Goal: Task Accomplishment & Management: Manage account settings

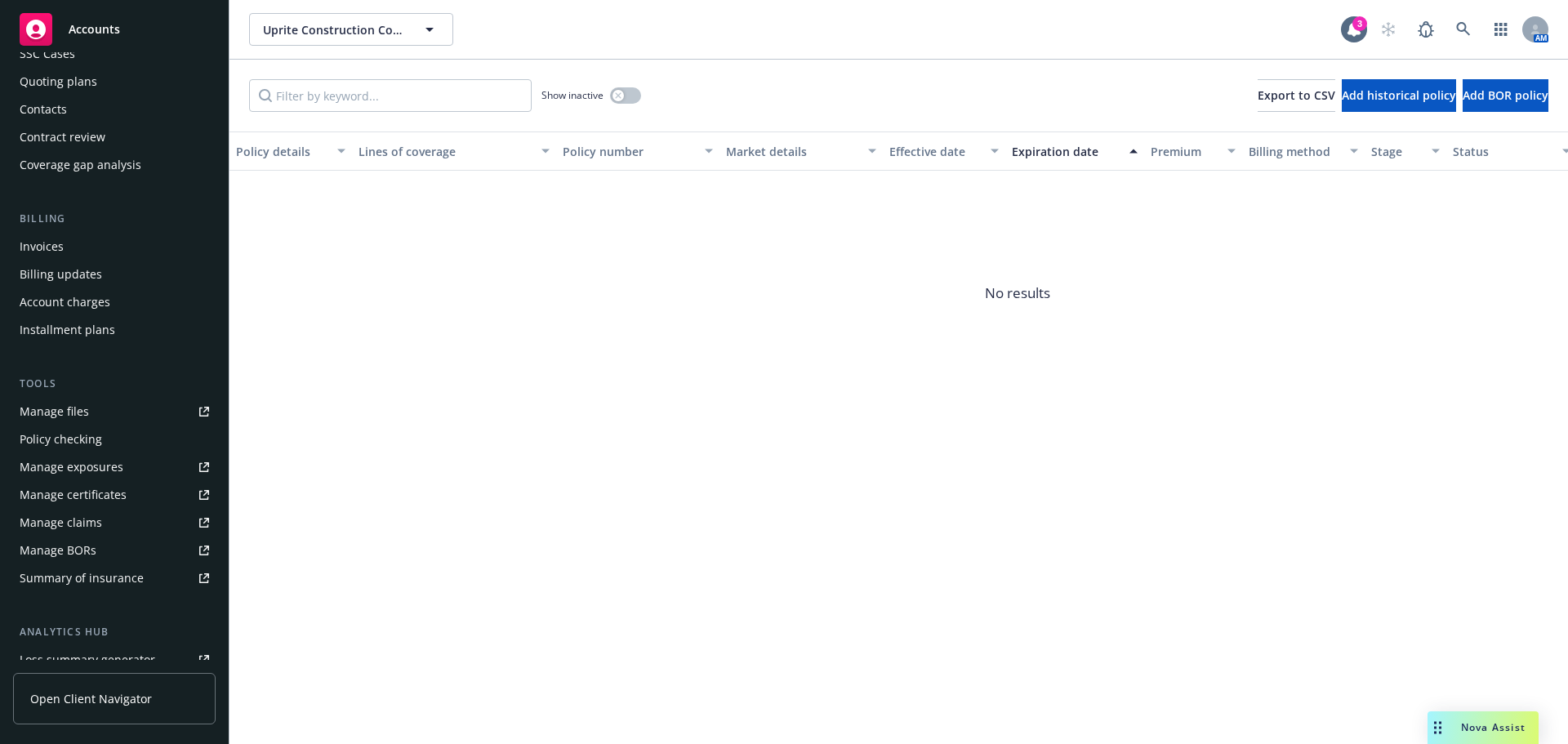
scroll to position [348, 0]
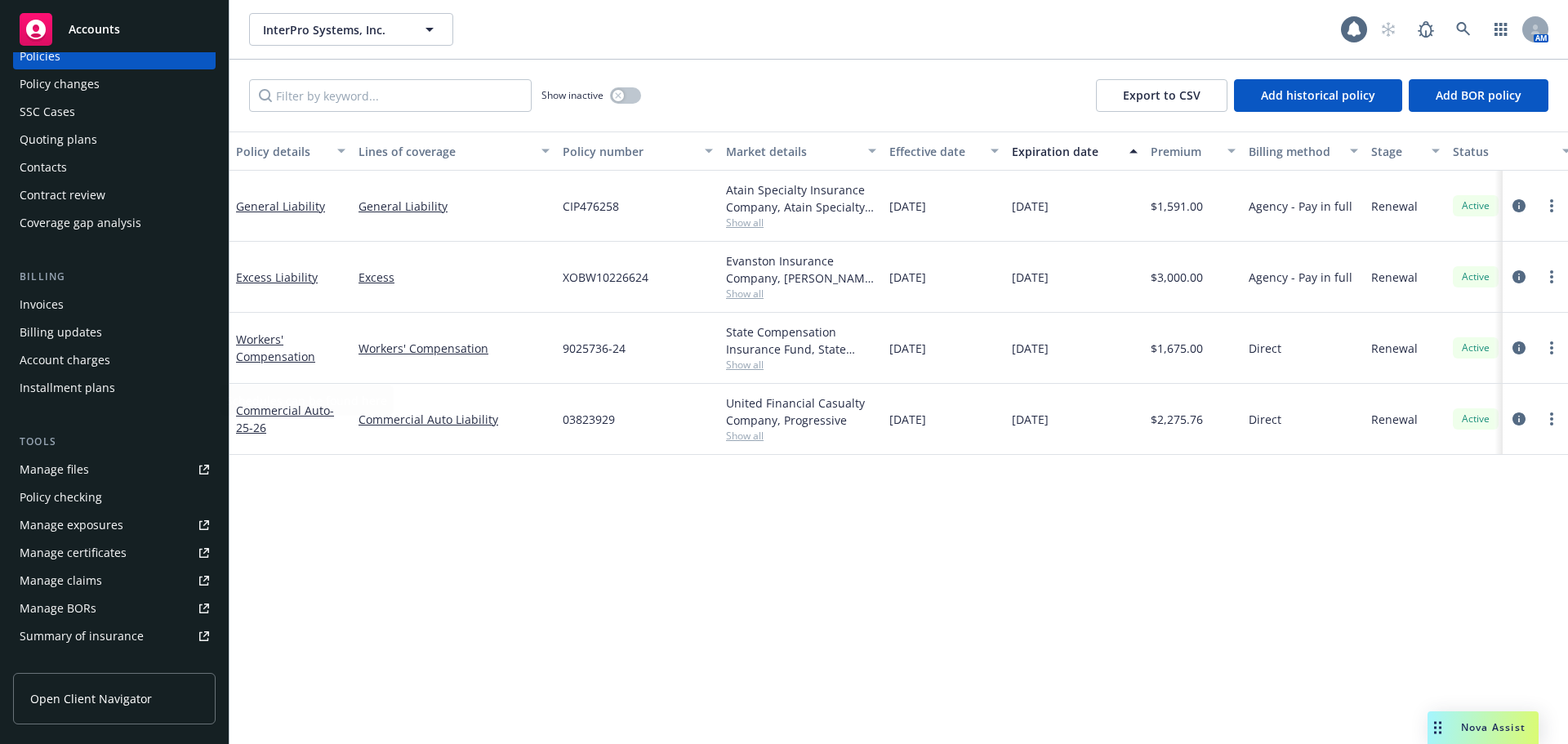
scroll to position [348, 0]
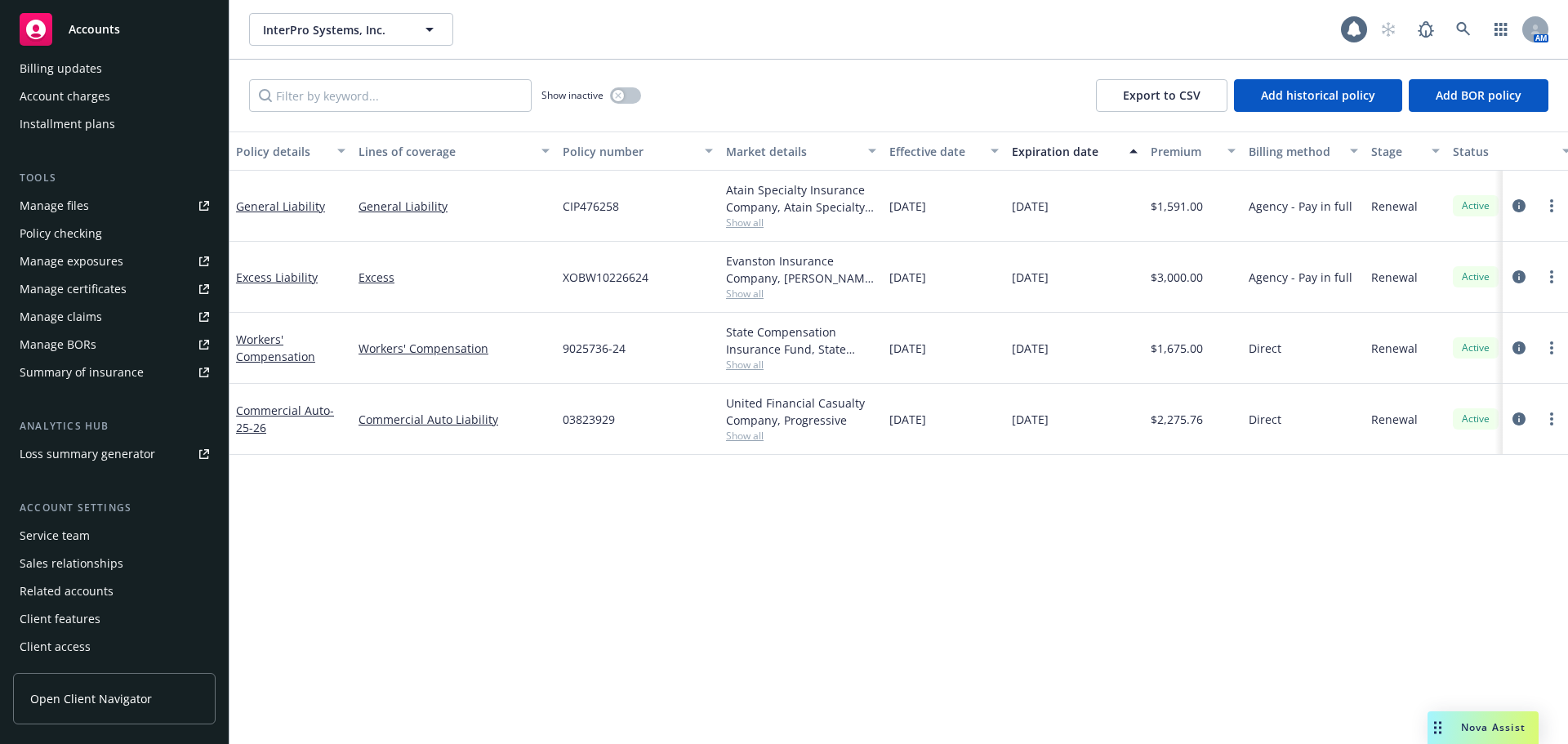
click at [55, 539] on div "Service team" at bounding box center [54, 536] width 70 height 26
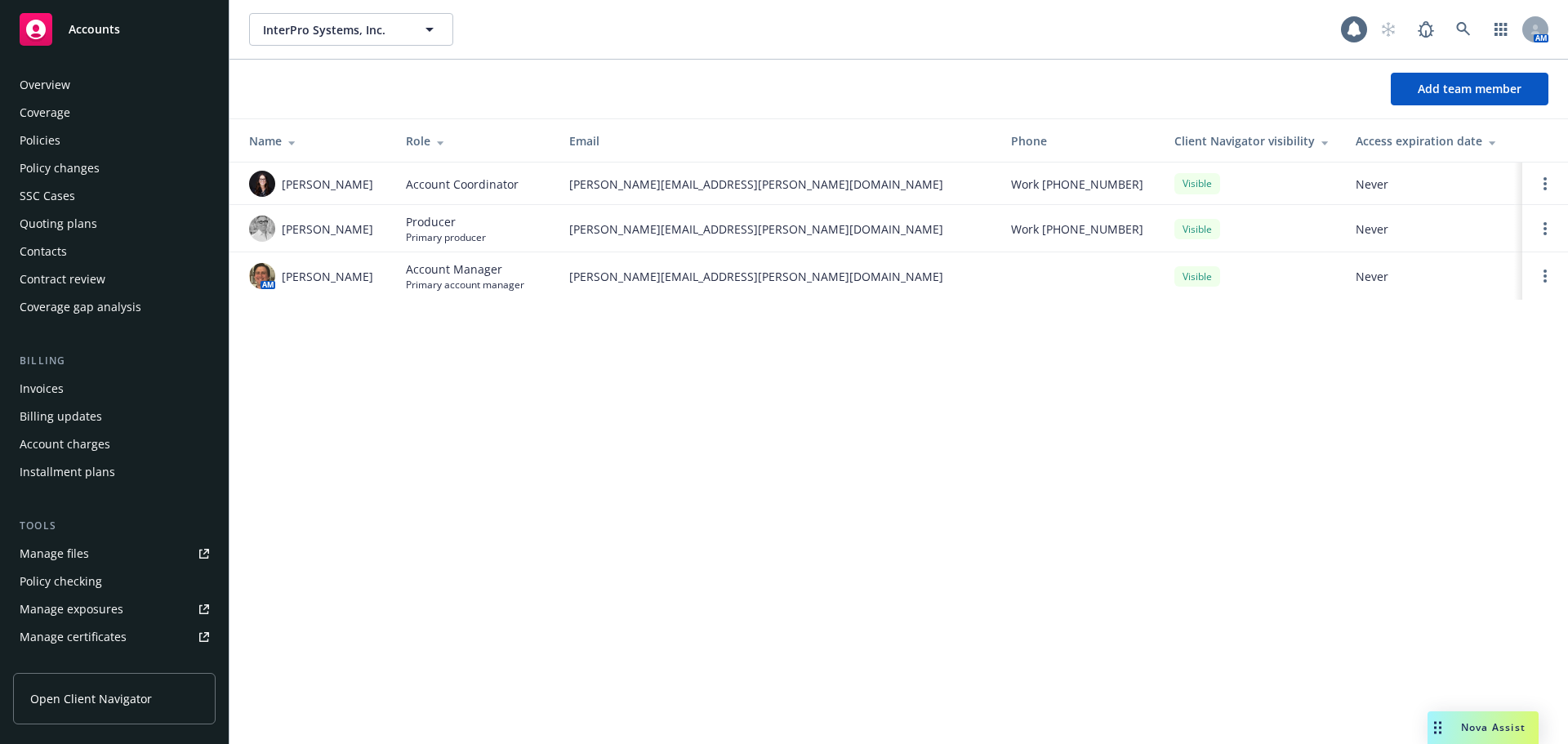
click at [54, 137] on div "Policies" at bounding box center [40, 140] width 41 height 26
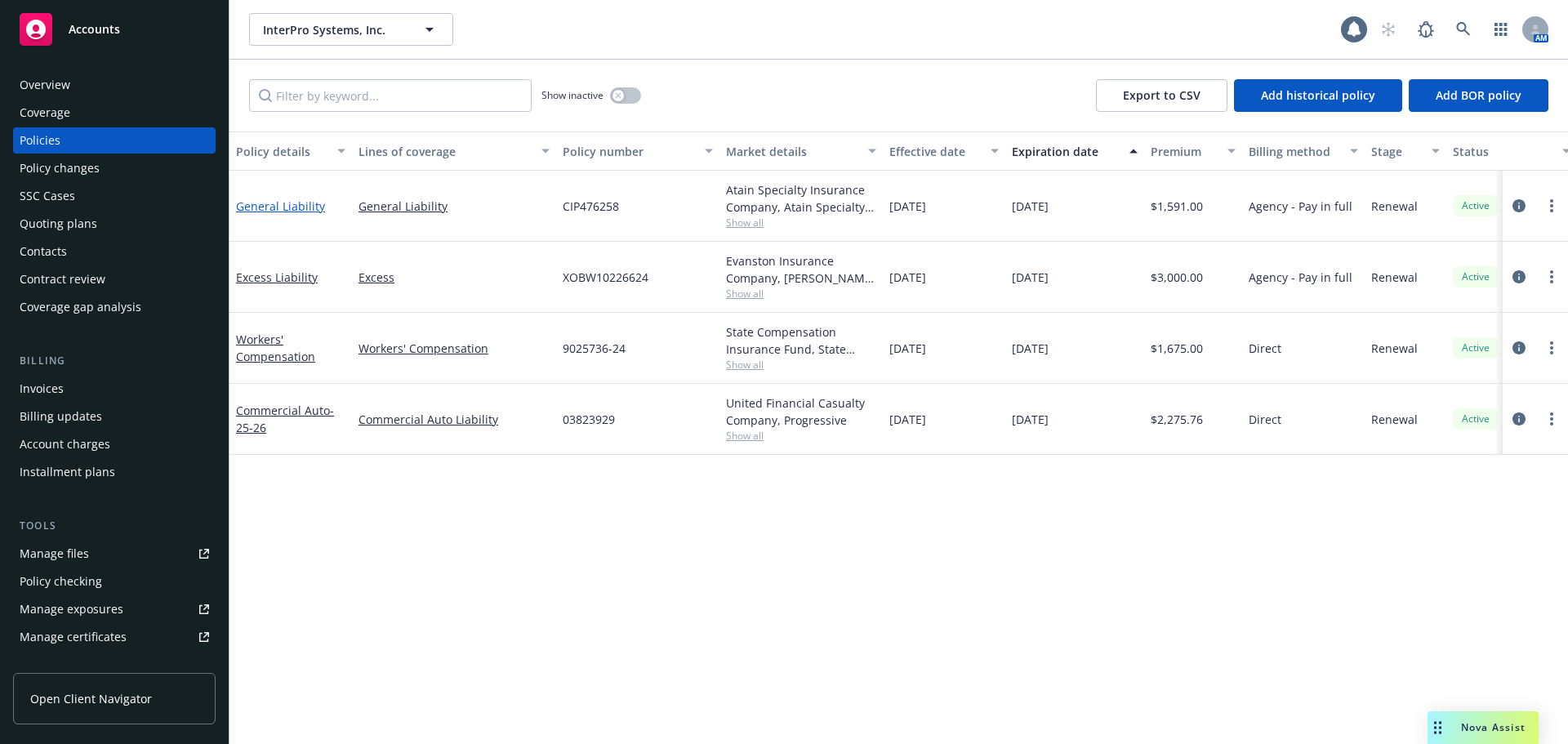
click at [288, 212] on link "General Liability" at bounding box center [280, 206] width 89 height 16
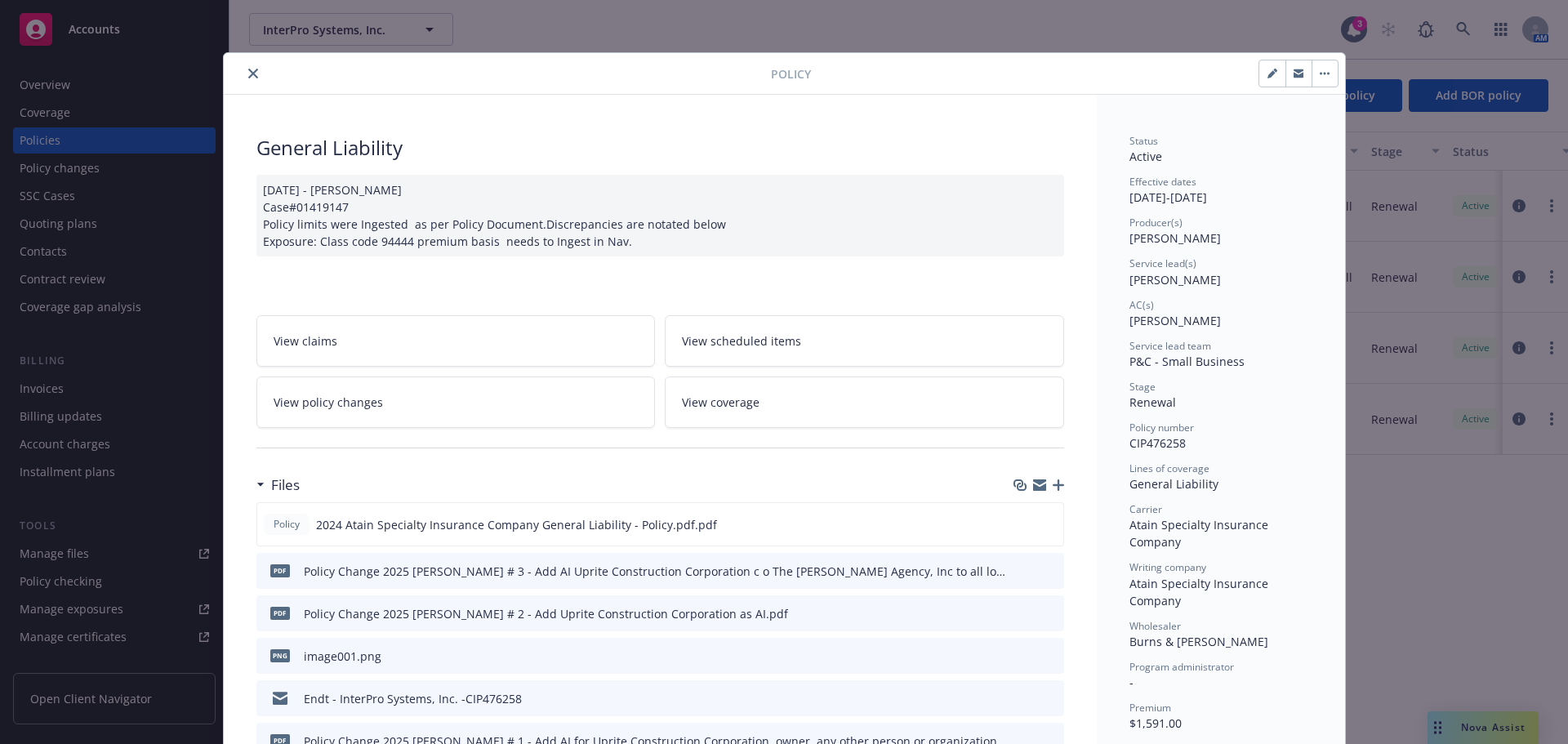
click at [249, 71] on icon "close" at bounding box center [253, 73] width 10 height 10
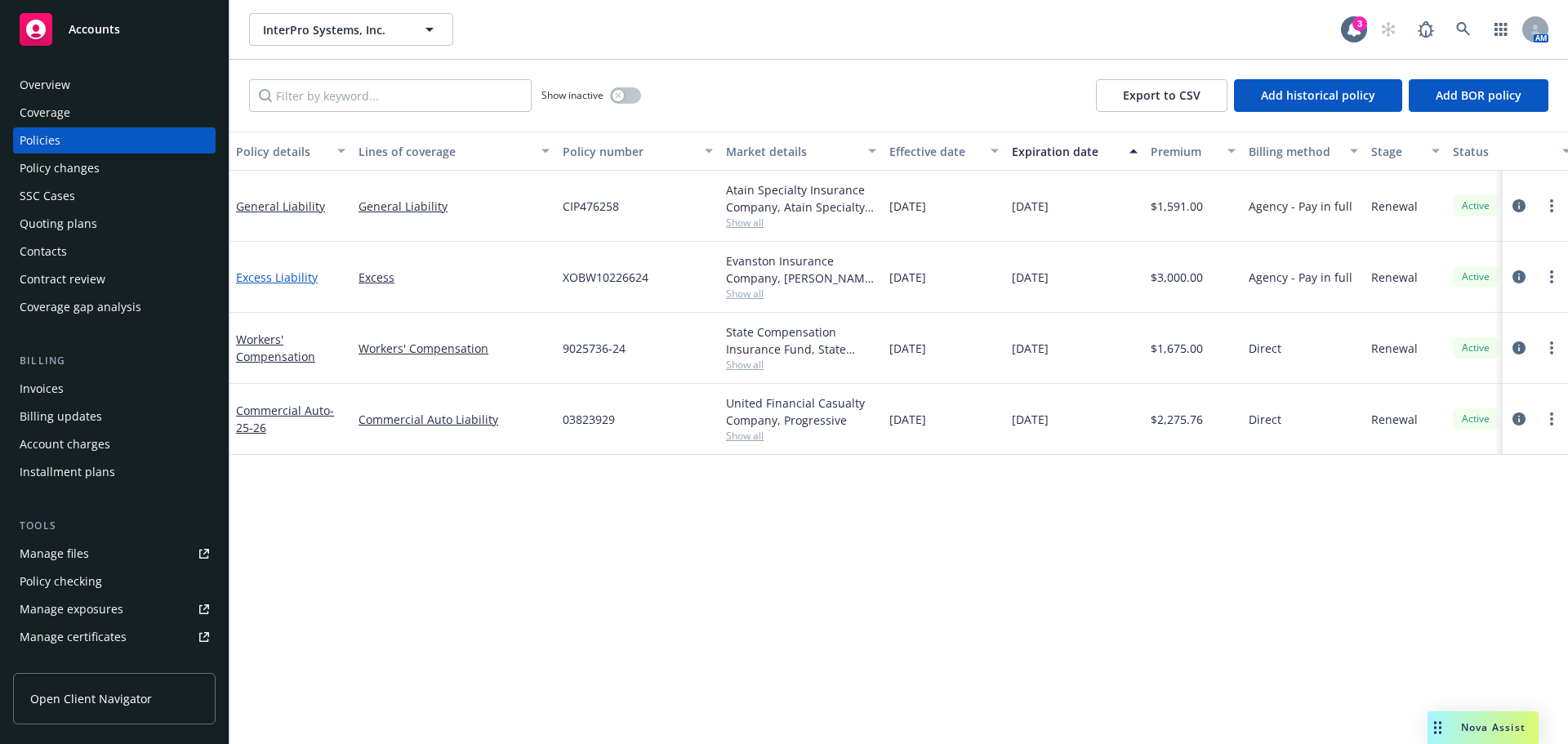
click at [279, 276] on link "Excess Liability" at bounding box center [277, 277] width 82 height 16
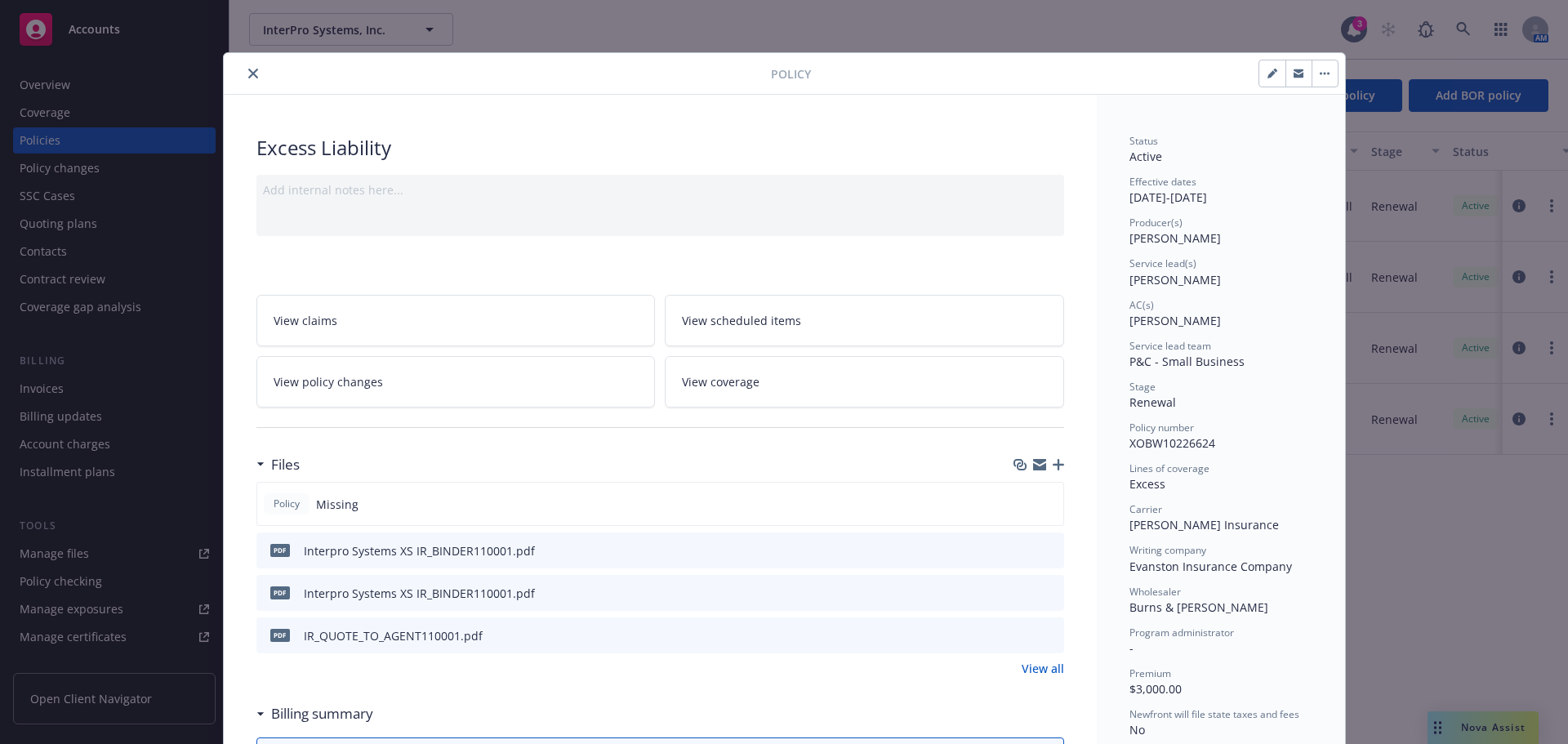
click at [248, 75] on icon "close" at bounding box center [253, 73] width 10 height 10
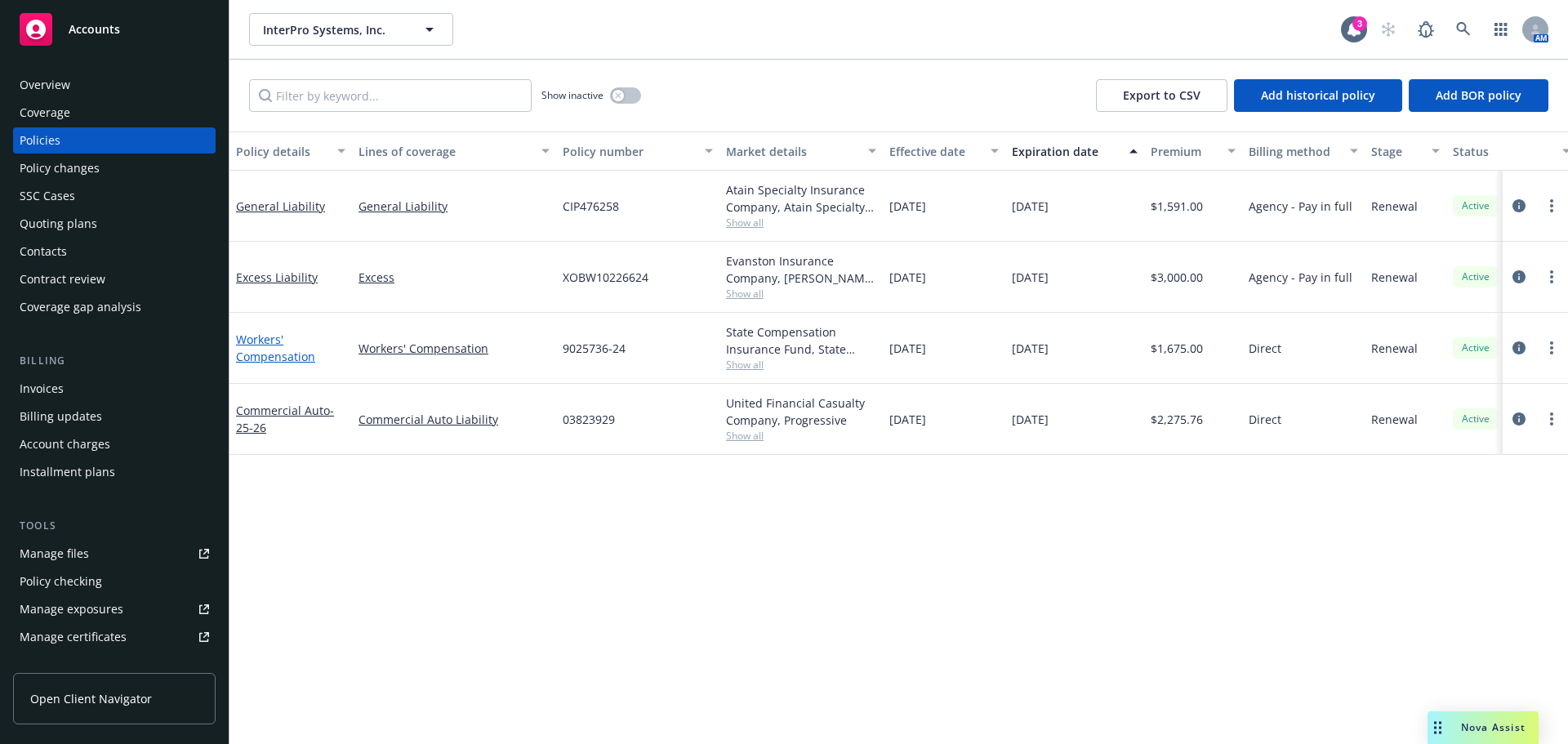
click at [246, 358] on link "Workers' Compensation" at bounding box center [276, 348] width 79 height 32
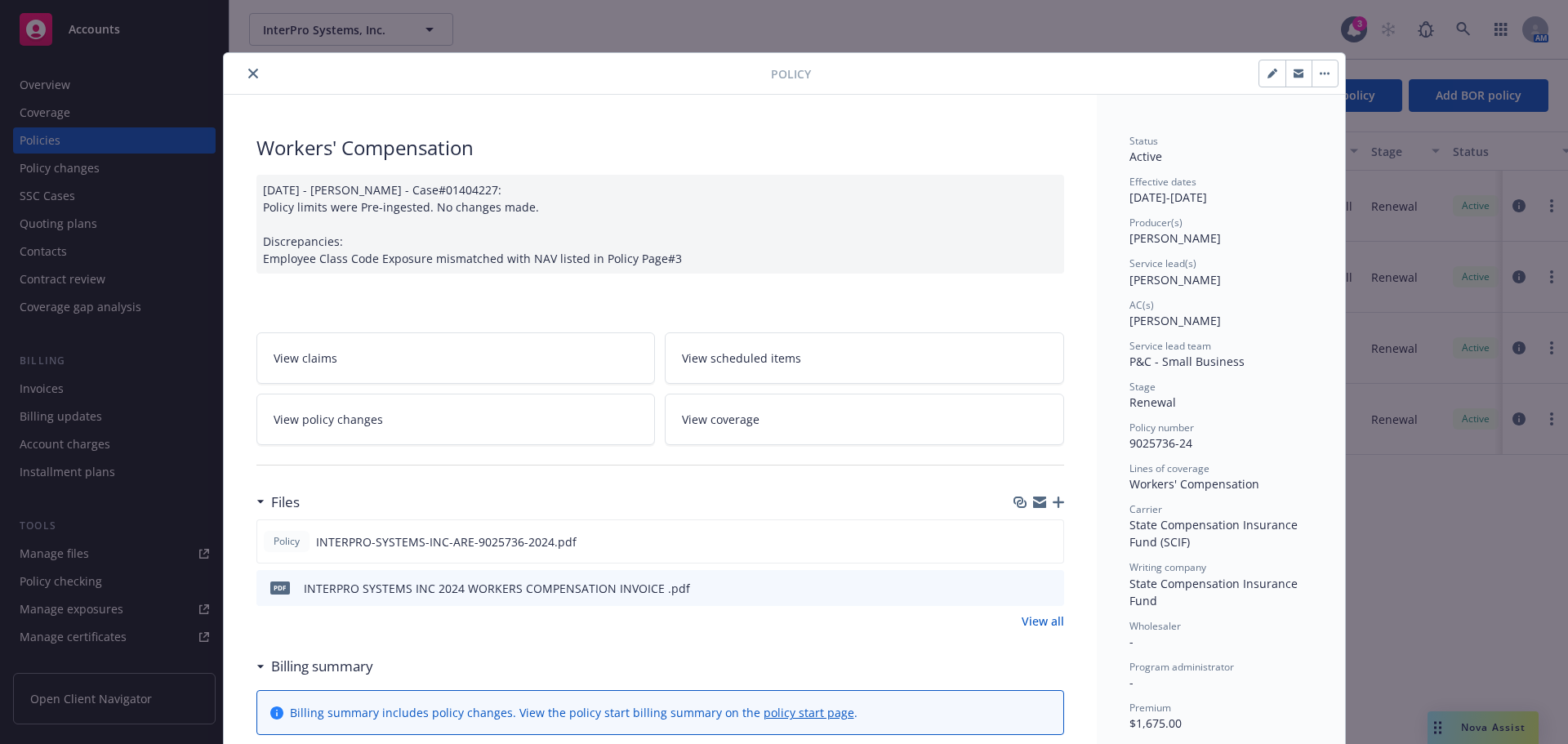
click at [248, 75] on icon "close" at bounding box center [253, 73] width 10 height 10
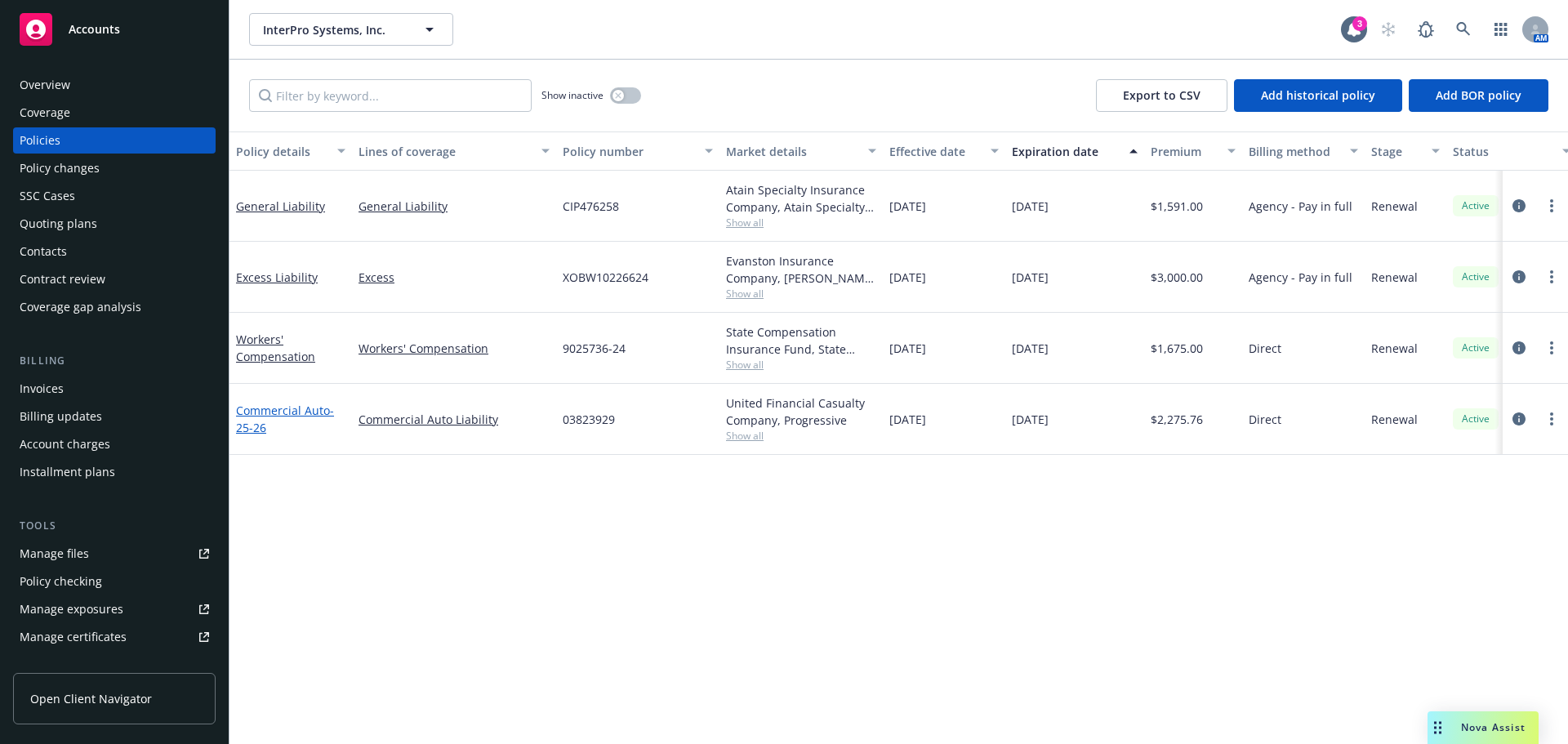
click at [270, 415] on link "Commercial Auto - 25-26" at bounding box center [285, 419] width 98 height 32
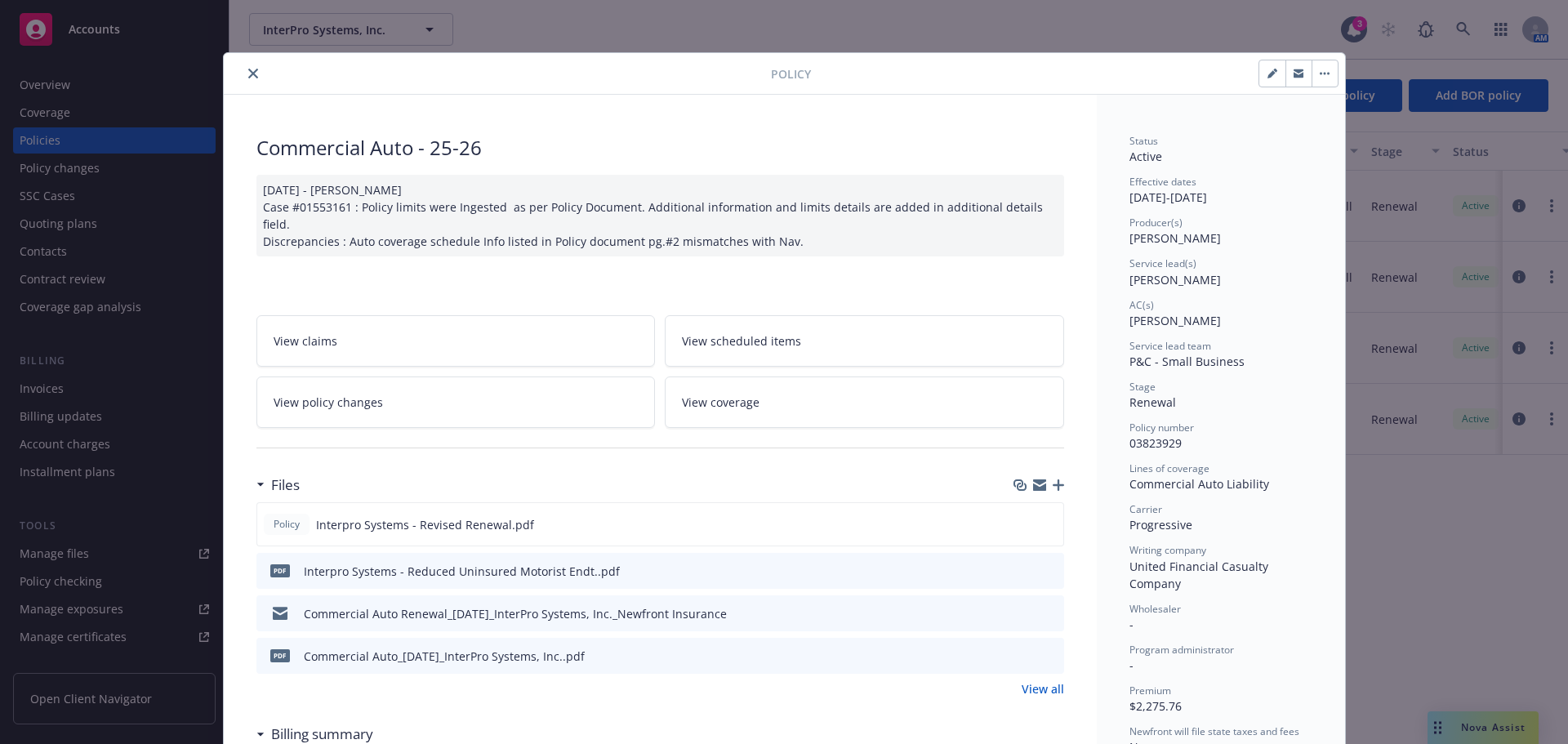
click at [243, 75] on button "close" at bounding box center [253, 73] width 19 height 19
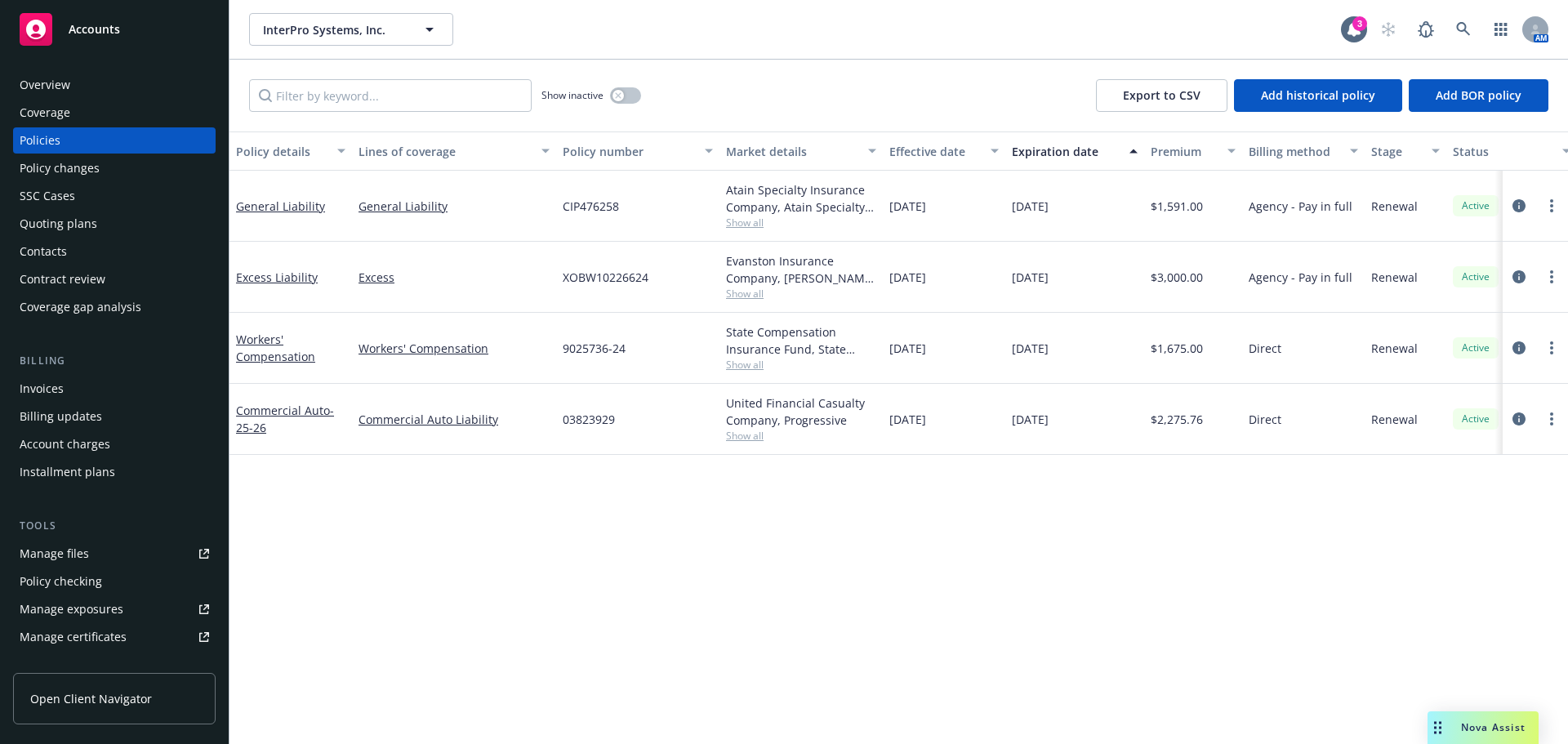
click at [42, 85] on div "Overview" at bounding box center [44, 85] width 51 height 26
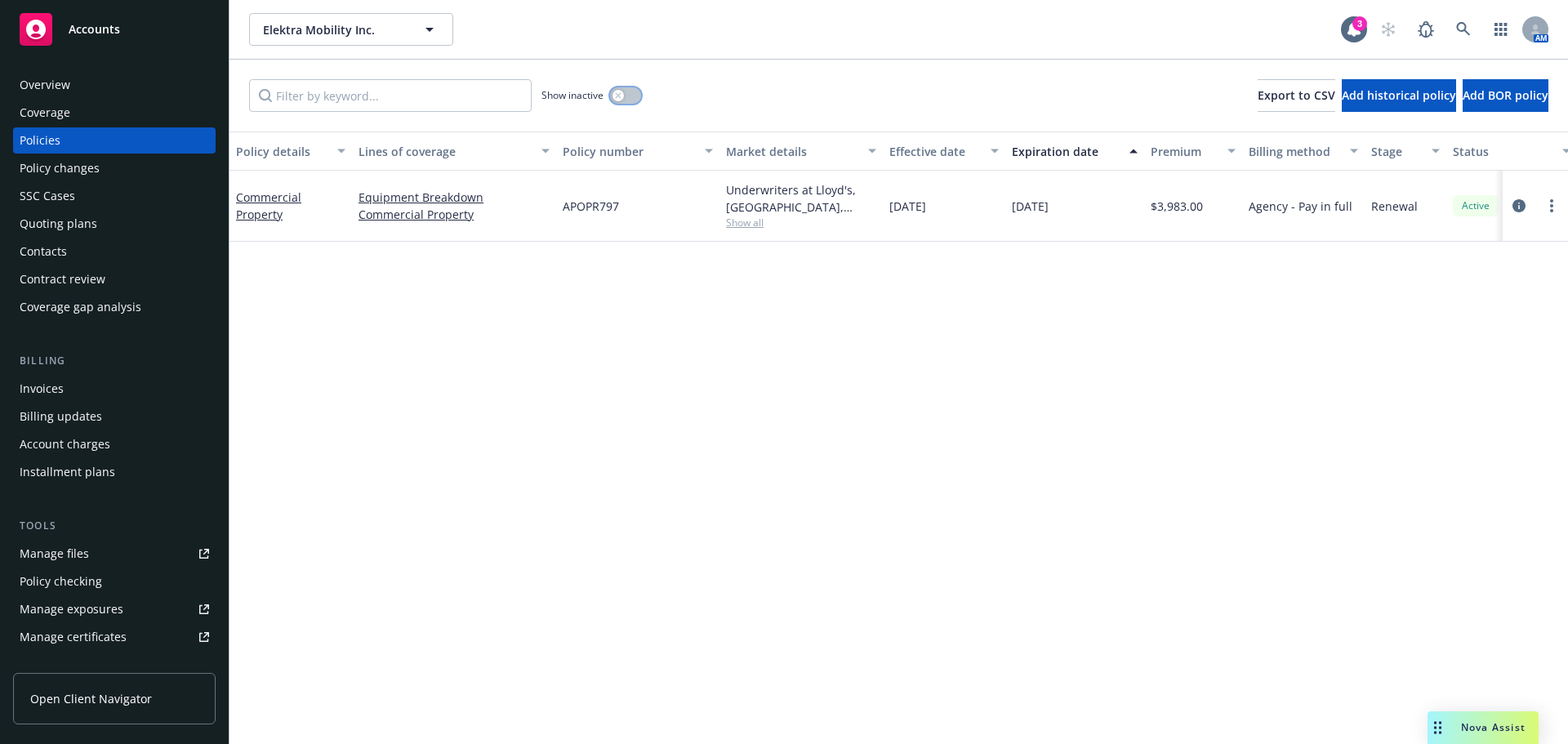
click at [638, 93] on button "button" at bounding box center [626, 96] width 31 height 17
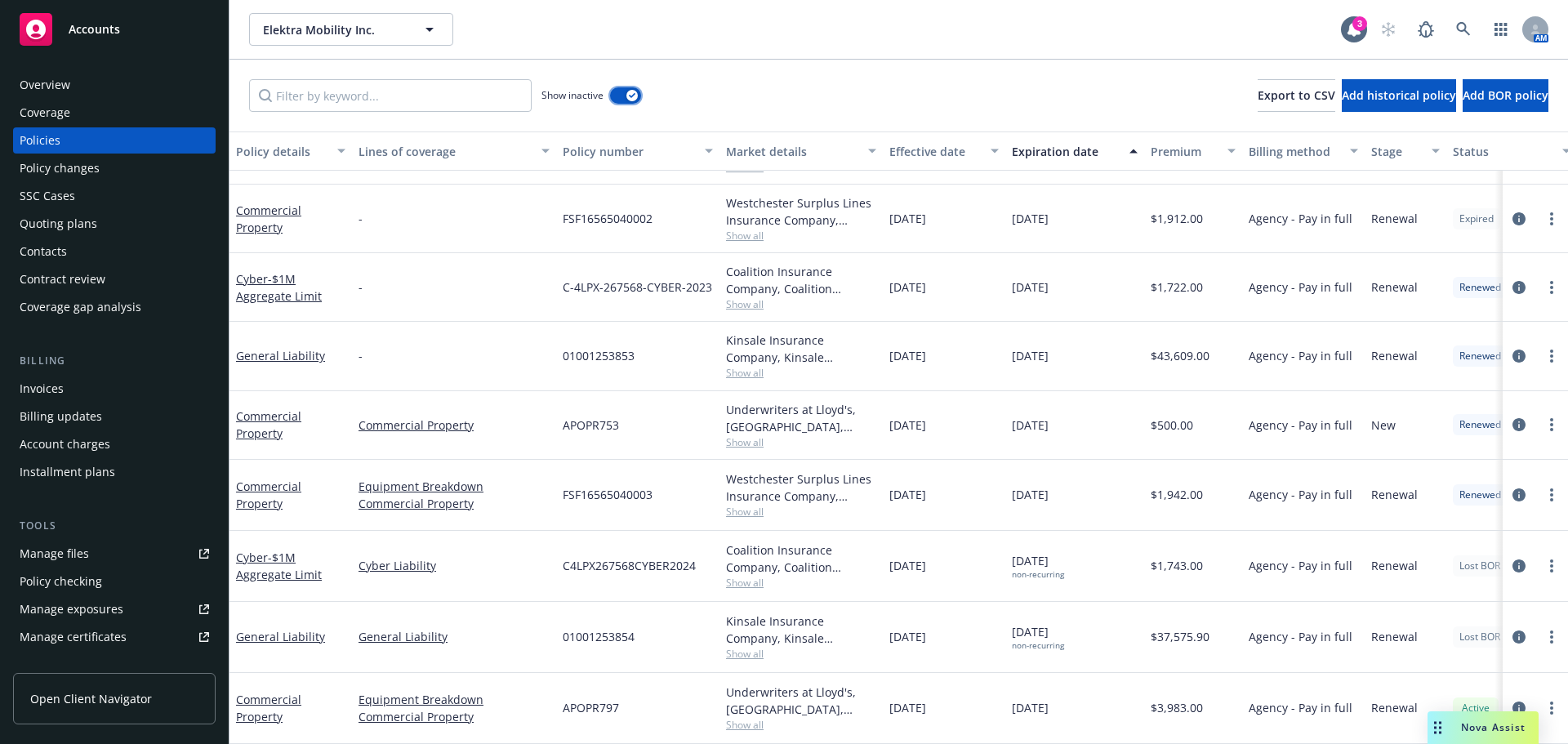
scroll to position [525, 0]
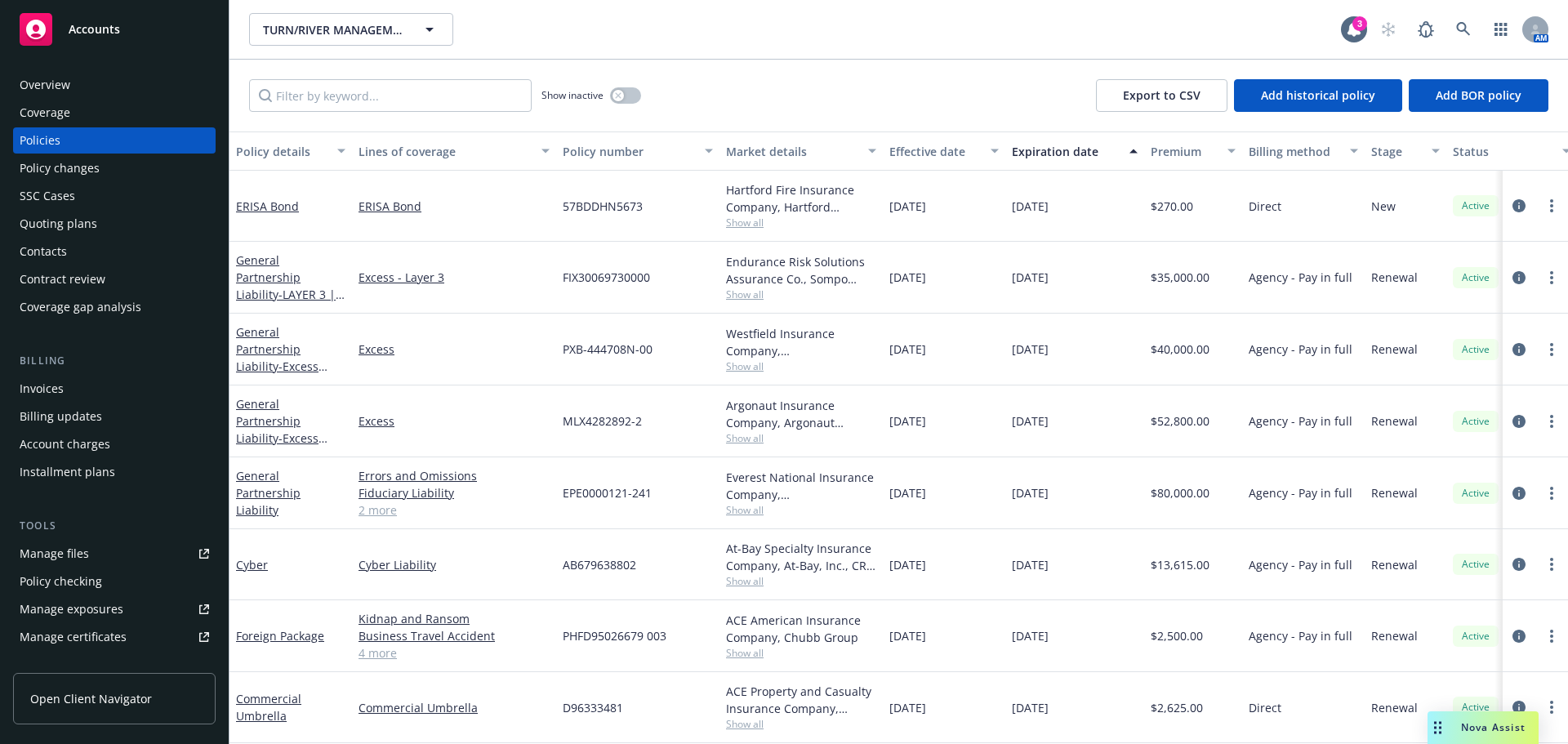
click at [61, 228] on div "Quoting plans" at bounding box center [58, 224] width 77 height 26
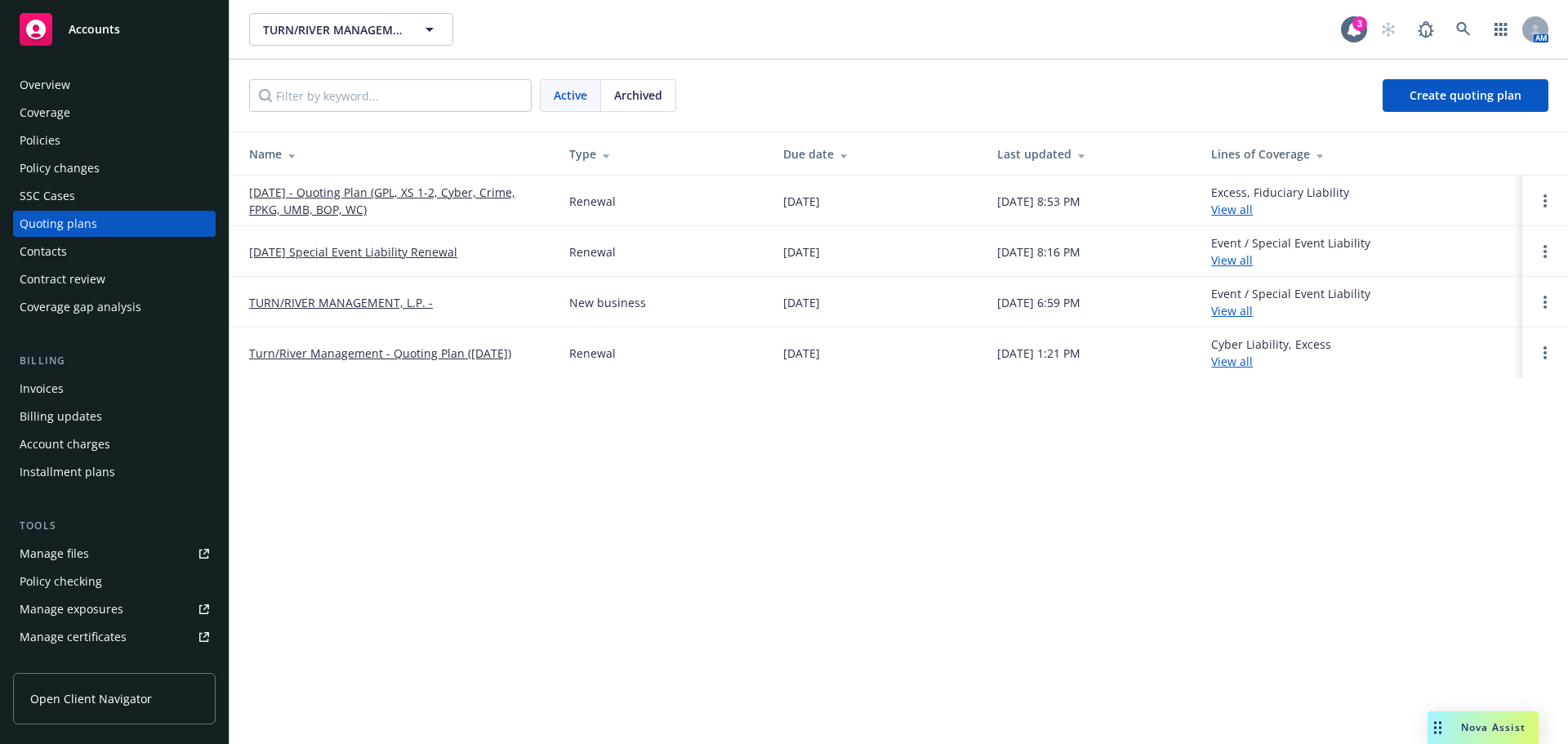
click at [446, 195] on link "[DATE] - Quoting Plan (GPL, XS 1-2, Cyber, Crime, FPKG, UMB, BOP, WC)" at bounding box center [395, 200] width 294 height 34
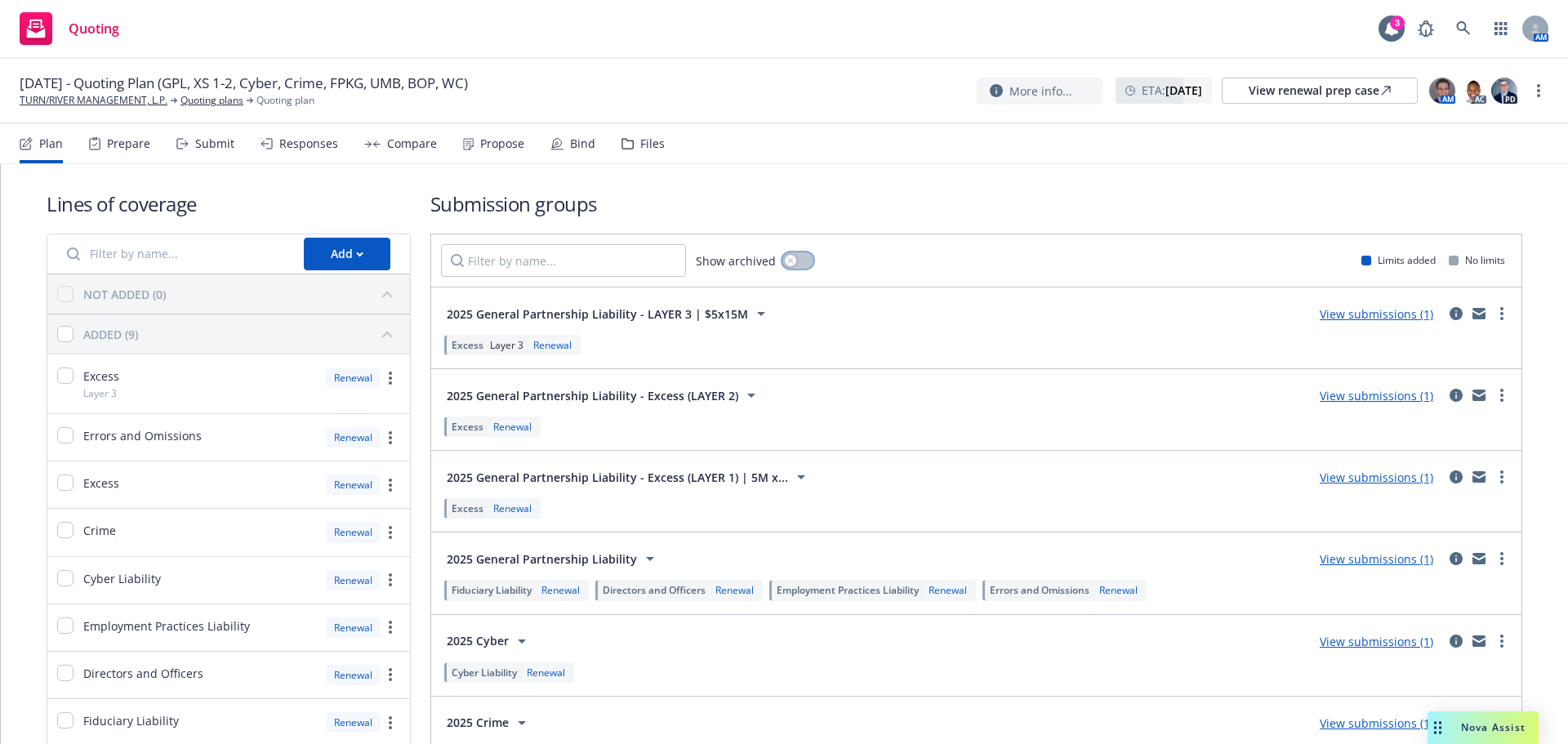
click at [796, 261] on button "button" at bounding box center [798, 261] width 31 height 17
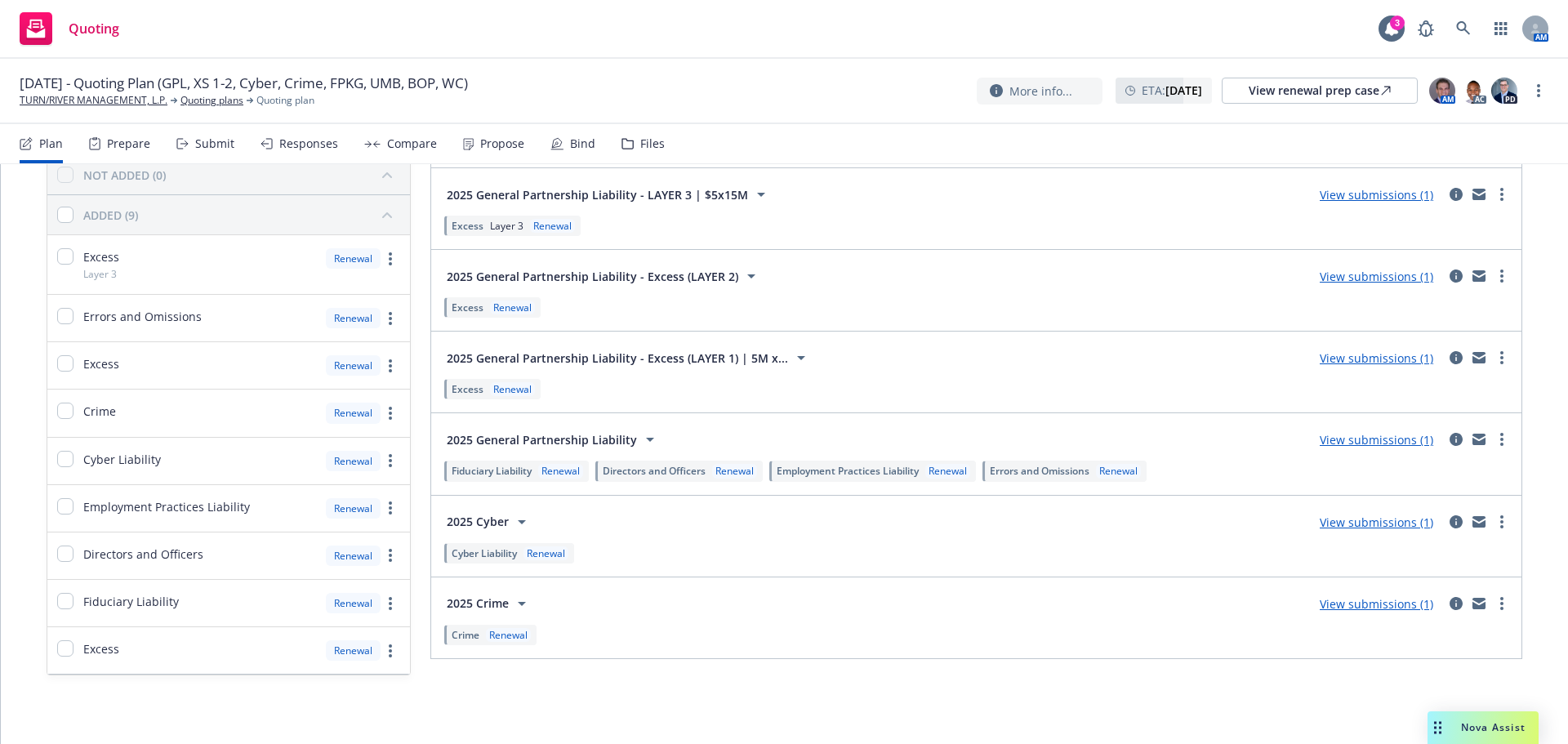
scroll to position [123, 0]
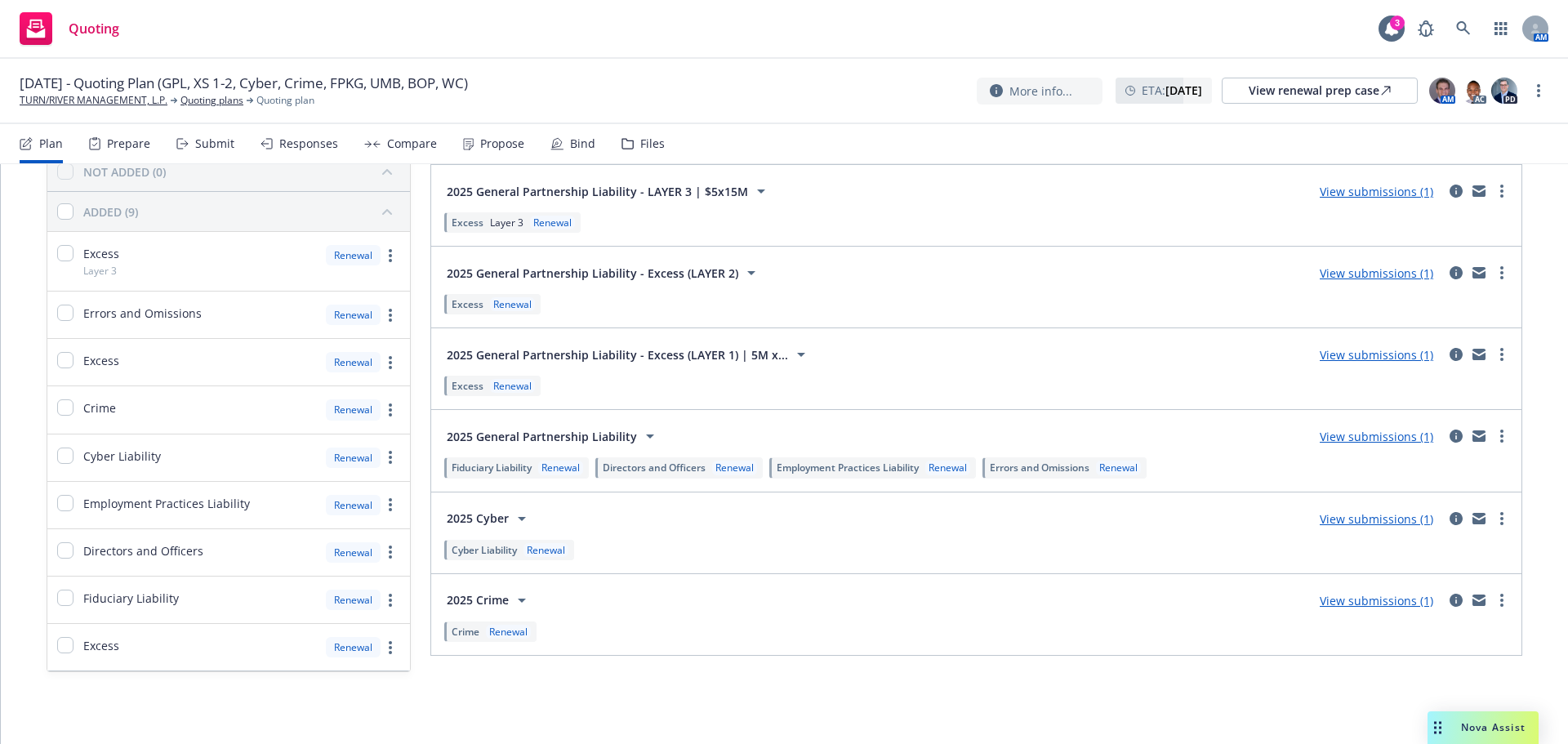
click at [211, 724] on div "Lines of coverage Add NOT ADDED (0) ADDED (9) Excess Layer 3 Renewal Errors and…" at bounding box center [784, 393] width 1567 height 703
click at [87, 104] on link "TURN/RIVER MANAGEMENT, L.P." at bounding box center [93, 100] width 147 height 15
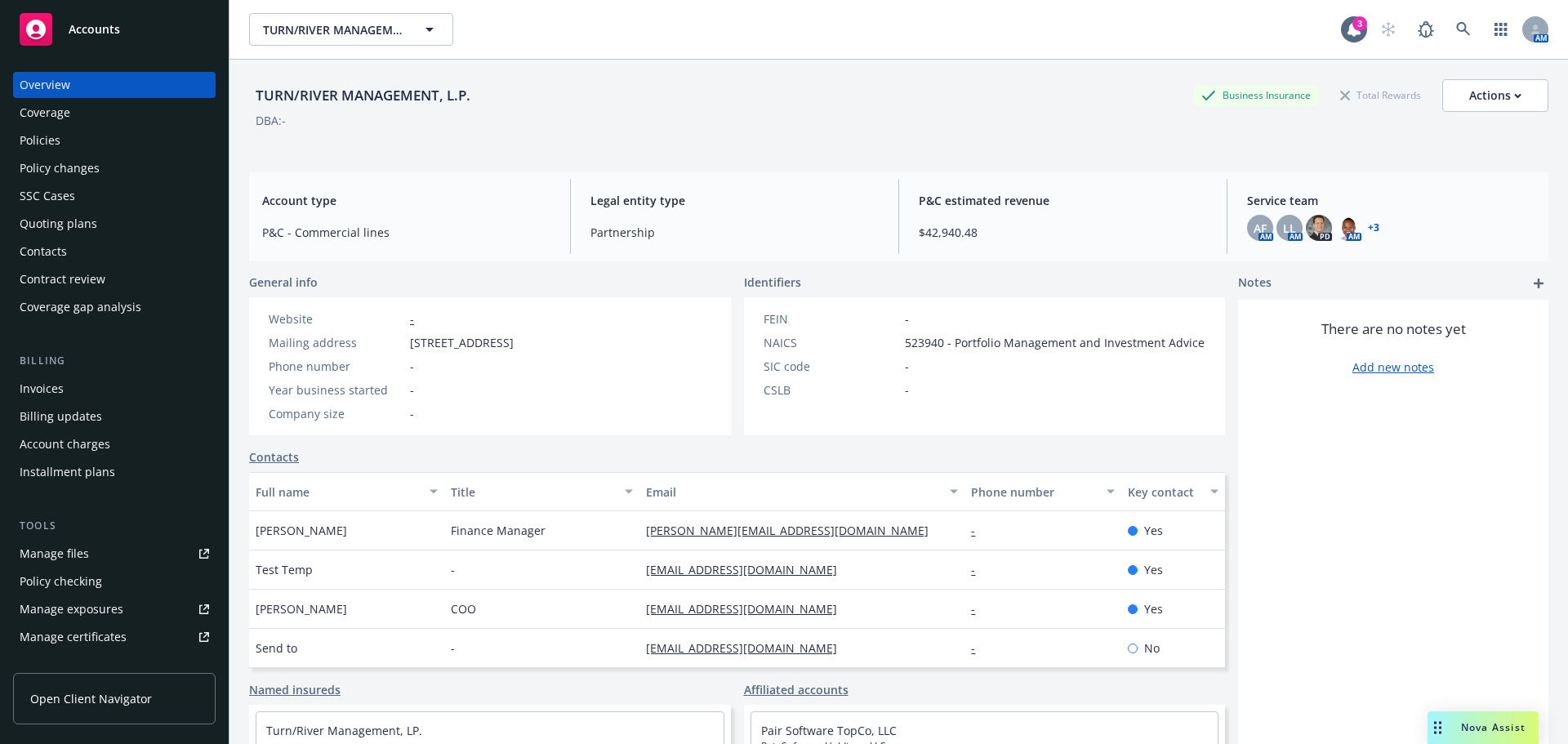
click at [45, 143] on div "Policies" at bounding box center [40, 140] width 41 height 26
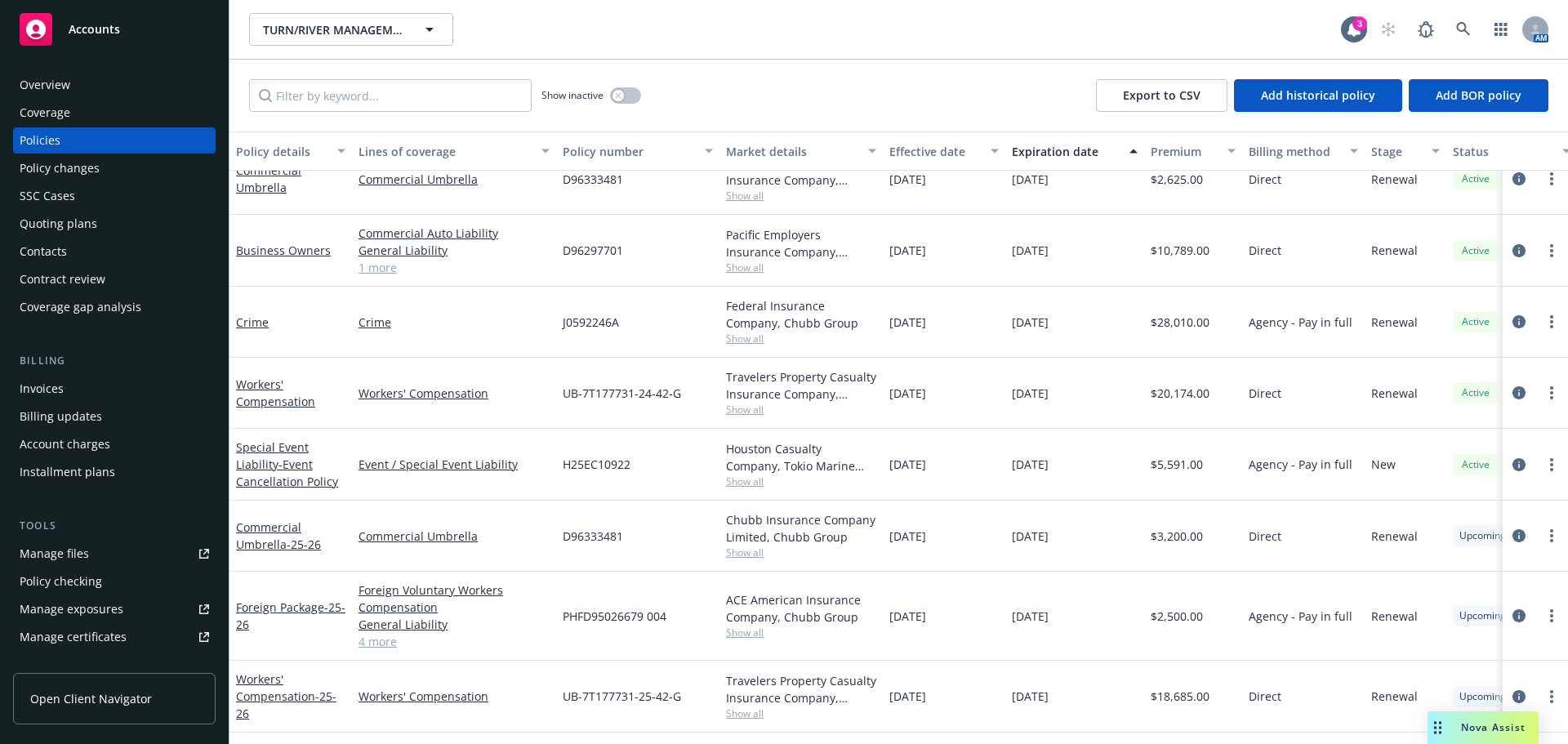
scroll to position [556, 0]
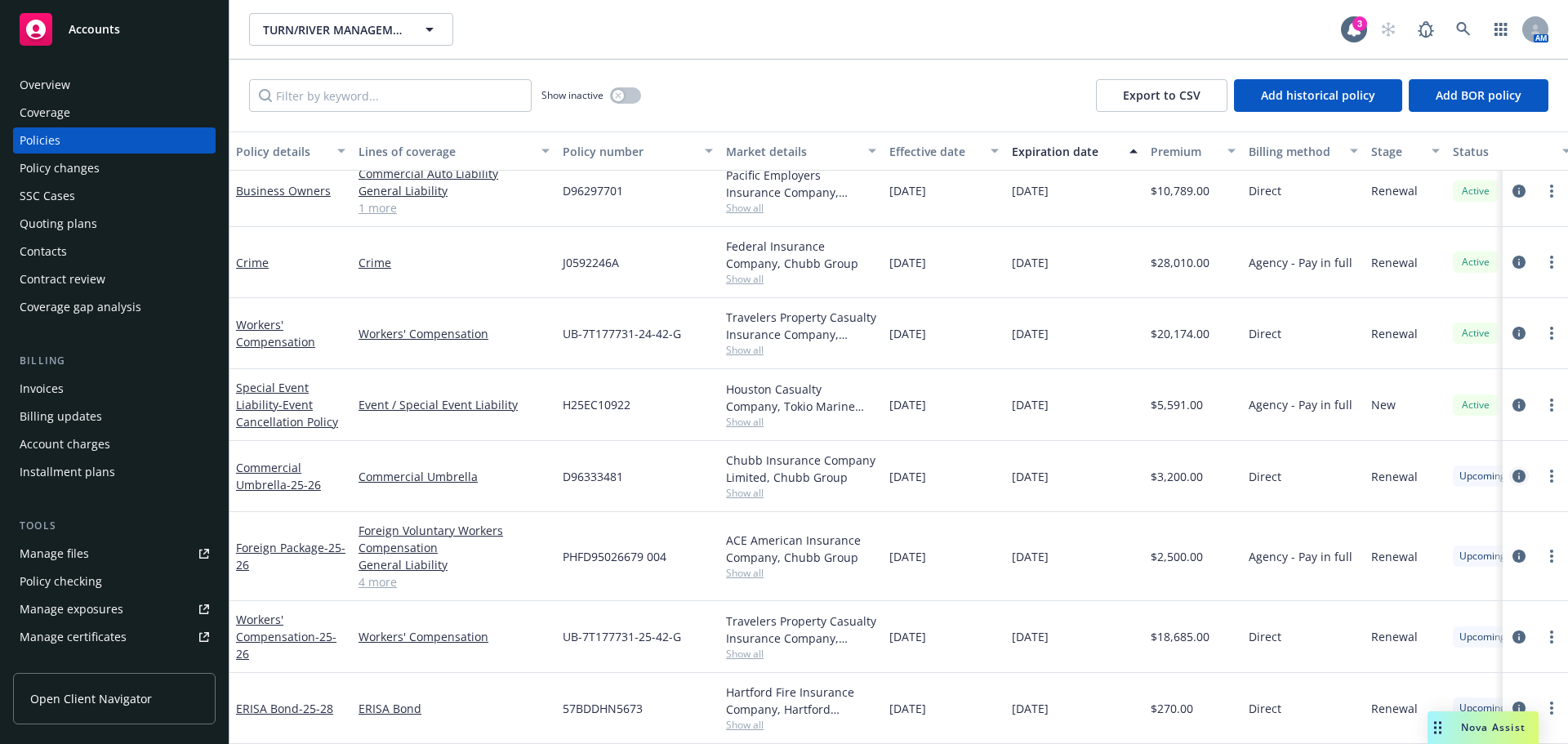
click at [1512, 469] on icon "circleInformation" at bounding box center [1518, 476] width 13 height 13
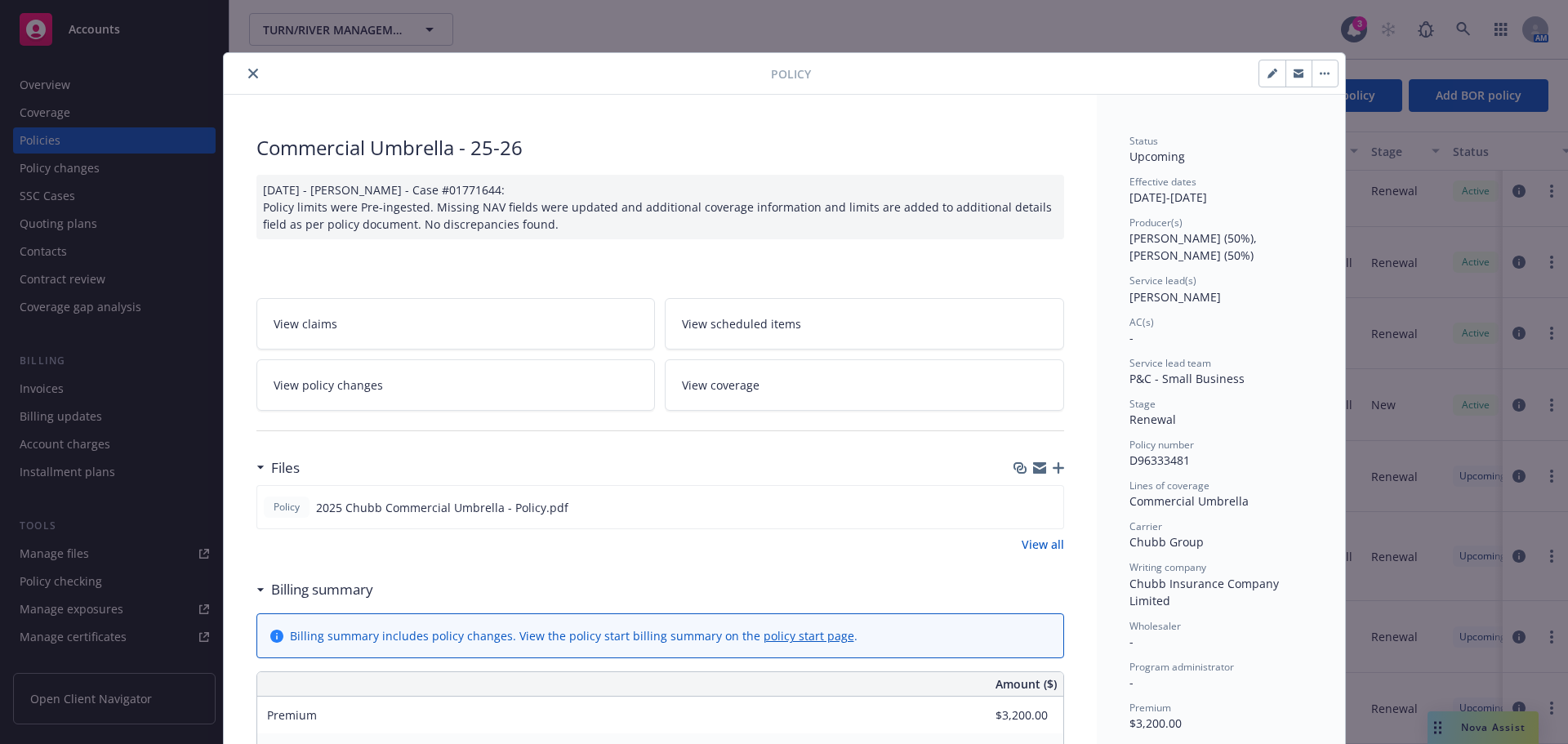
click at [248, 69] on icon "close" at bounding box center [253, 73] width 10 height 10
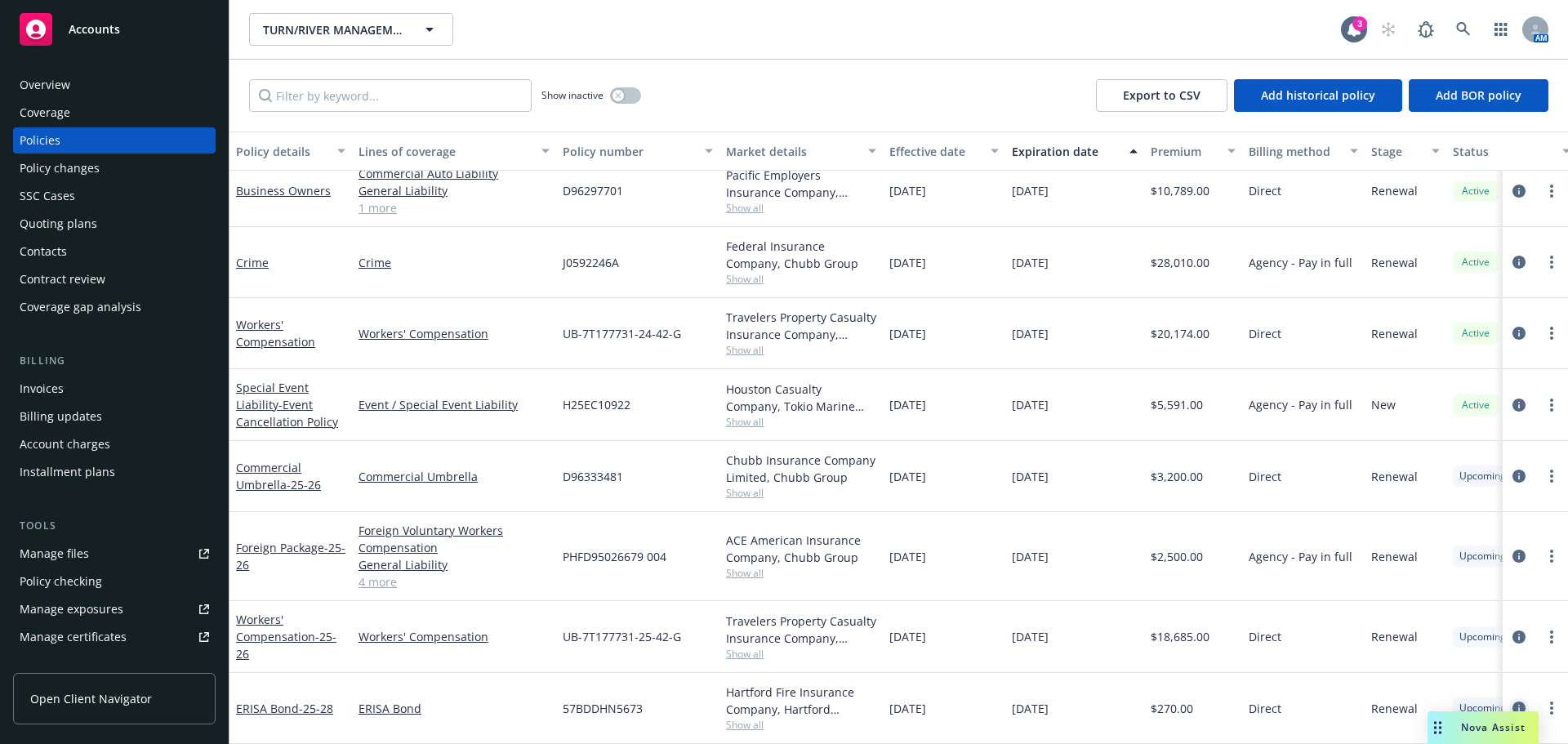
click at [1512, 702] on icon "circleInformation" at bounding box center [1518, 708] width 13 height 13
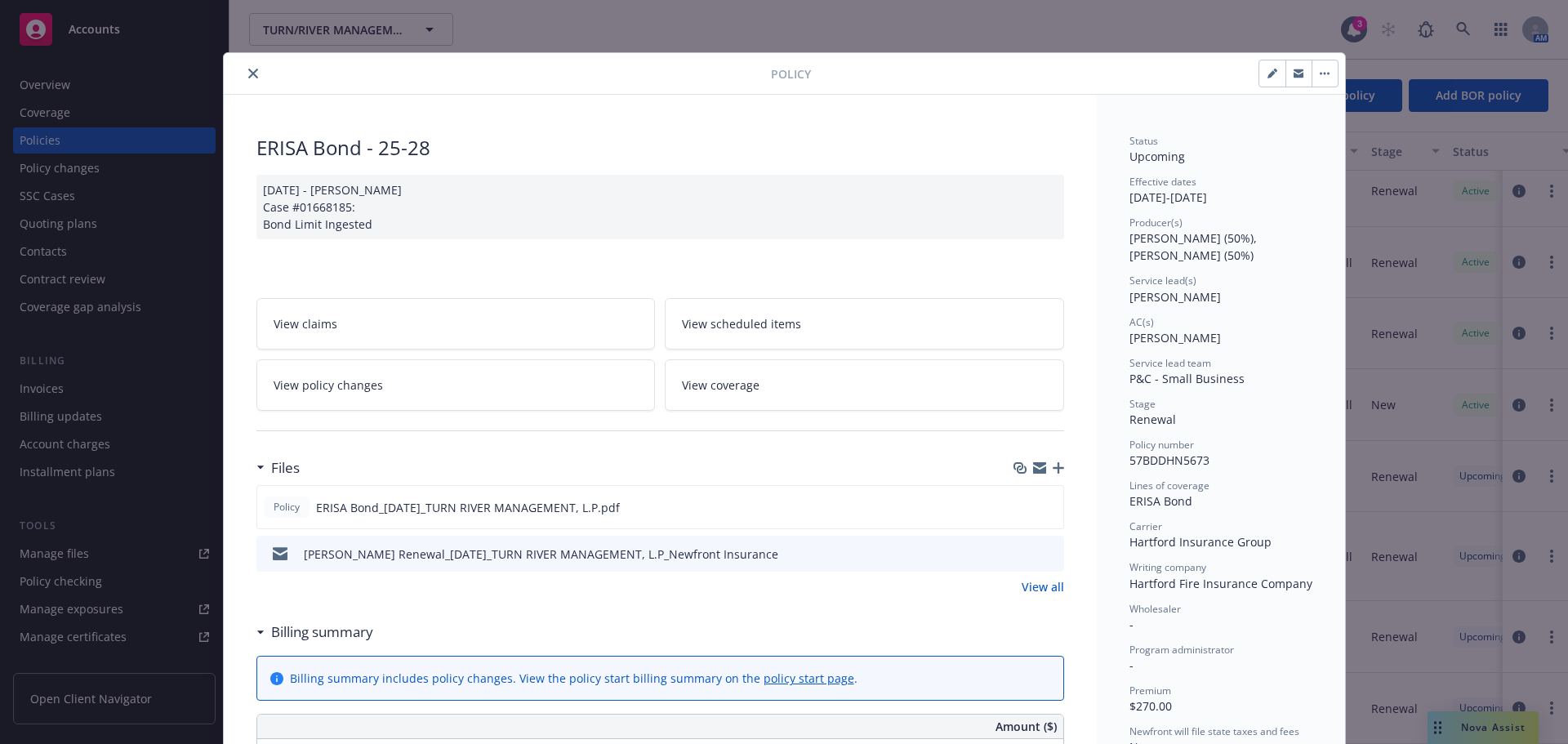
click at [253, 78] on button "close" at bounding box center [253, 73] width 19 height 19
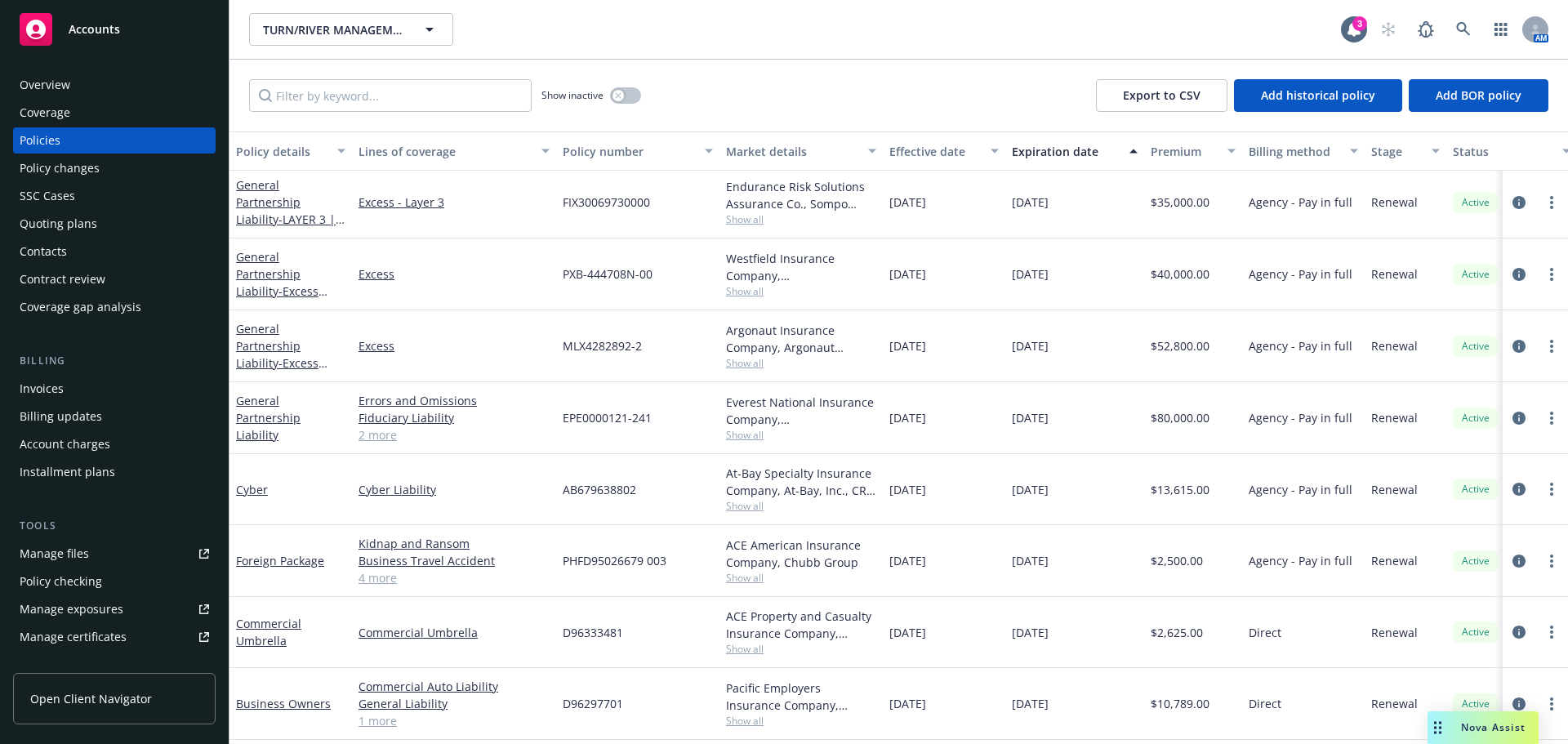
scroll to position [163, 0]
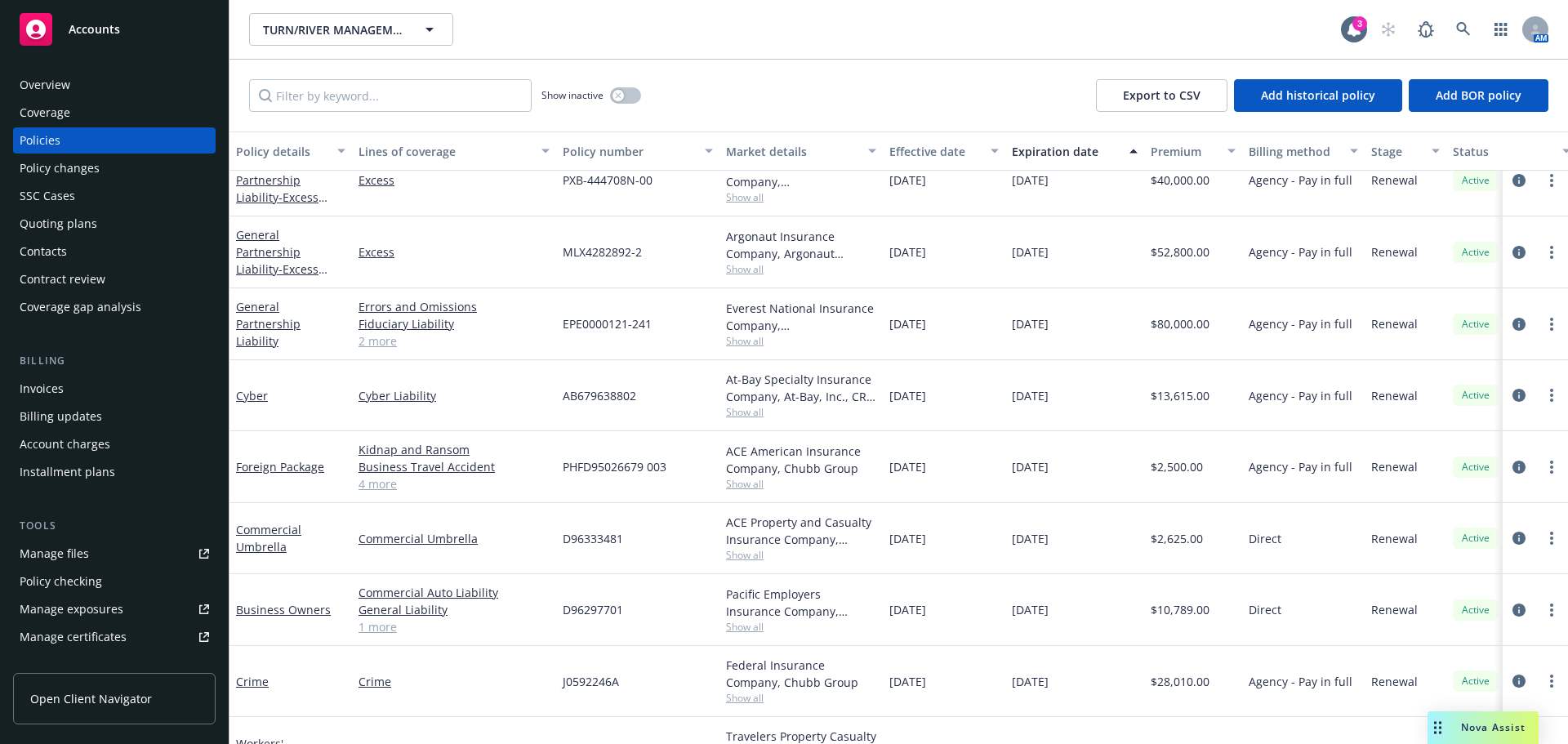
click at [73, 210] on div "Overview Coverage Policies Policy changes SSC Cases Quoting plans Contacts Cont…" at bounding box center [114, 195] width 203 height 248
click at [75, 236] on div "Quoting plans" at bounding box center [58, 224] width 77 height 26
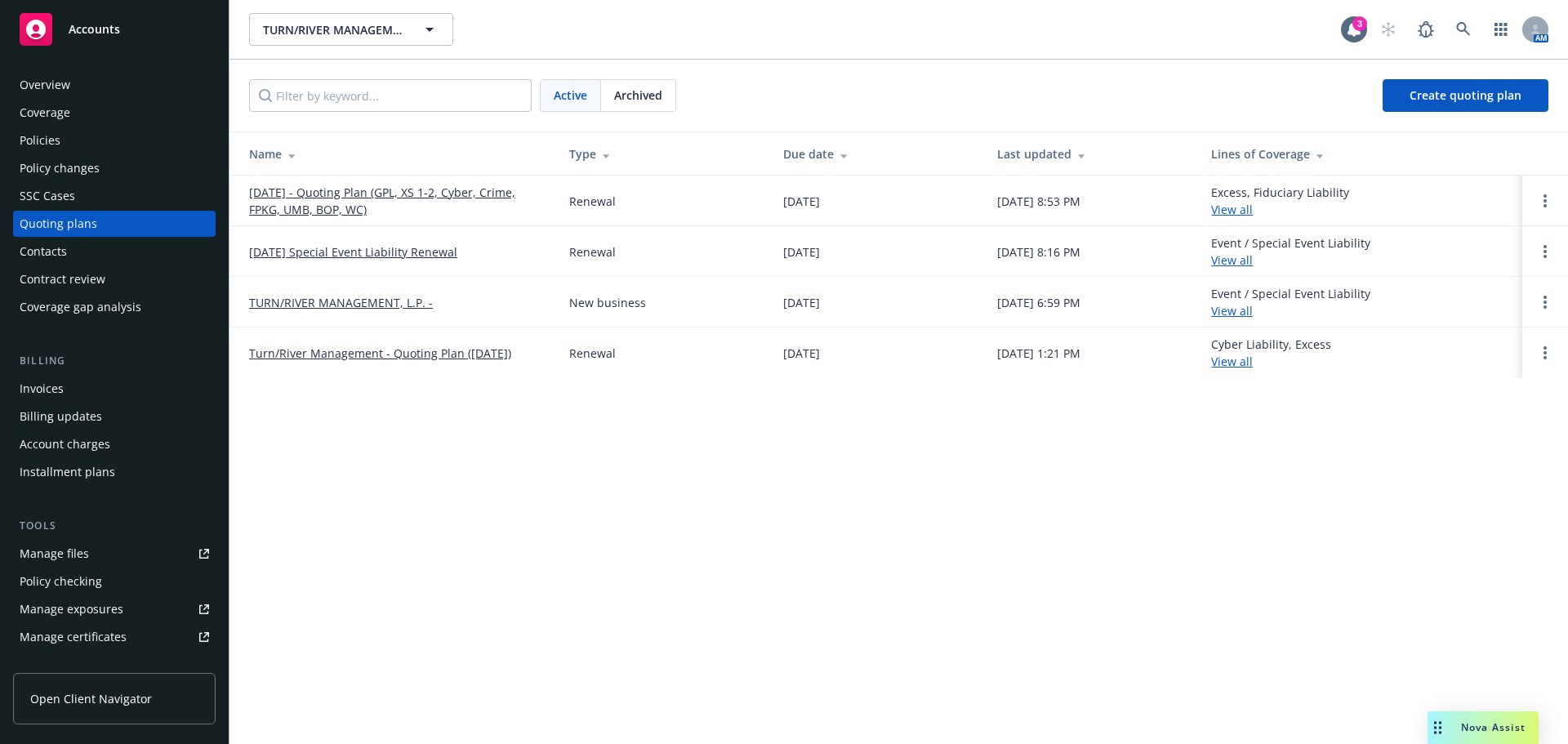
click at [331, 211] on link "10/01/25 - Quoting Plan (GPL, XS 1-2, Cyber, Crime, FPKG, UMB, BOP, WC)" at bounding box center [395, 200] width 294 height 34
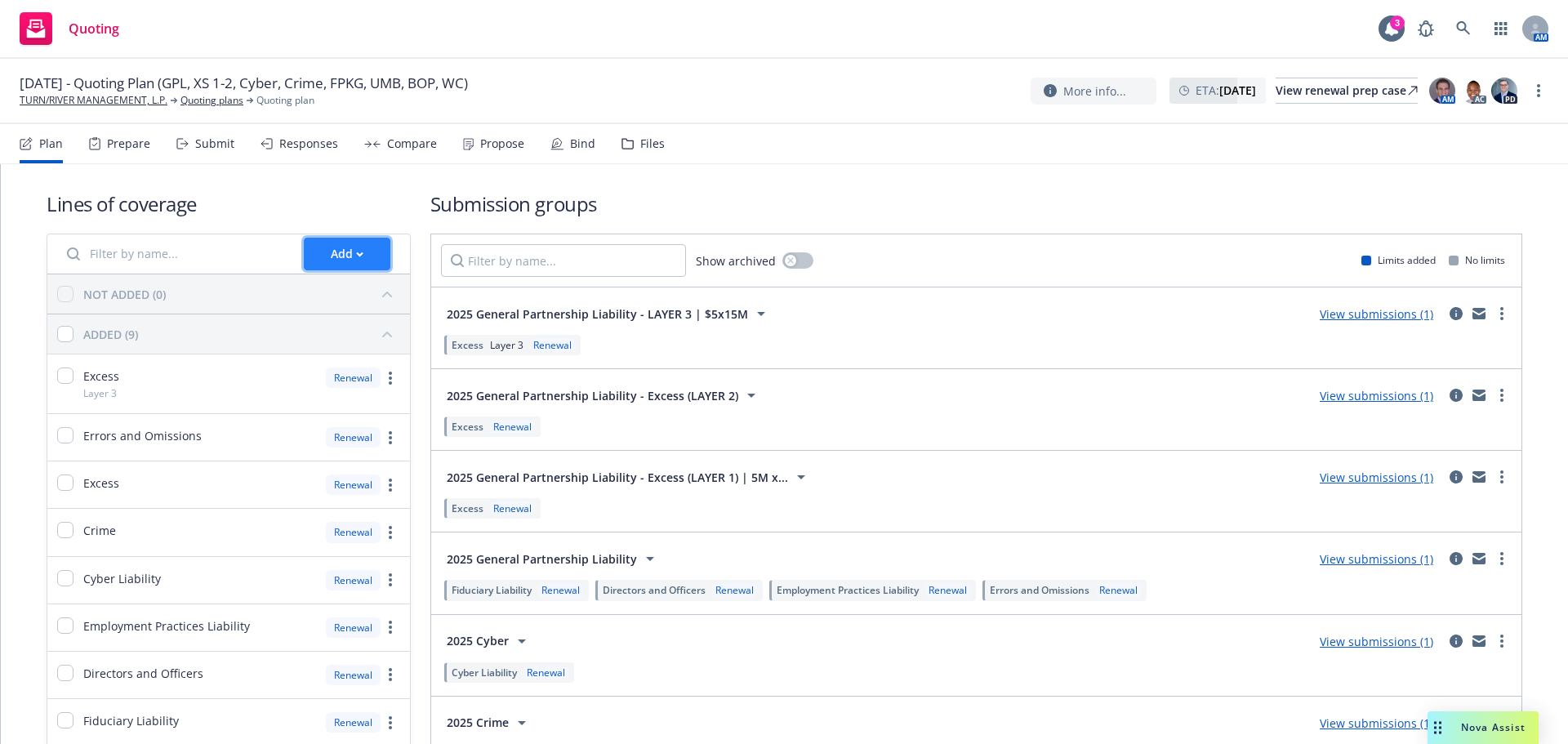
click at [348, 256] on div "Add" at bounding box center [347, 254] width 32 height 31
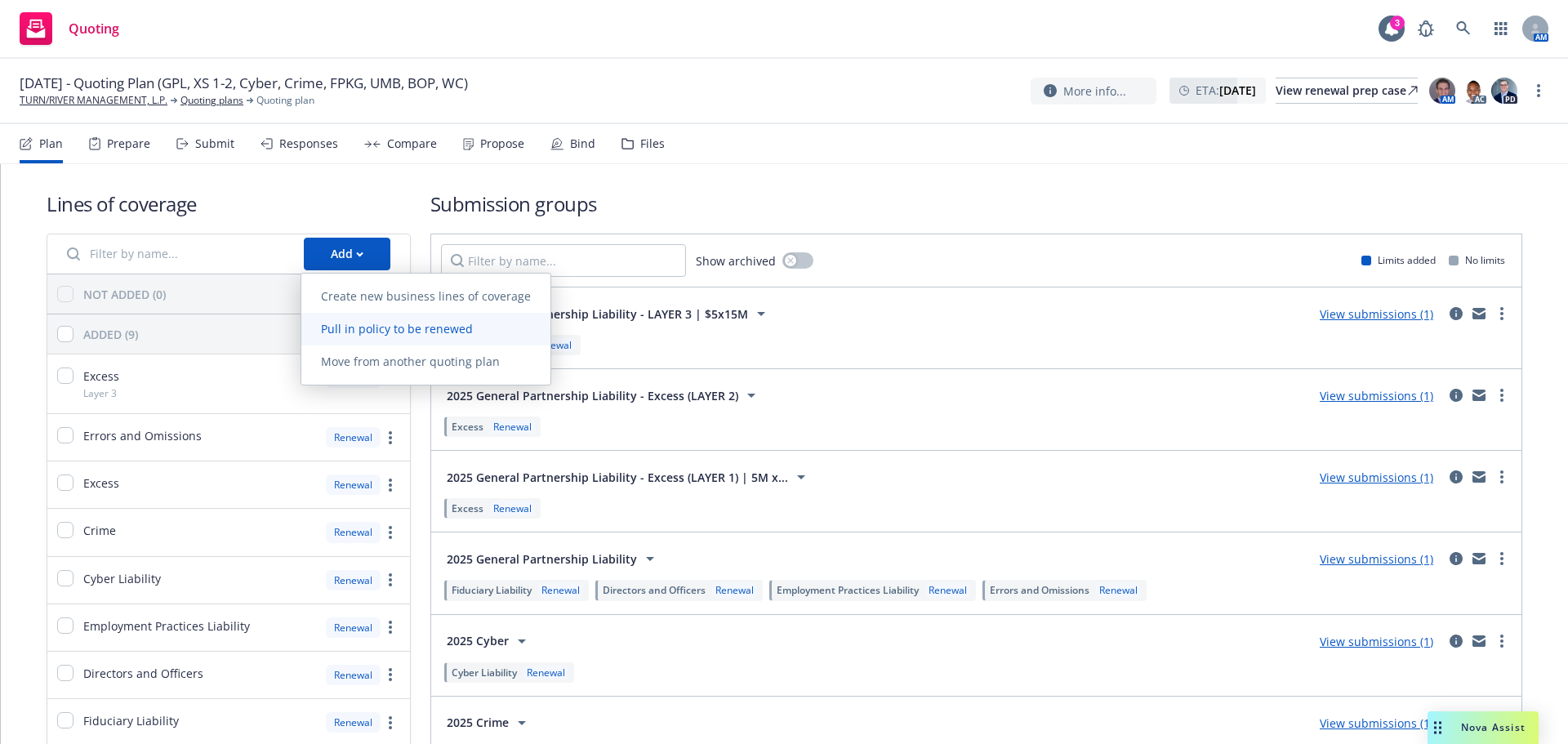
click at [348, 330] on span "Pull in policy to be renewed" at bounding box center [396, 328] width 191 height 16
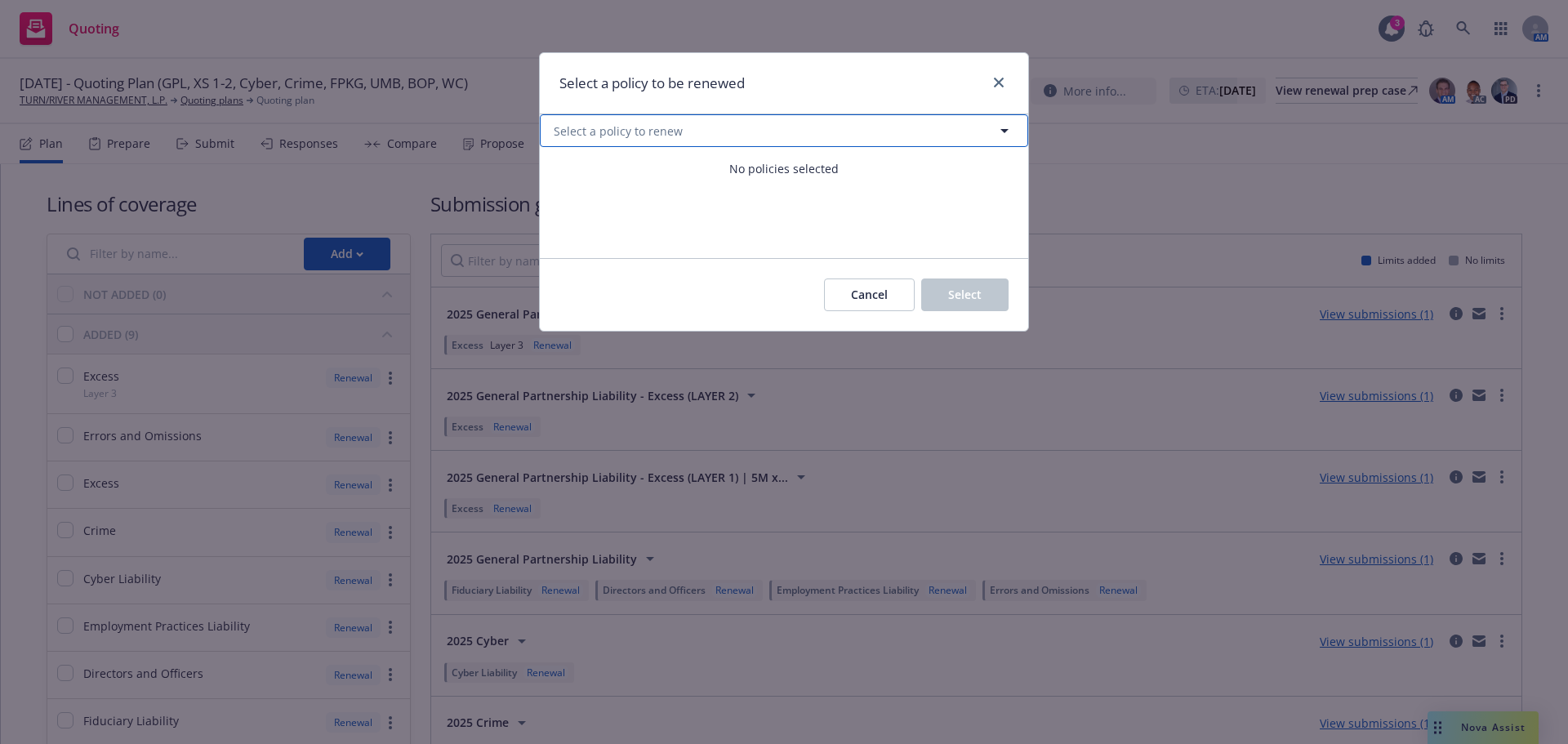
click at [607, 123] on span "Select a policy to renew" at bounding box center [619, 131] width 129 height 18
select select "ACTIVE"
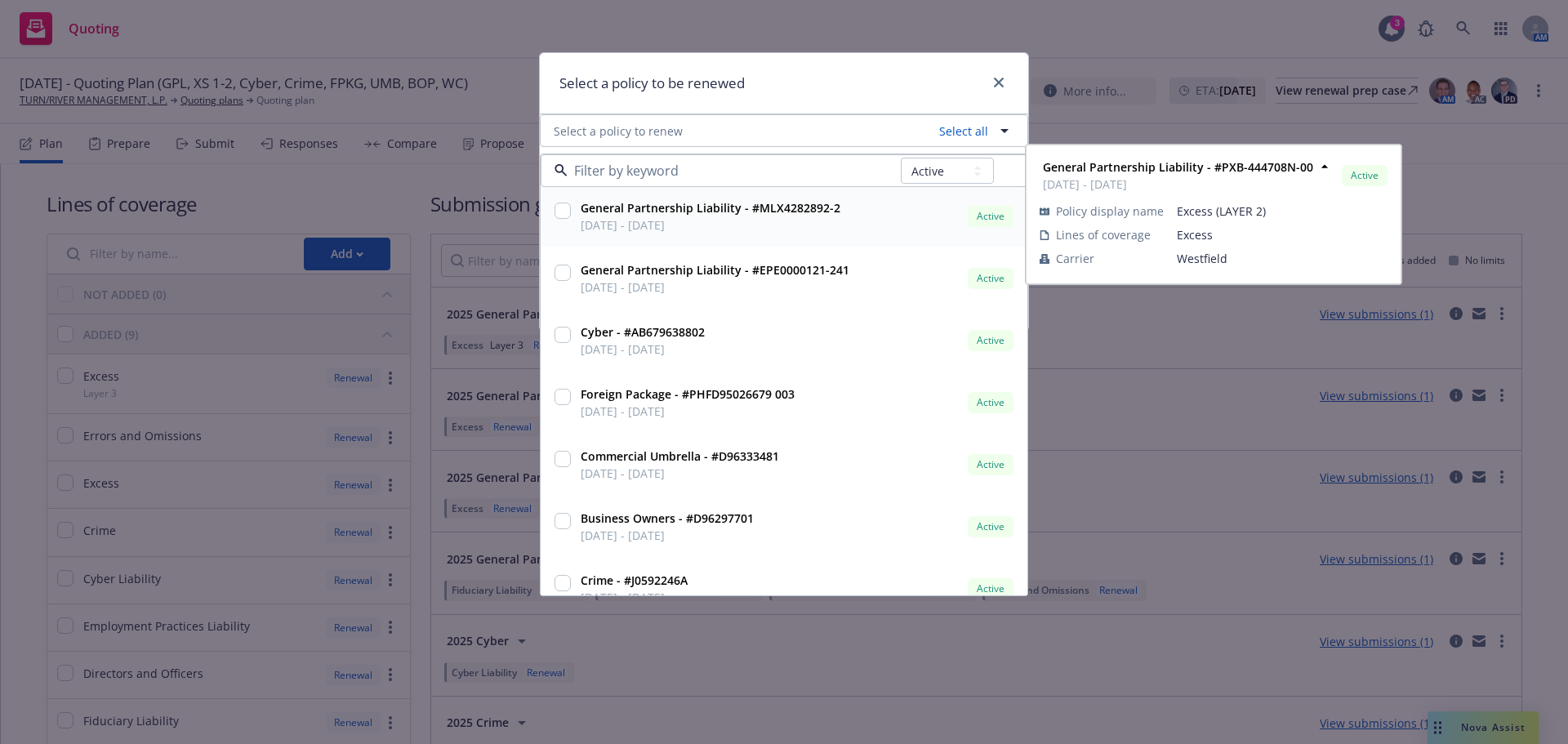
scroll to position [245, 0]
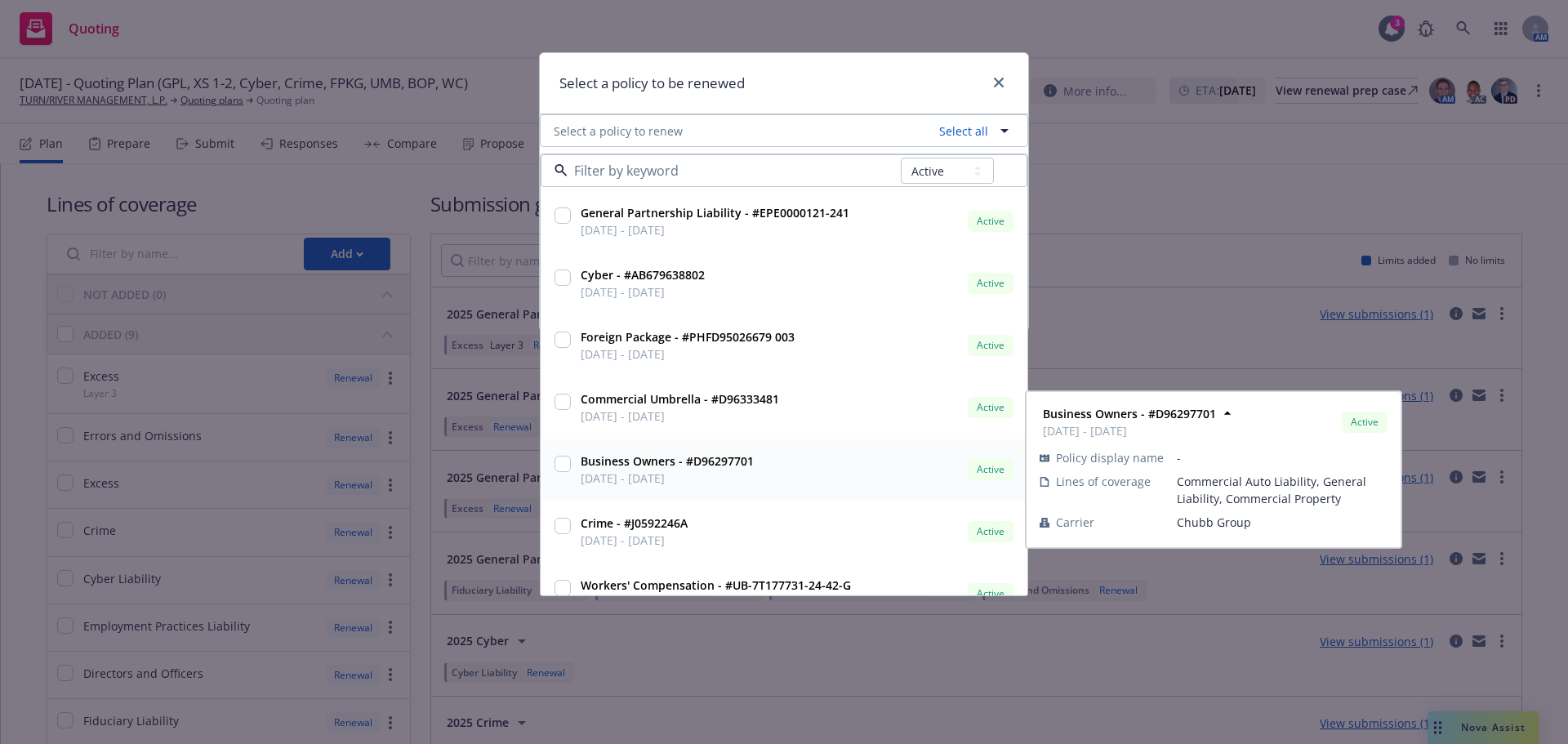
click at [560, 467] on input "checkbox" at bounding box center [562, 464] width 17 height 17
checkbox input "true"
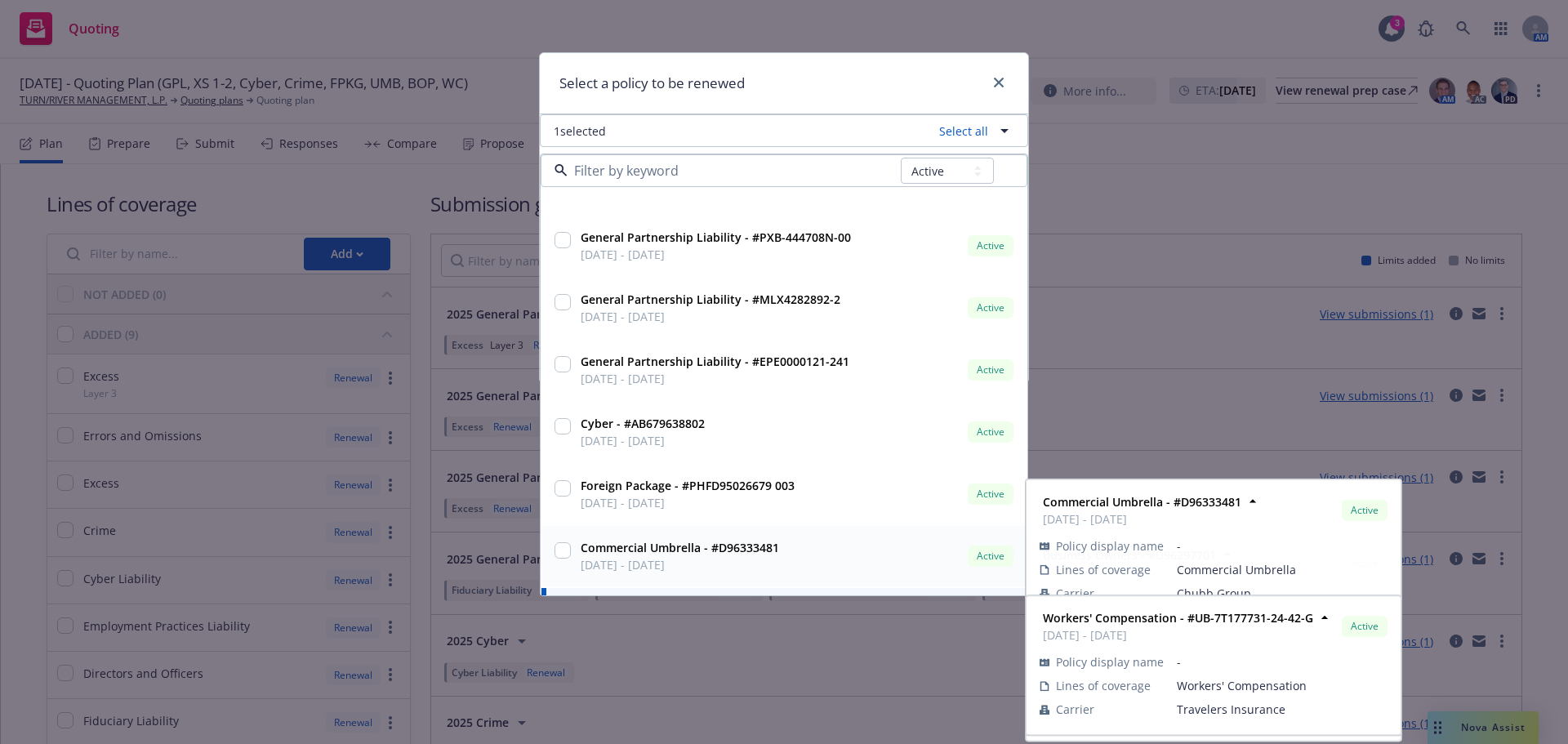
scroll to position [0, 0]
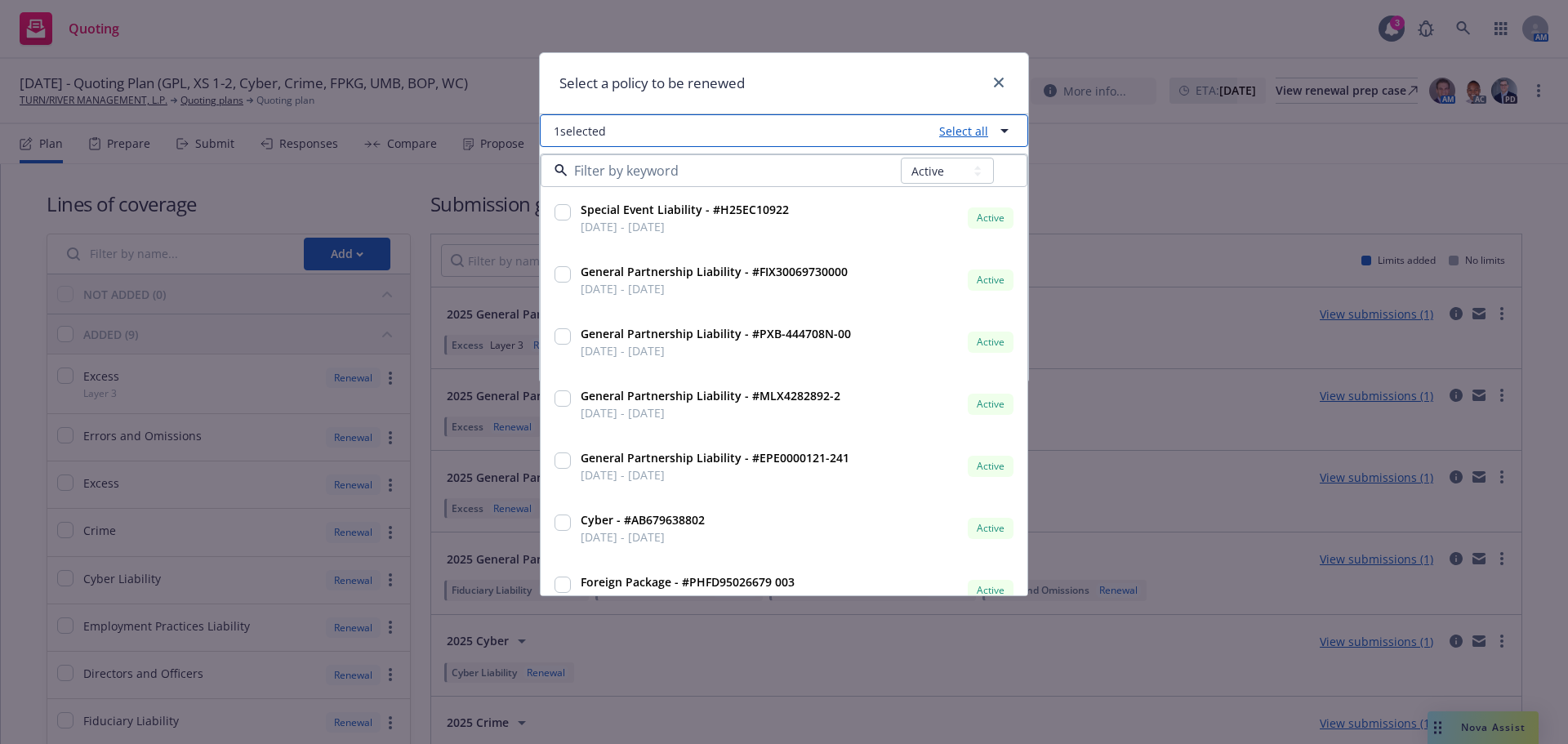
click at [939, 137] on link "Select all" at bounding box center [961, 131] width 55 height 18
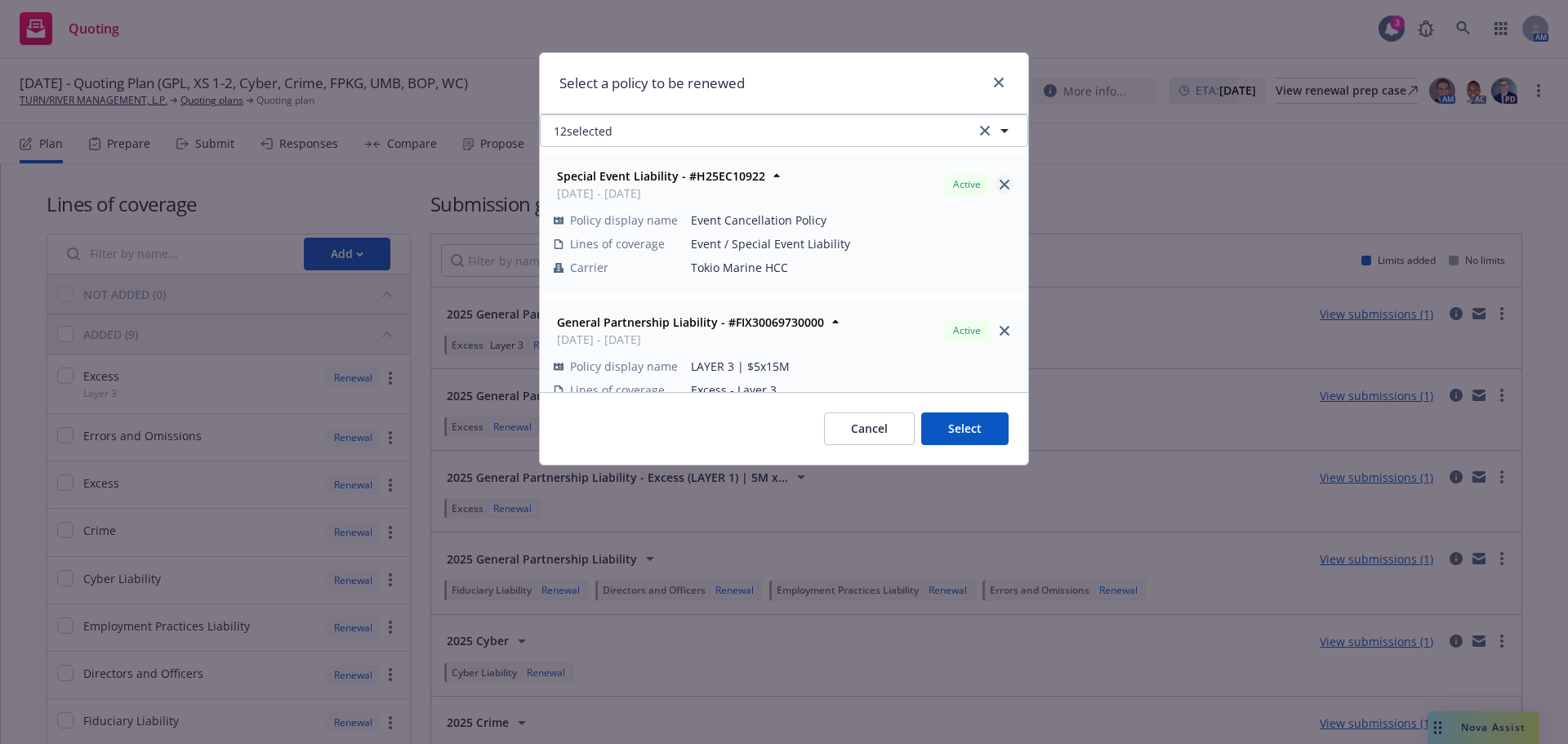
click at [999, 181] on icon "close" at bounding box center [1004, 184] width 10 height 10
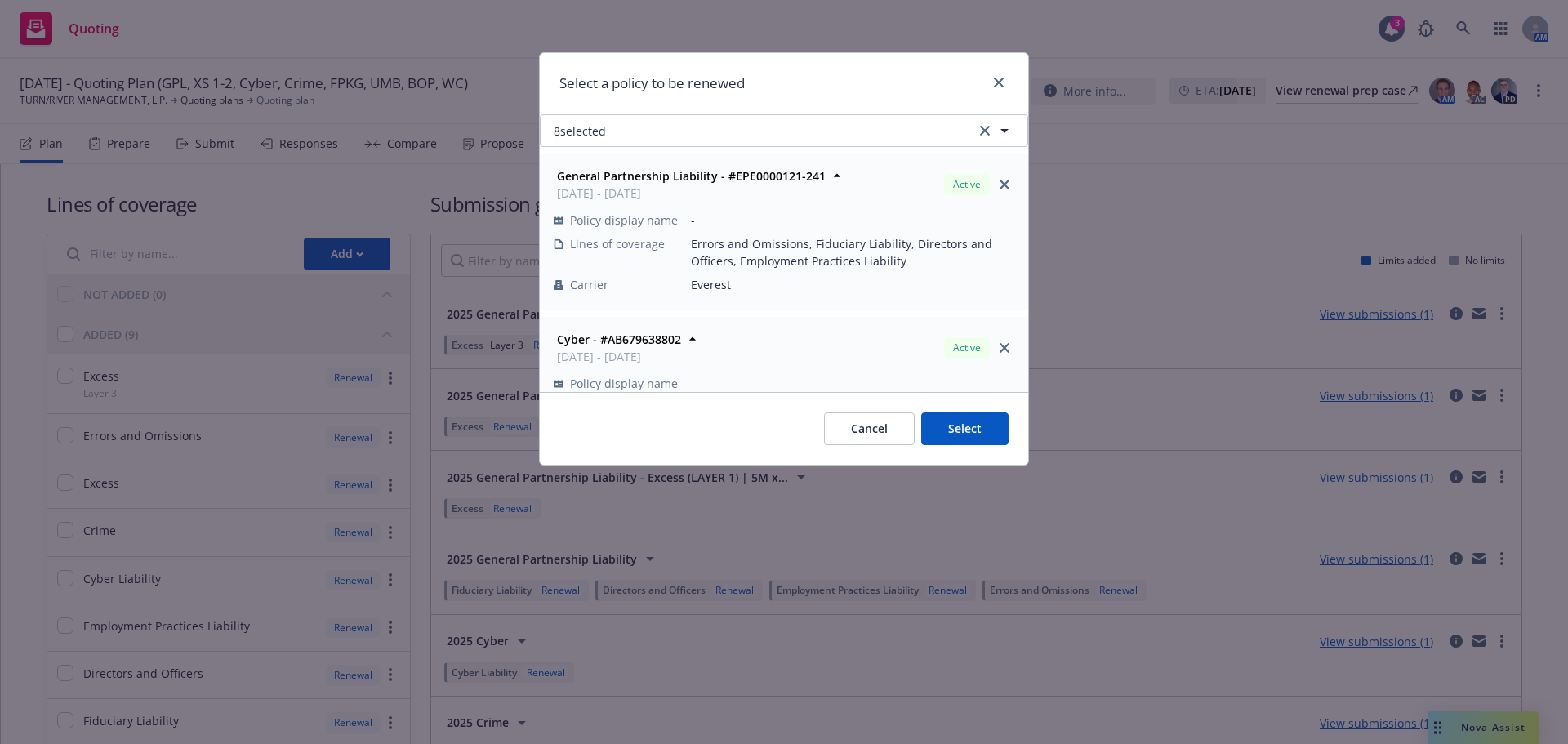
click at [999, 181] on icon "close" at bounding box center [1004, 184] width 10 height 10
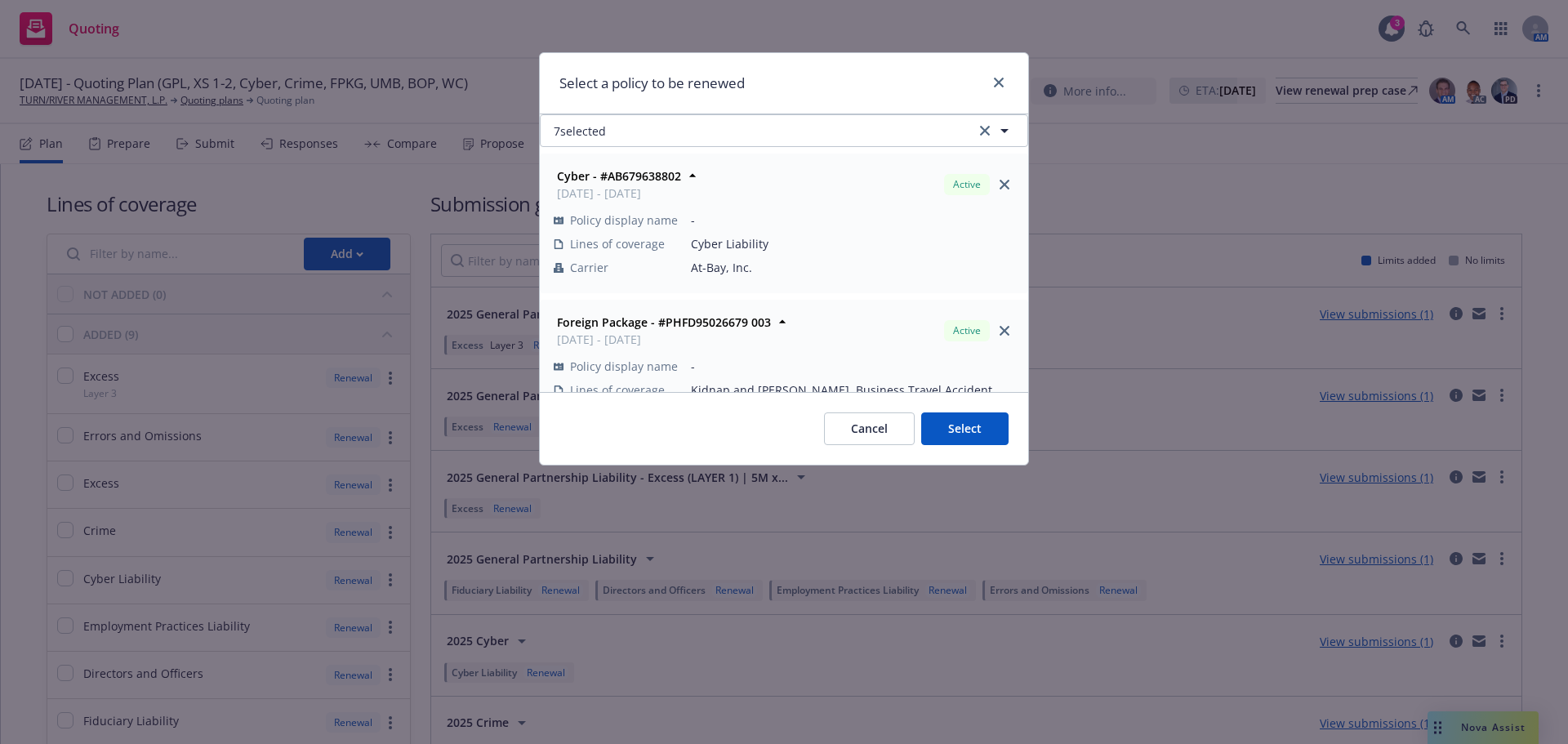
click at [999, 181] on icon "close" at bounding box center [1004, 184] width 10 height 10
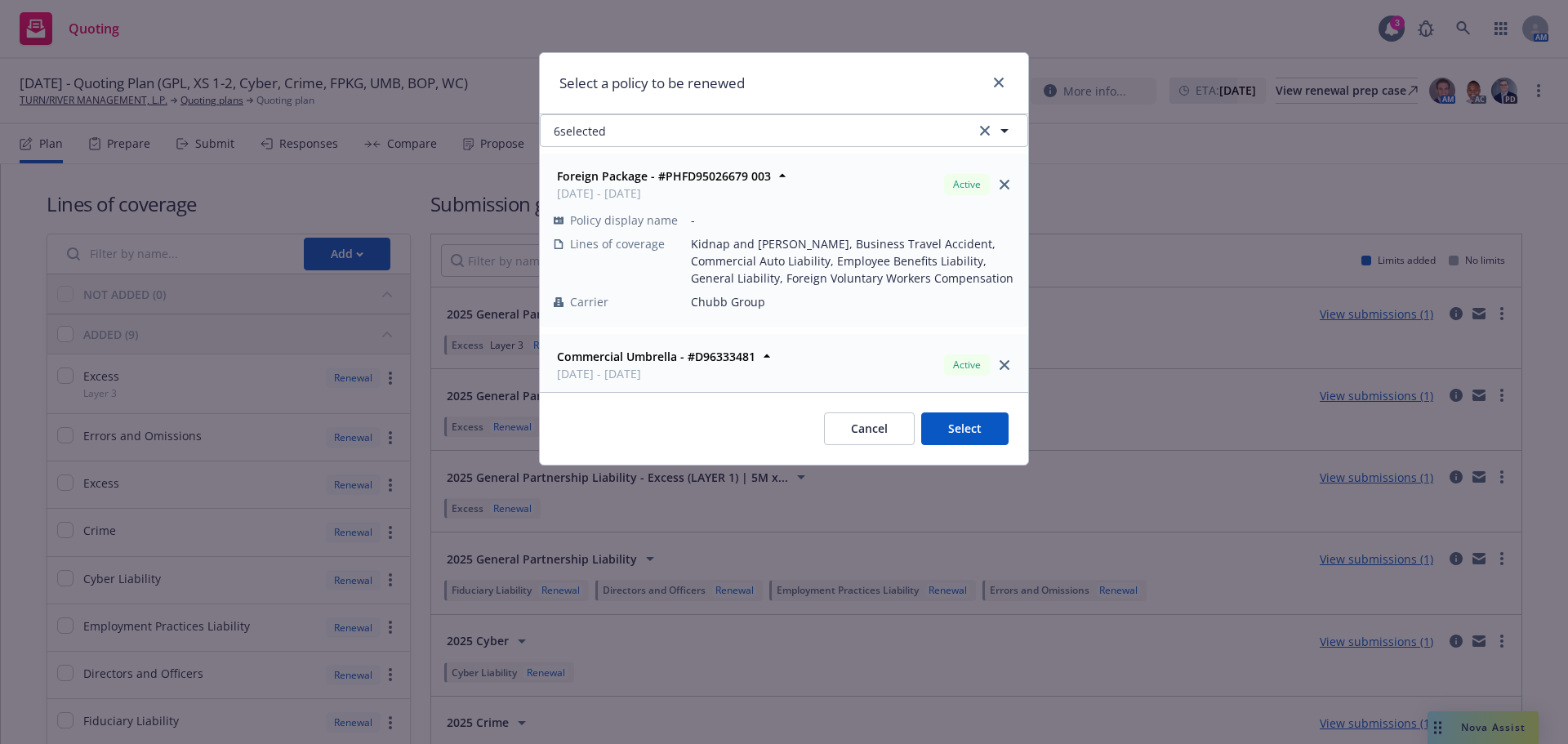
click at [999, 181] on icon "close" at bounding box center [1004, 184] width 10 height 10
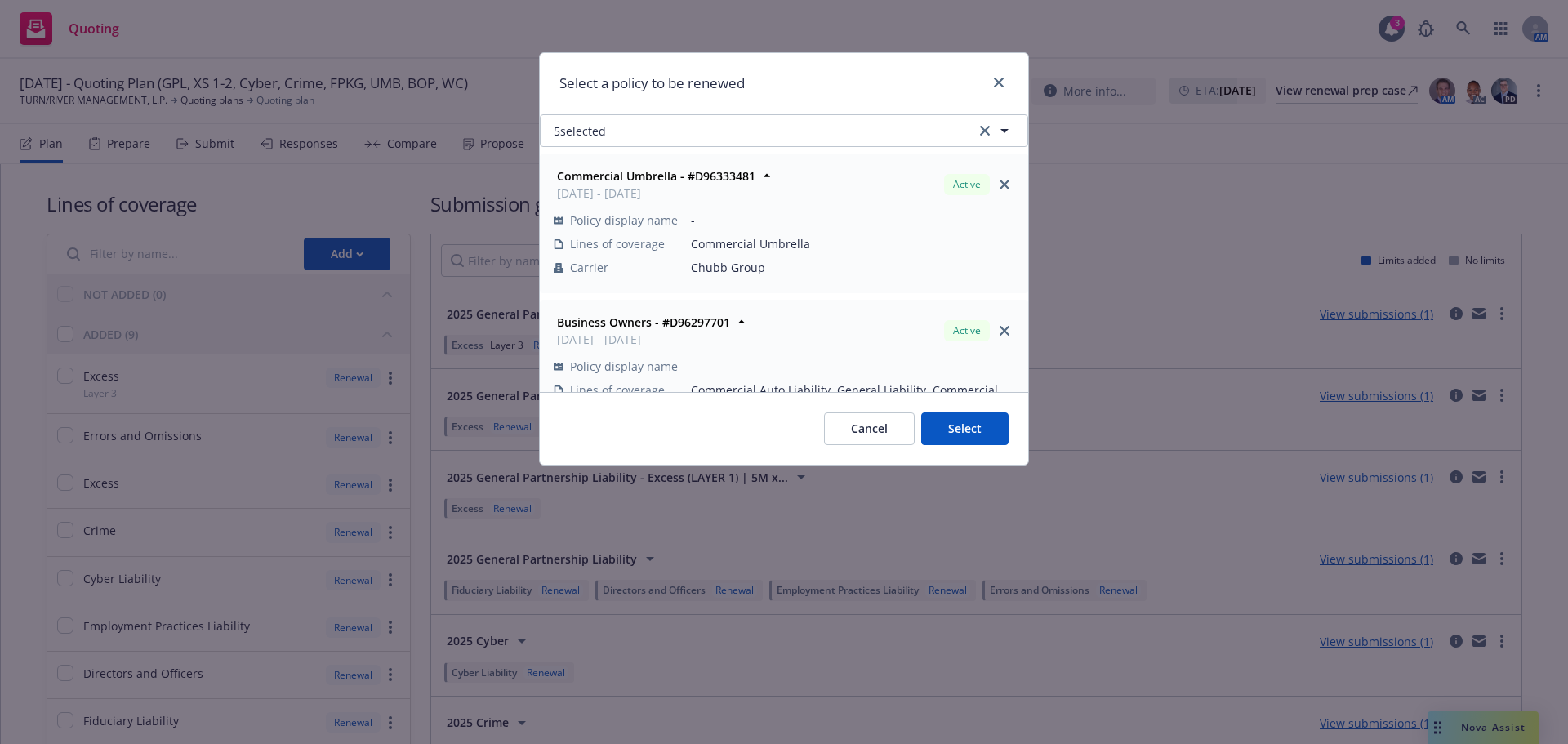
click at [999, 181] on icon "close" at bounding box center [1004, 184] width 10 height 10
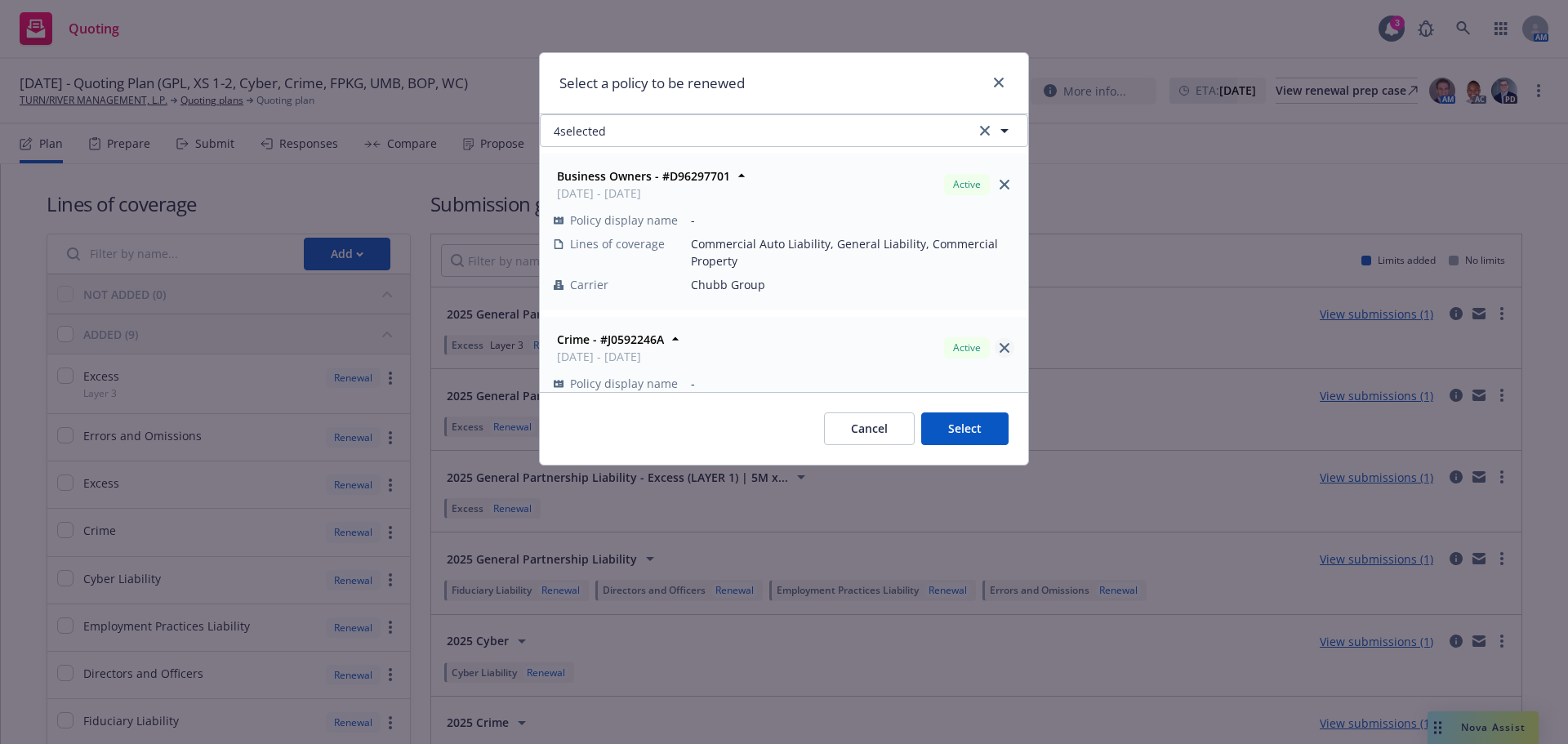
click at [995, 348] on link "close" at bounding box center [1004, 348] width 19 height 19
click at [999, 351] on icon "close" at bounding box center [1004, 348] width 10 height 10
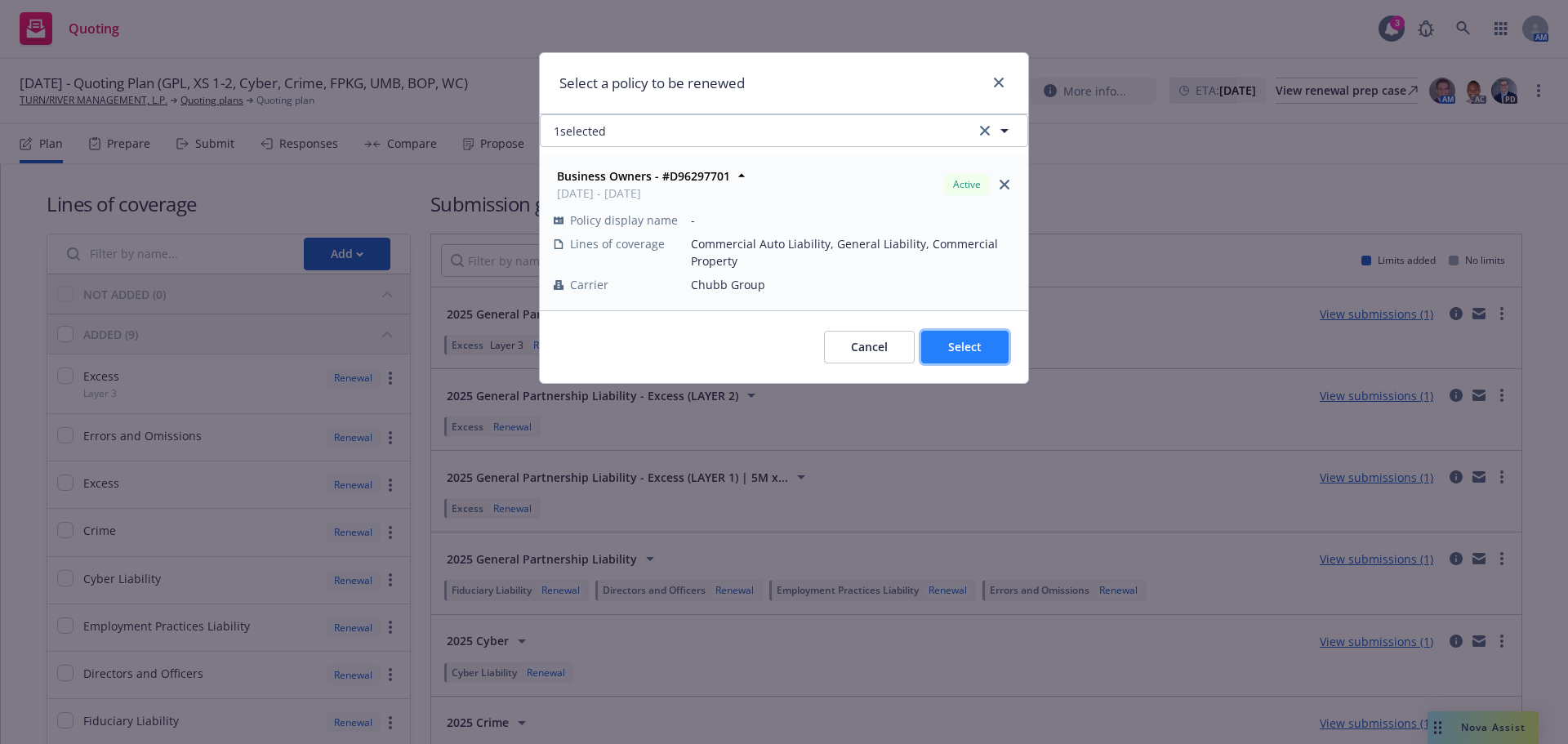
click at [971, 356] on button "Select" at bounding box center [964, 347] width 88 height 32
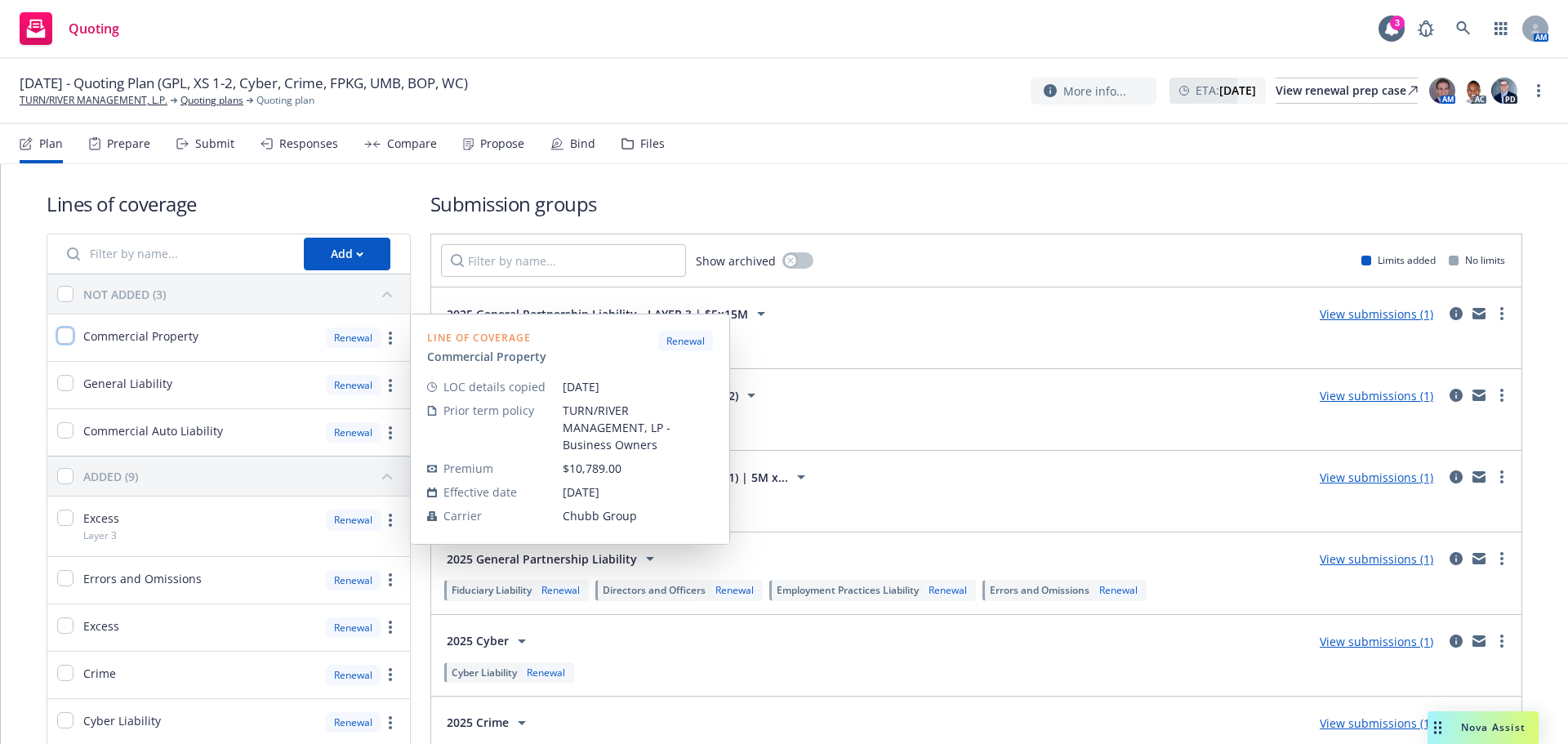
click at [68, 333] on input "checkbox" at bounding box center [65, 336] width 17 height 17
checkbox input "true"
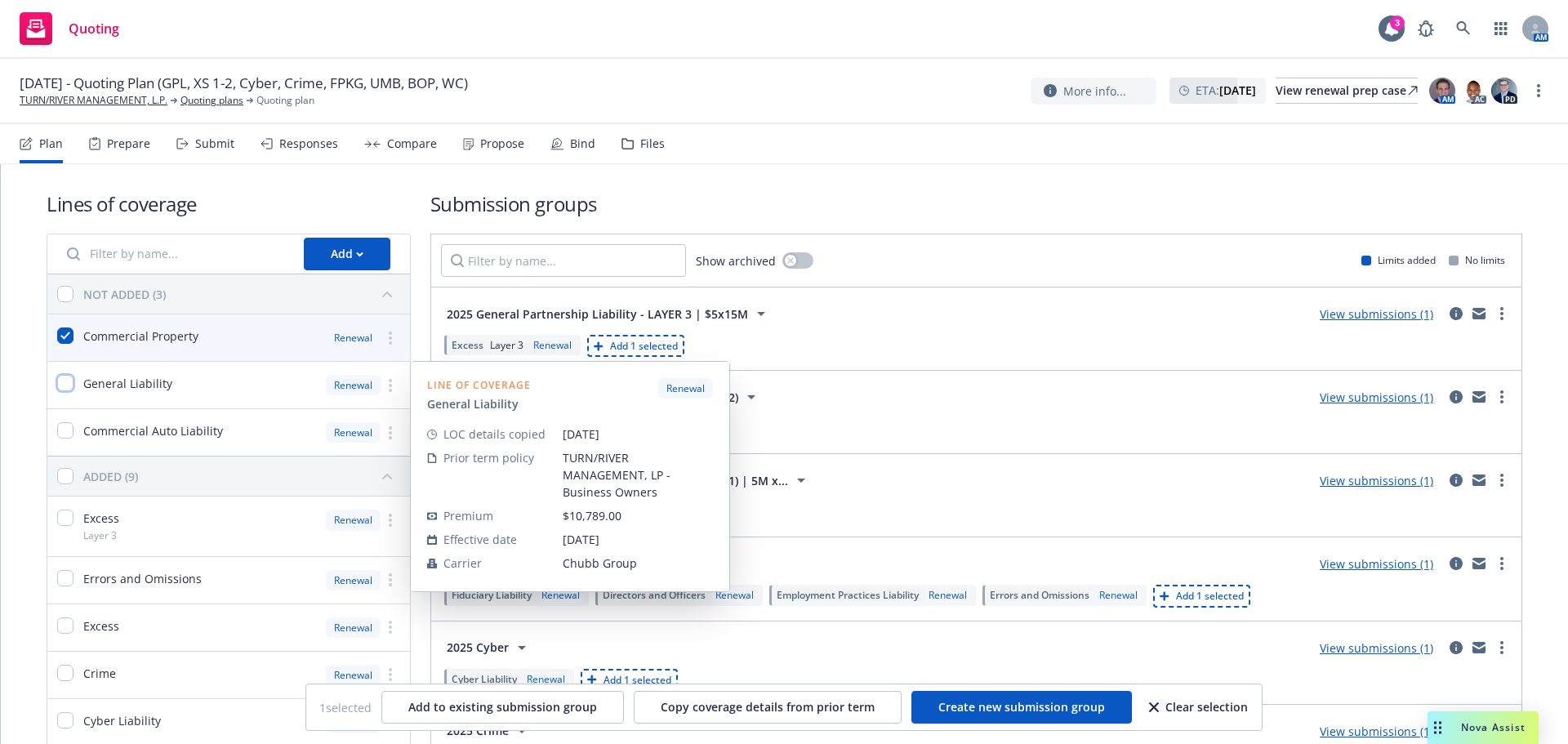
click at [69, 381] on input "checkbox" at bounding box center [65, 384] width 17 height 17
checkbox input "true"
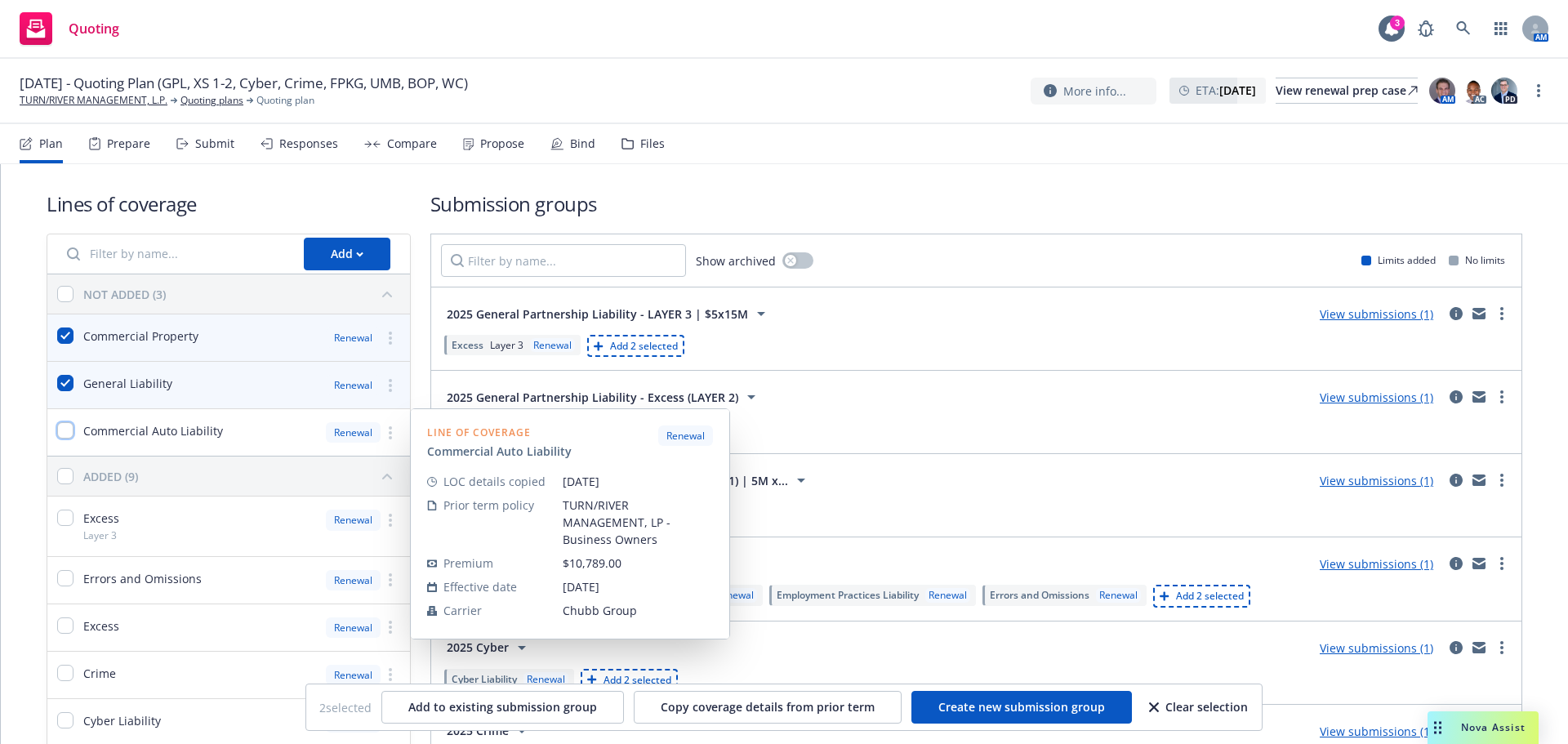
click at [73, 427] on input "checkbox" at bounding box center [65, 431] width 17 height 17
checkbox input "true"
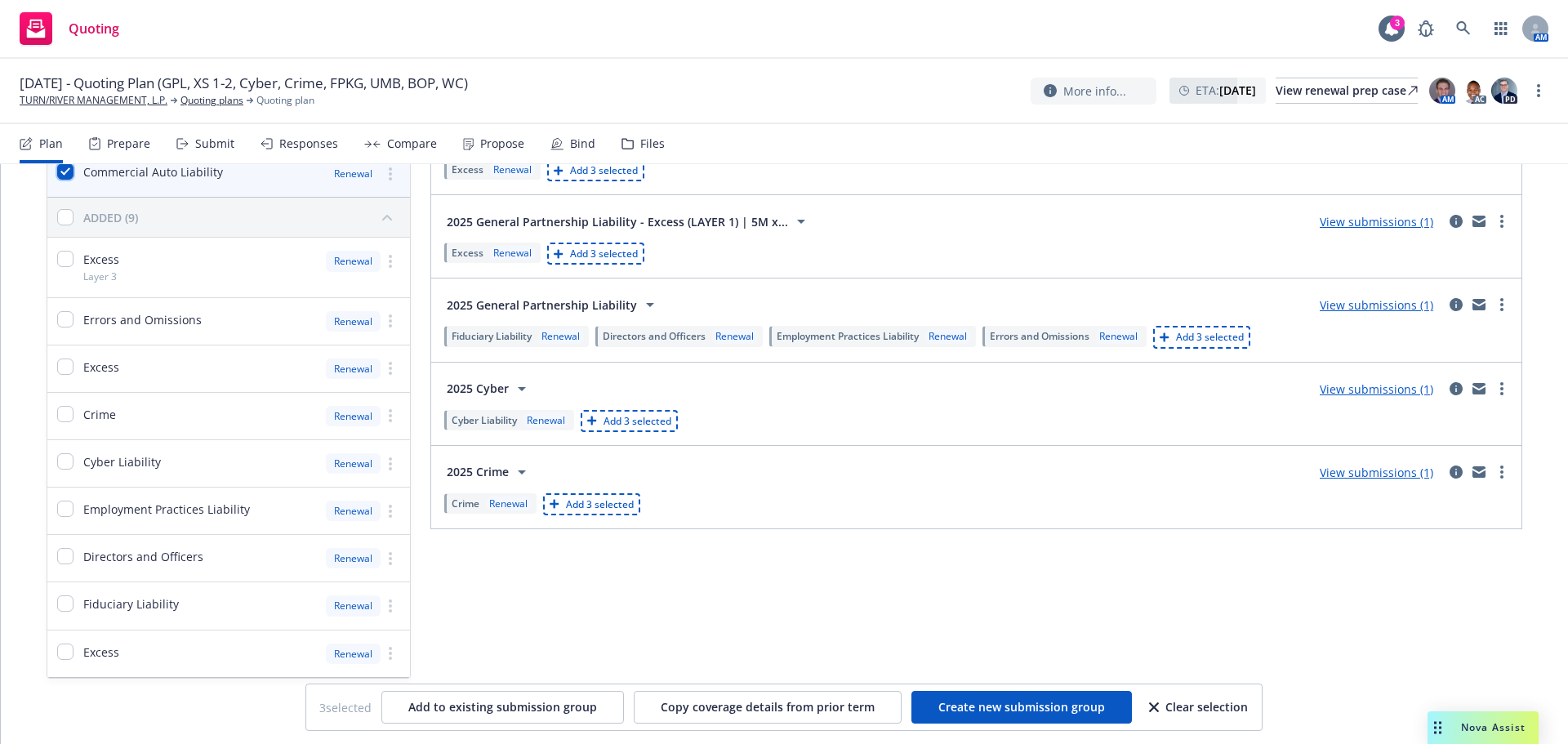
scroll to position [266, 0]
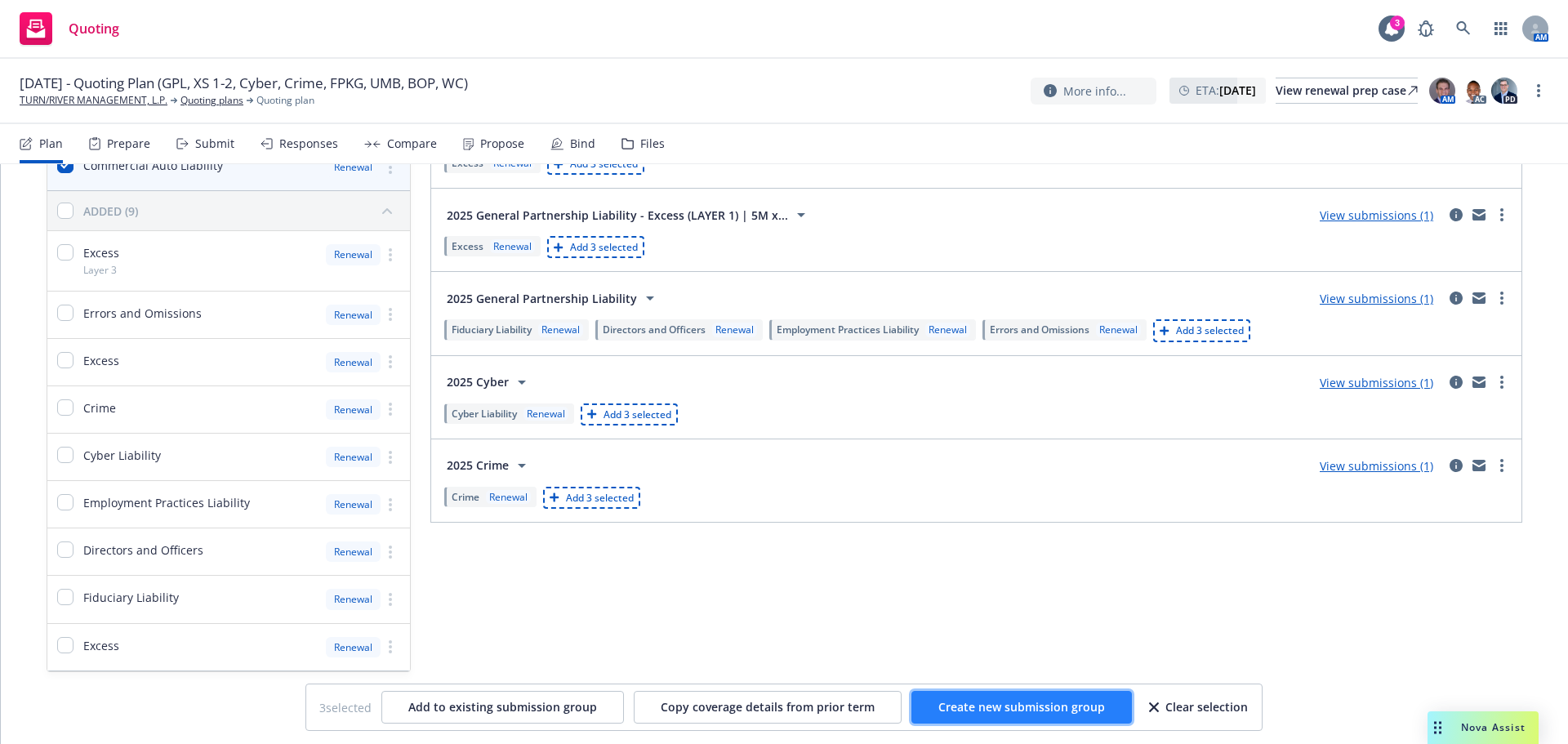
click at [989, 704] on span "Create new submission group" at bounding box center [1021, 706] width 167 height 16
checkbox input "false"
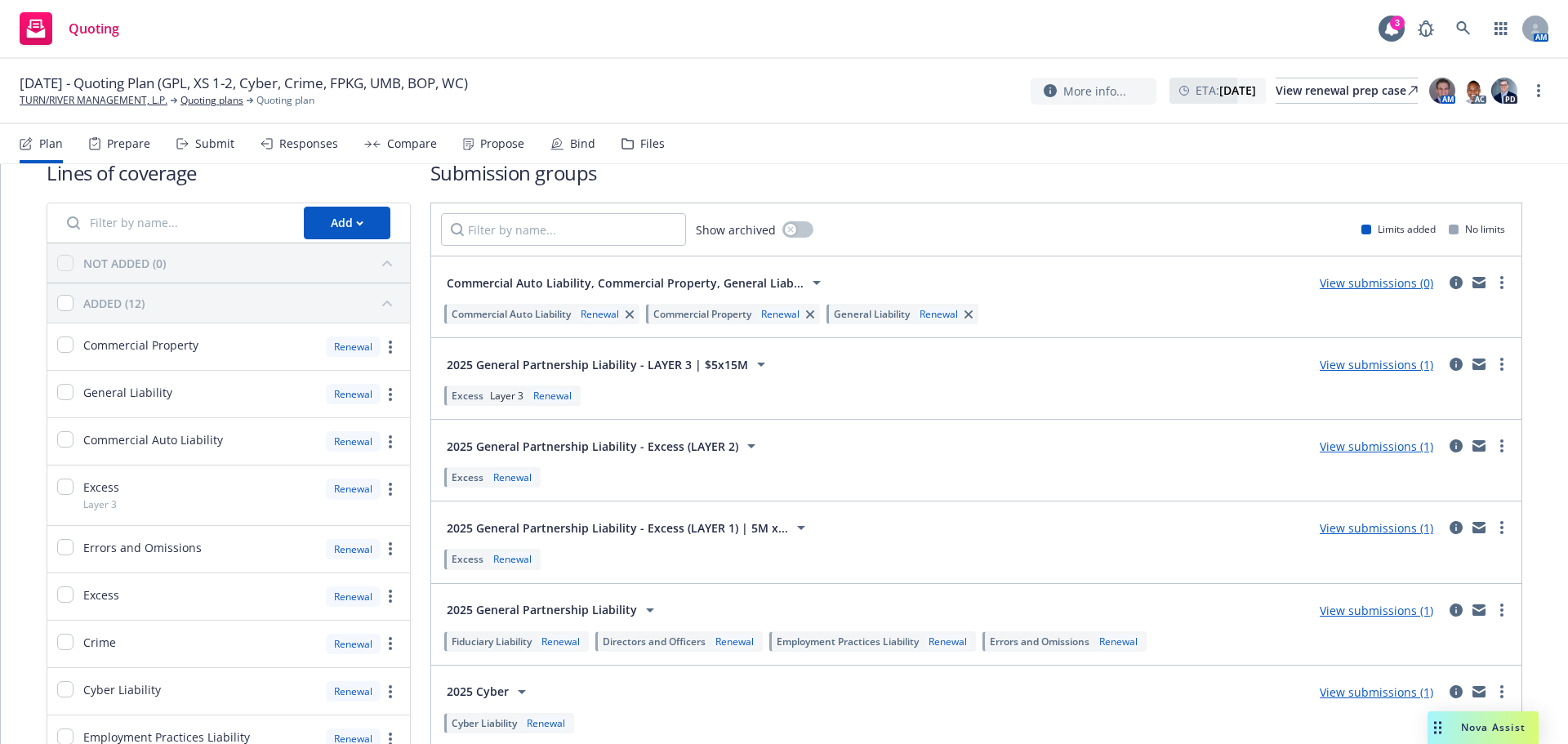
scroll to position [0, 0]
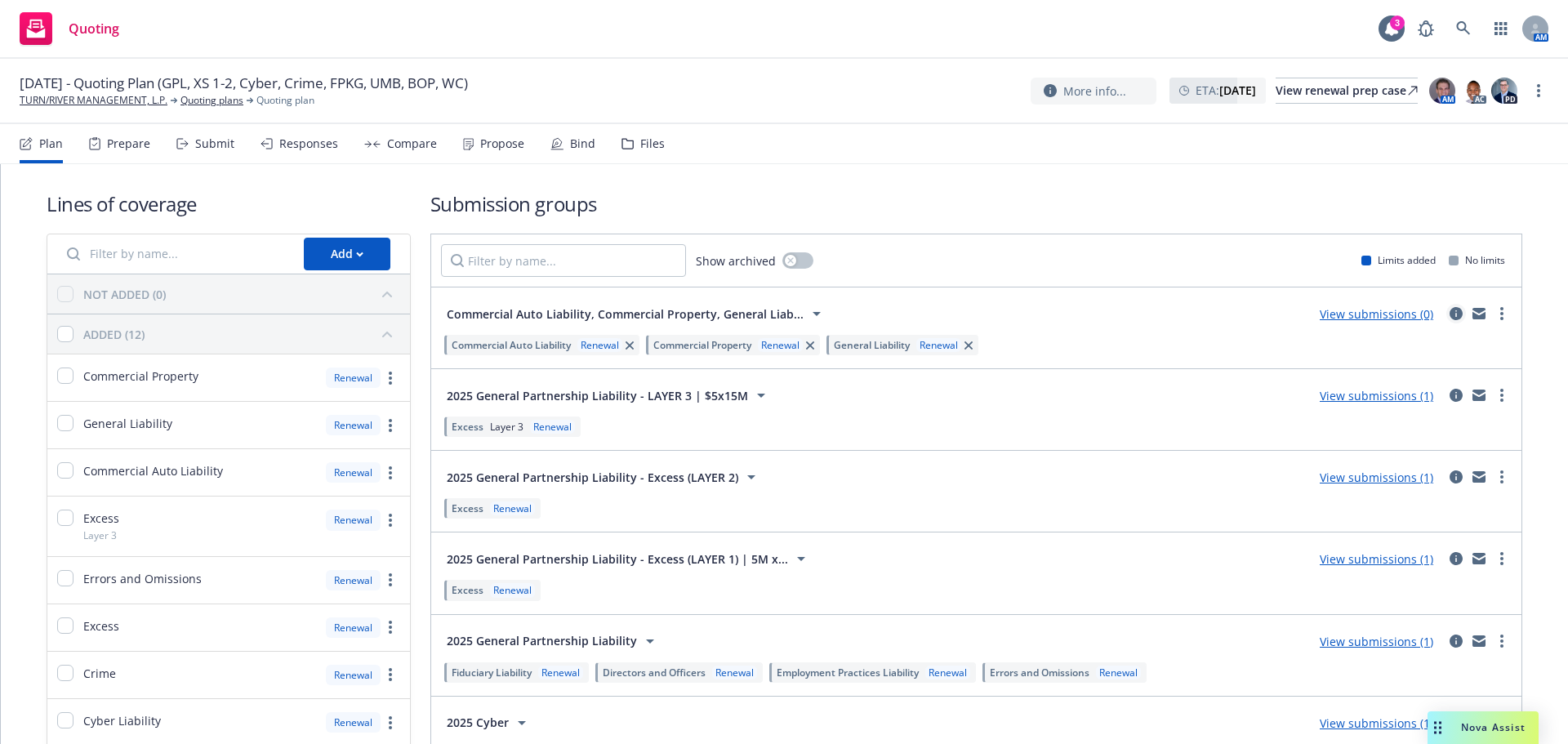
click at [1449, 312] on icon "circleInformation" at bounding box center [1456, 313] width 13 height 13
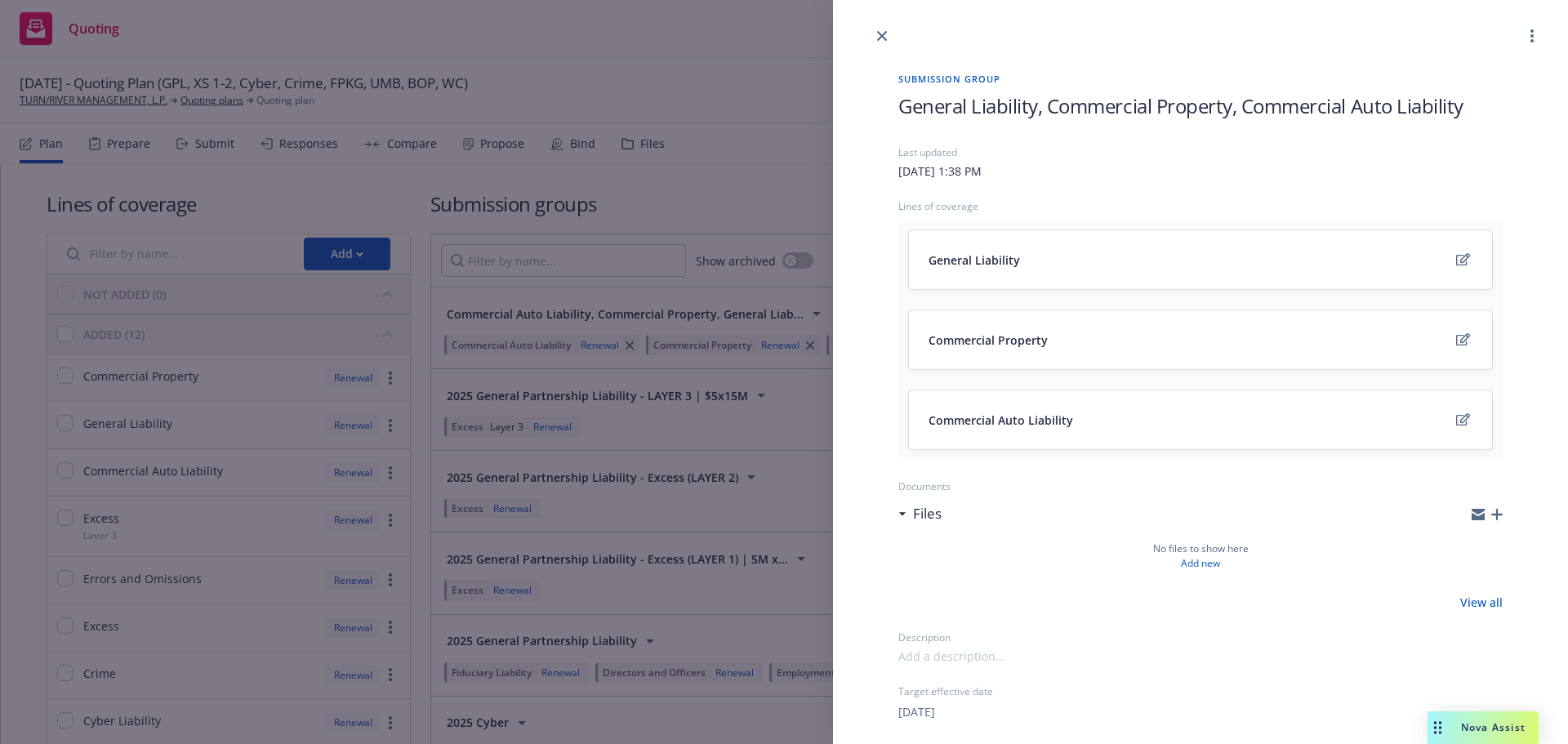
click at [1462, 114] on span "General Liability, Commercial Property, Commercial Auto Liability" at bounding box center [1180, 105] width 565 height 27
click at [878, 28] on link "close" at bounding box center [881, 35] width 19 height 19
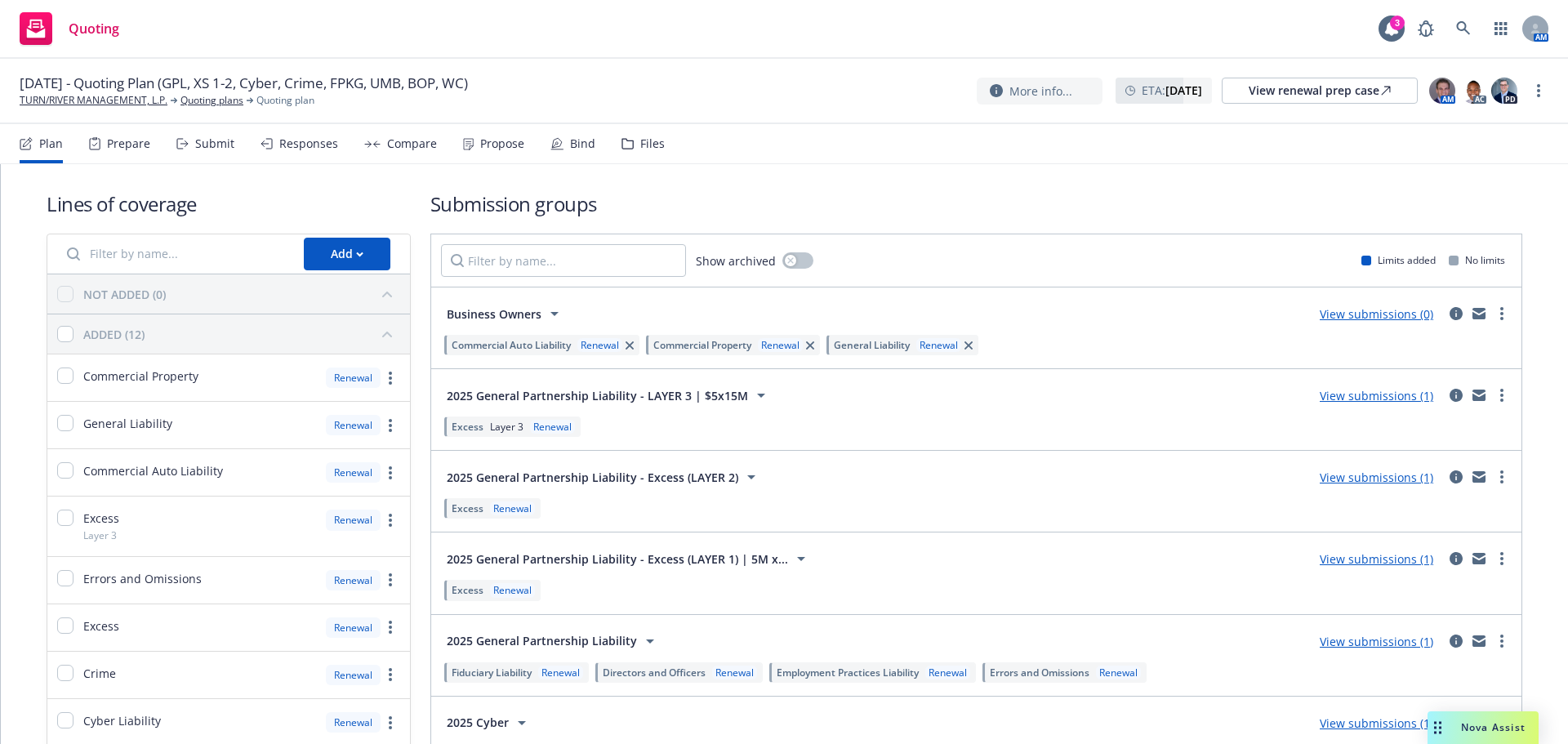
click at [1358, 319] on link "View submissions (0)" at bounding box center [1375, 313] width 113 height 16
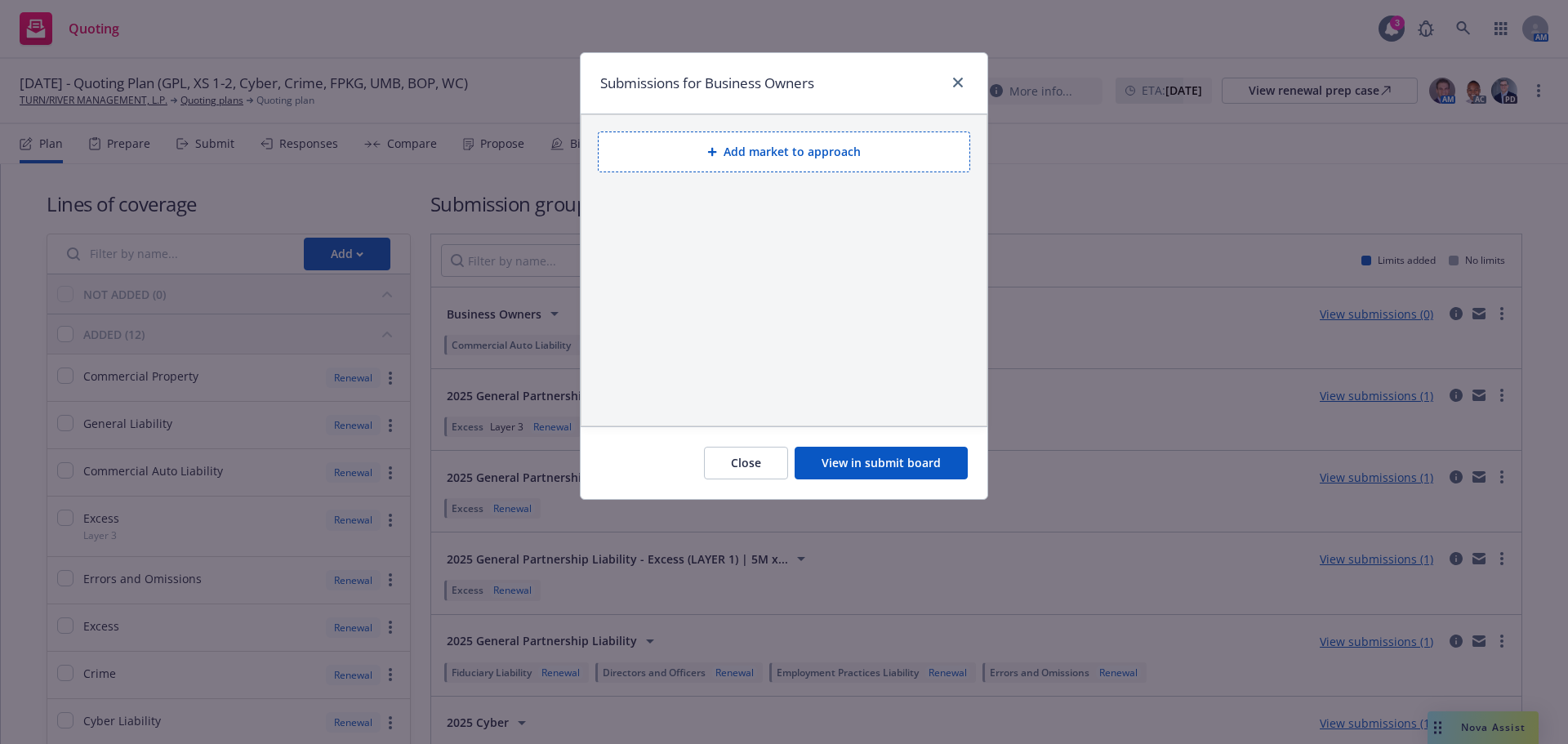
click at [789, 145] on button "Add market to approach" at bounding box center [784, 152] width 372 height 41
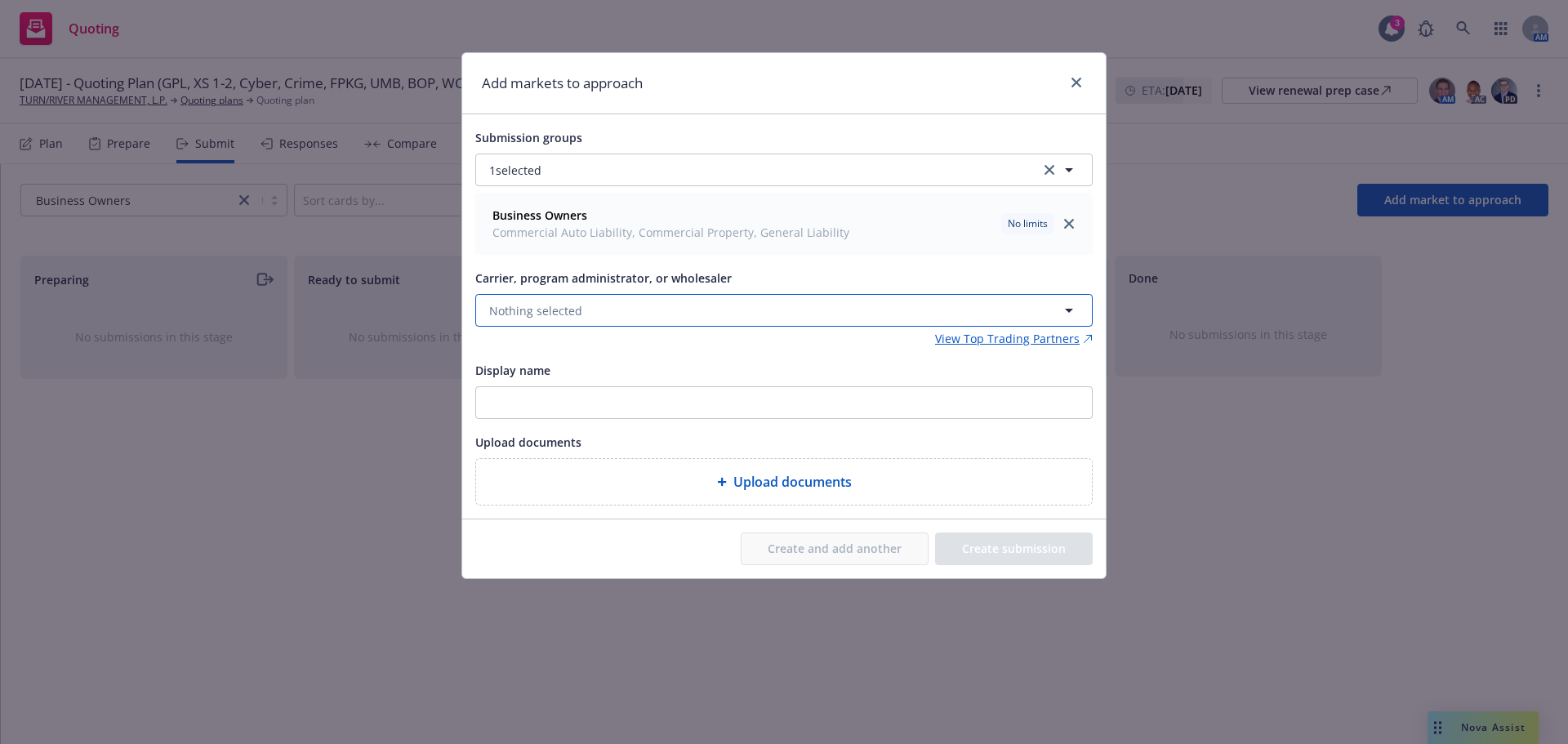
click at [572, 316] on span "Nothing selected" at bounding box center [536, 311] width 93 height 18
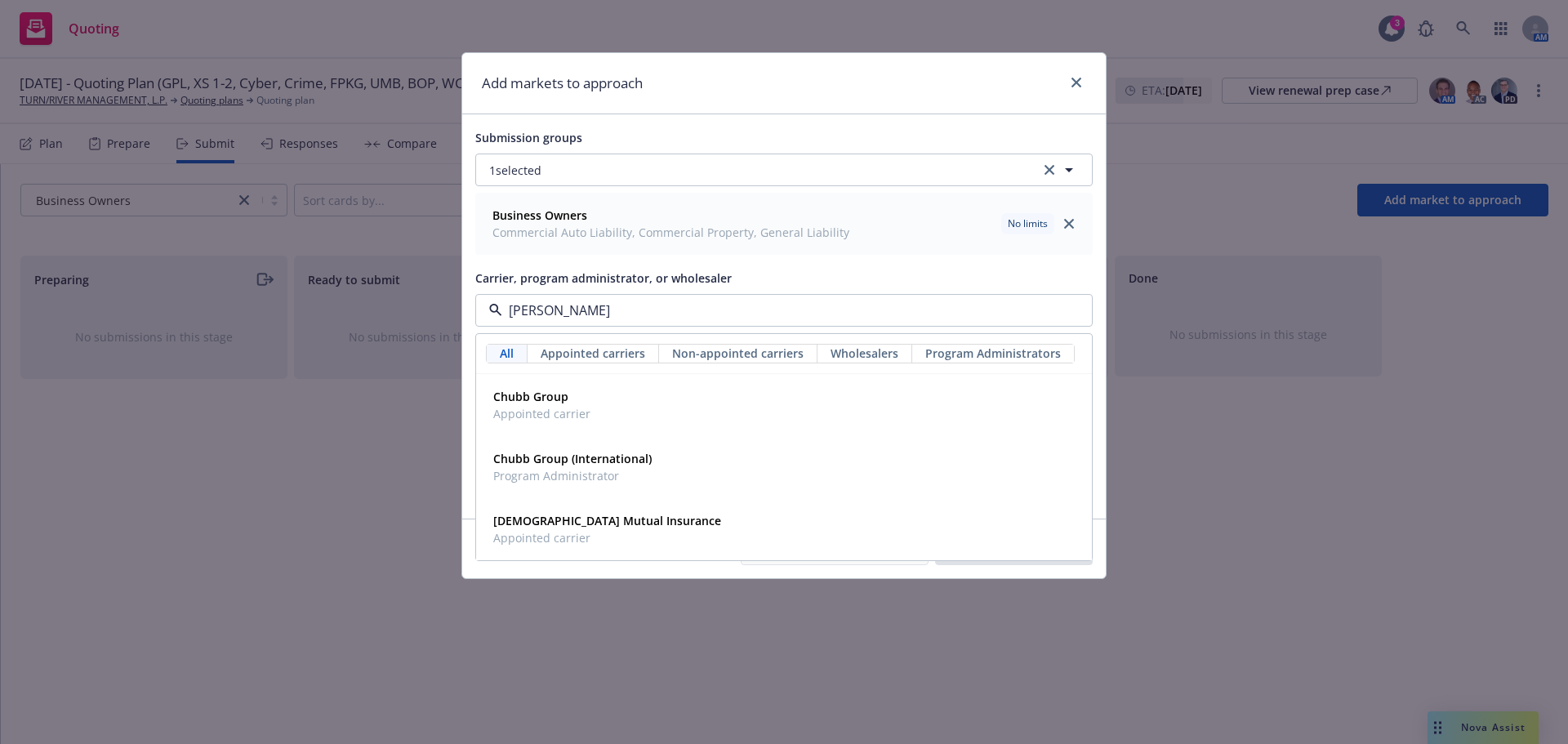
type input "Chub"
click at [588, 397] on div "Chubb Group Appointed carrier" at bounding box center [540, 405] width 107 height 41
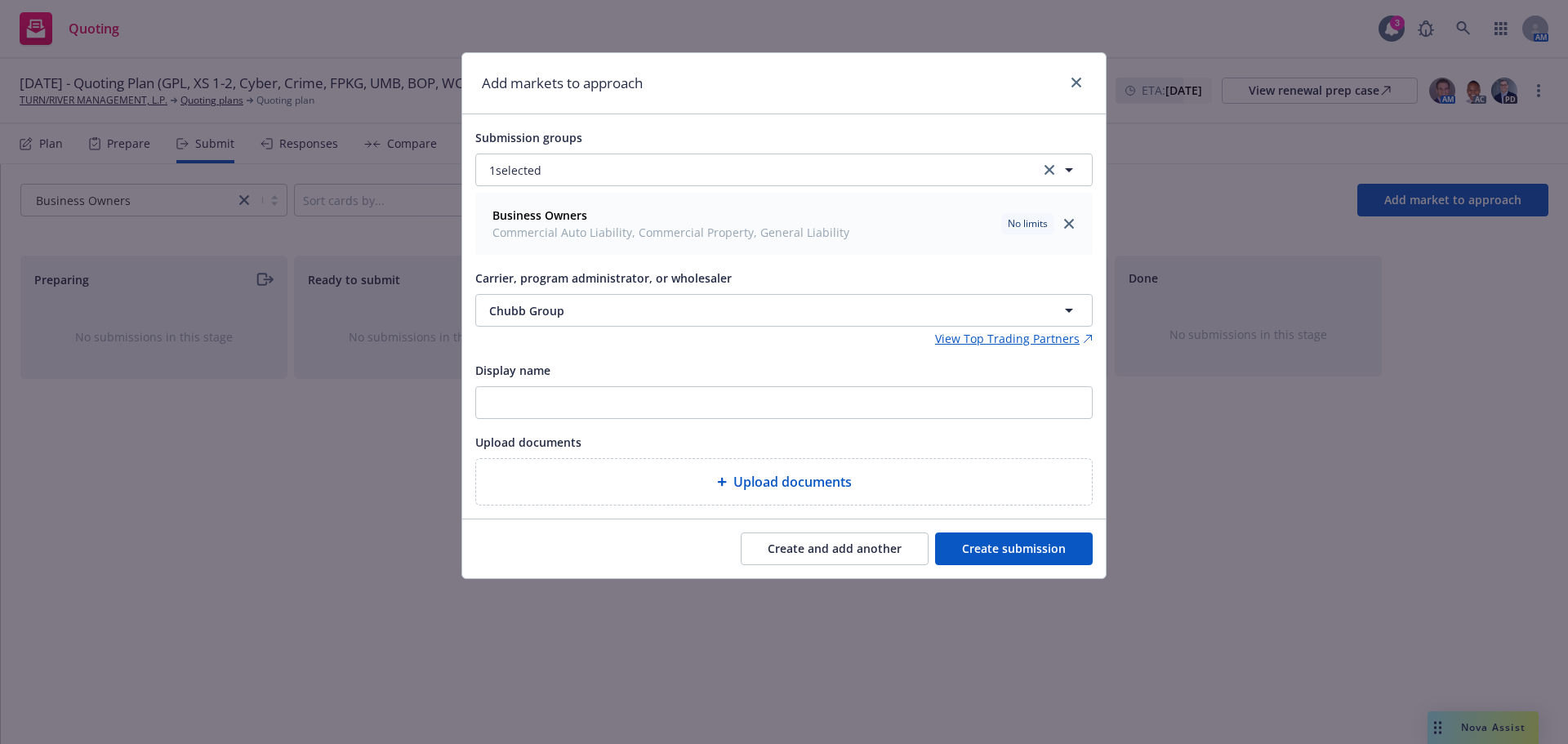
click at [958, 554] on button "Create submission" at bounding box center [1013, 549] width 158 height 32
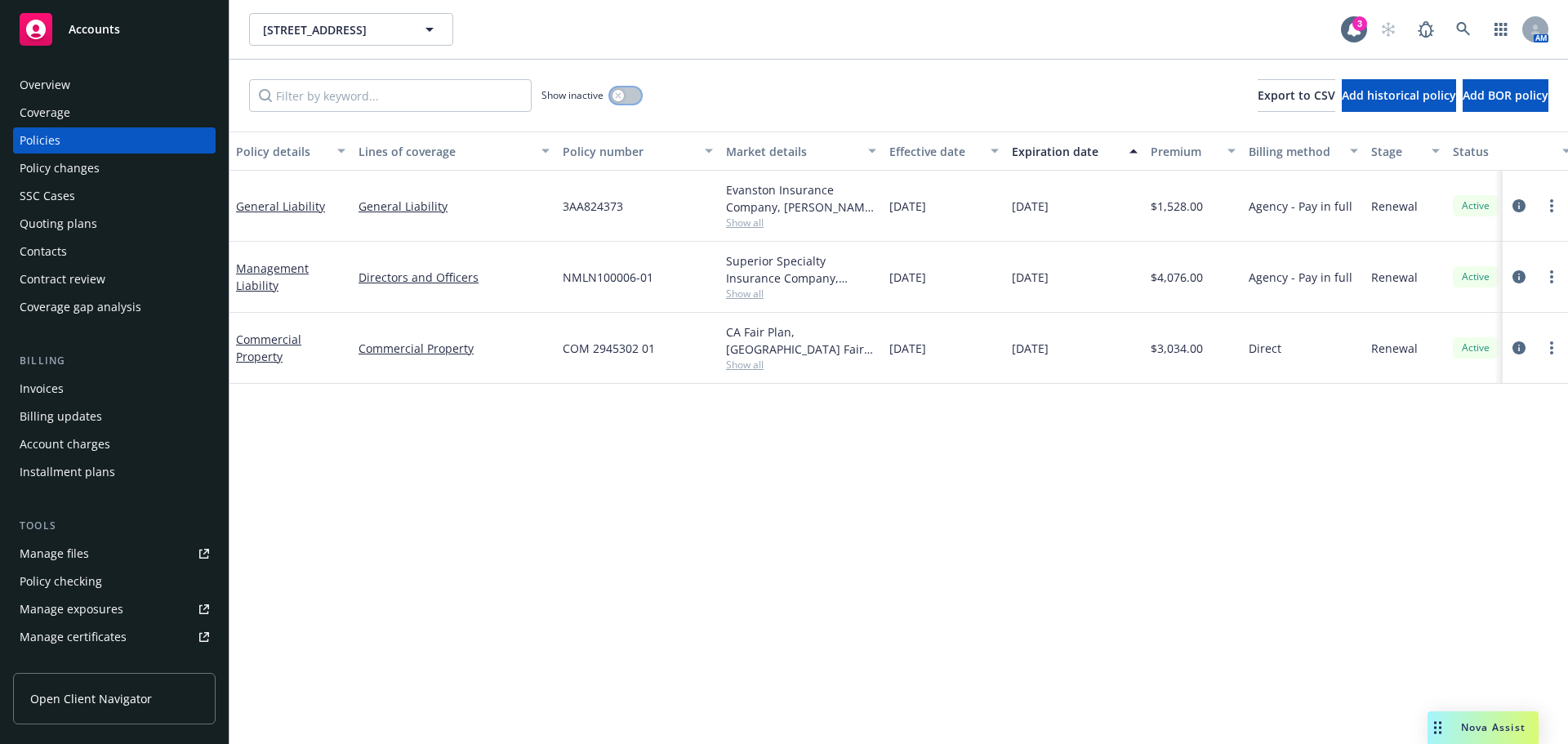
click at [632, 96] on button "button" at bounding box center [626, 96] width 31 height 17
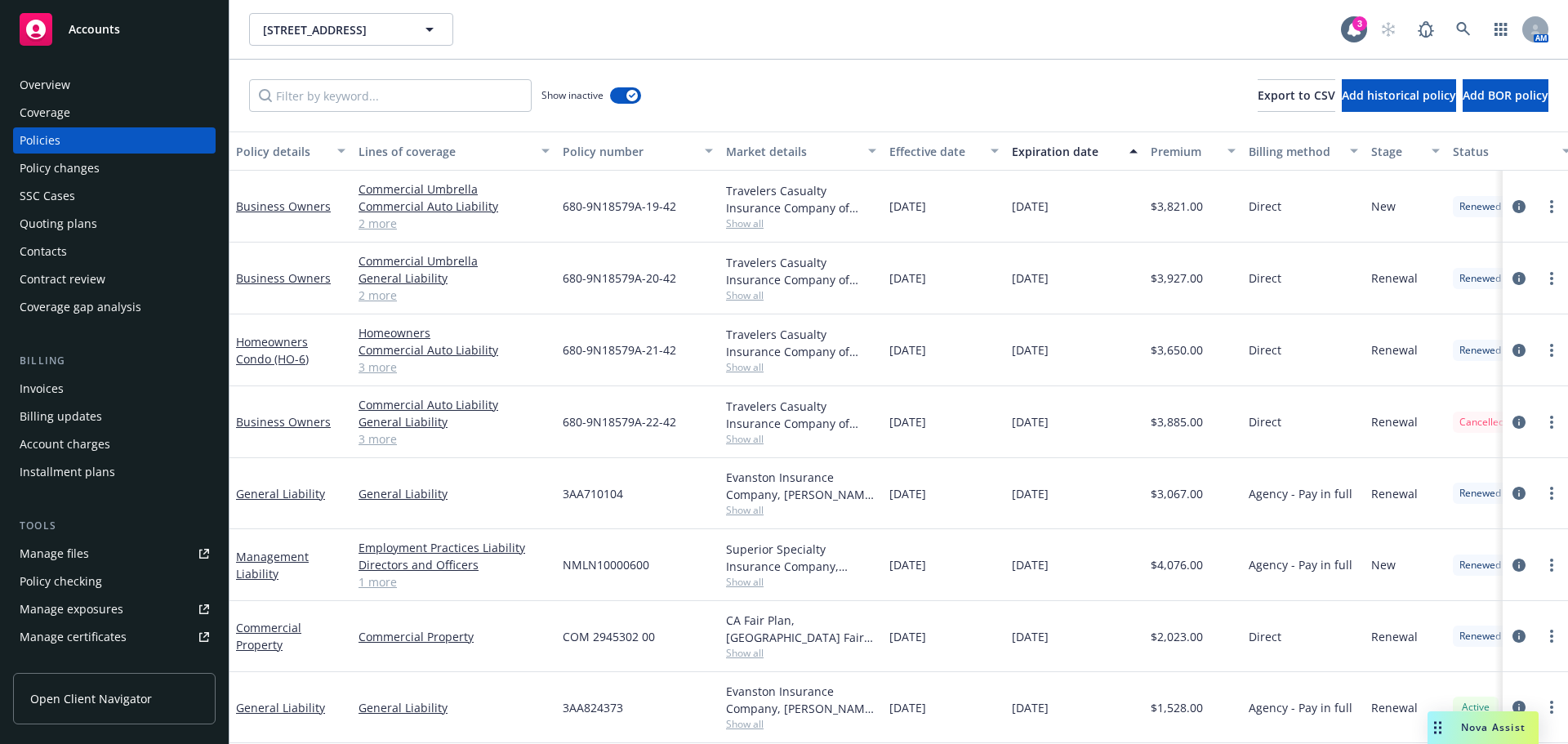
click at [379, 299] on link "2 more" at bounding box center [454, 295] width 191 height 18
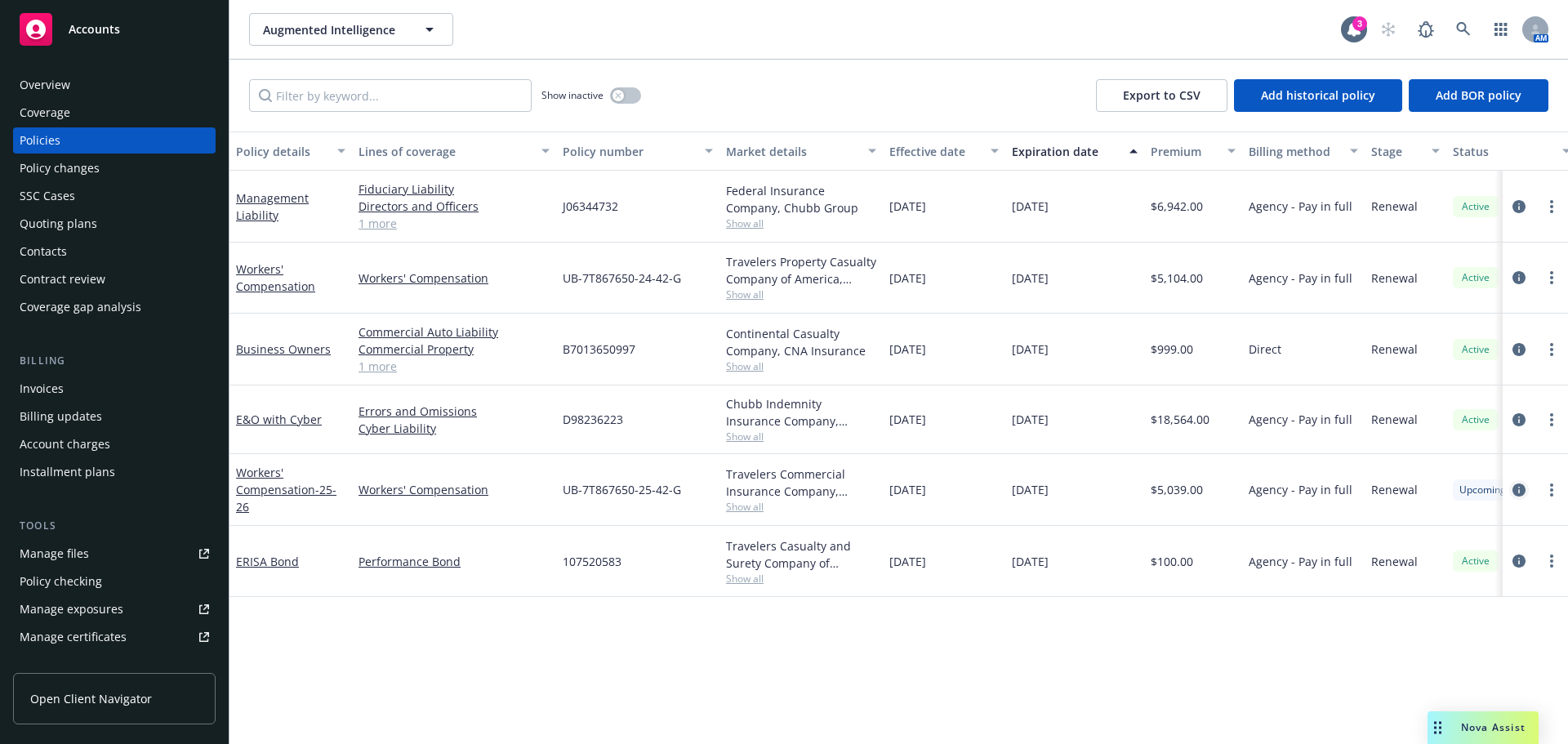
click at [1516, 495] on icon "circleInformation" at bounding box center [1518, 490] width 13 height 13
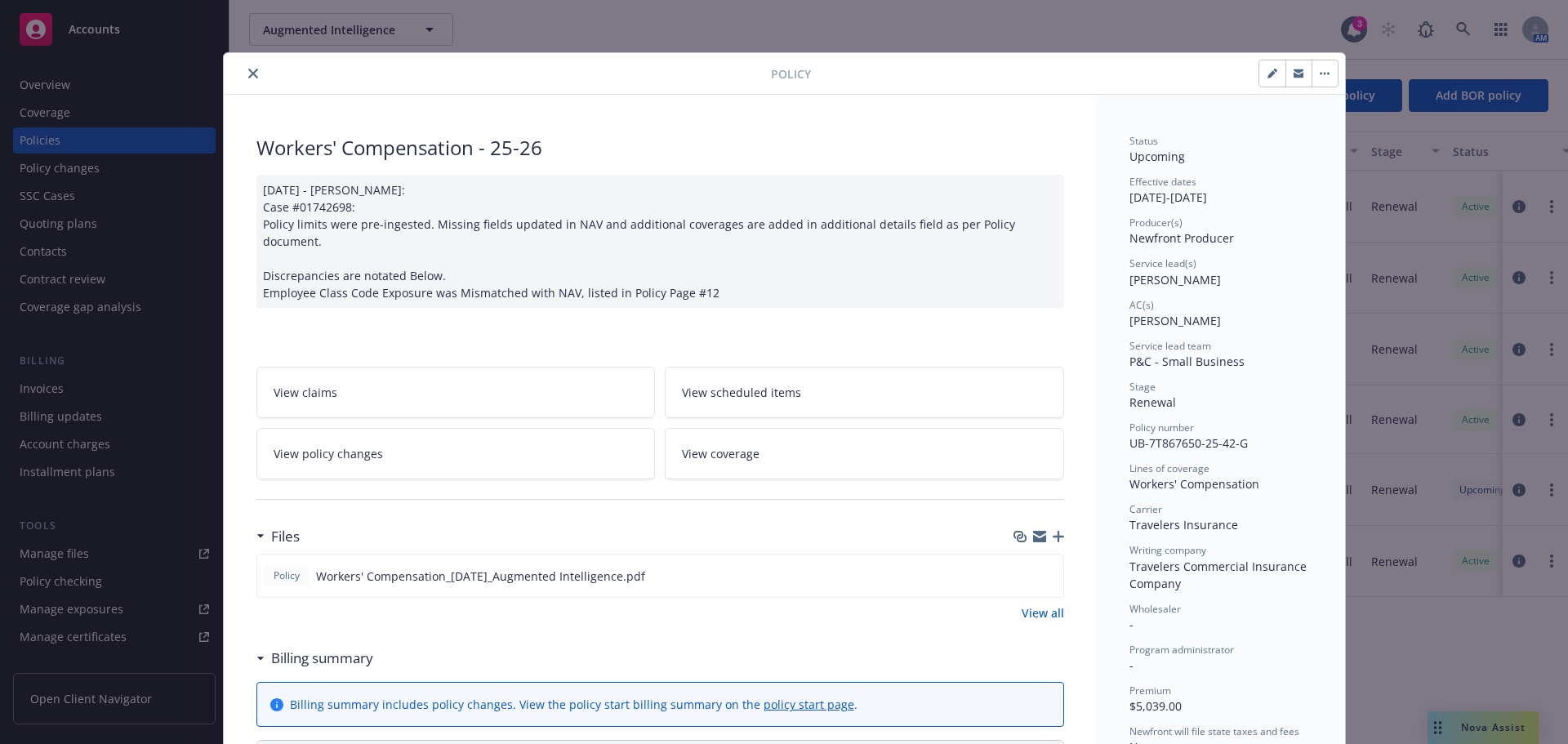
click at [1259, 76] on button "button" at bounding box center [1272, 74] width 26 height 26
select select "RENEWAL"
select select "12"
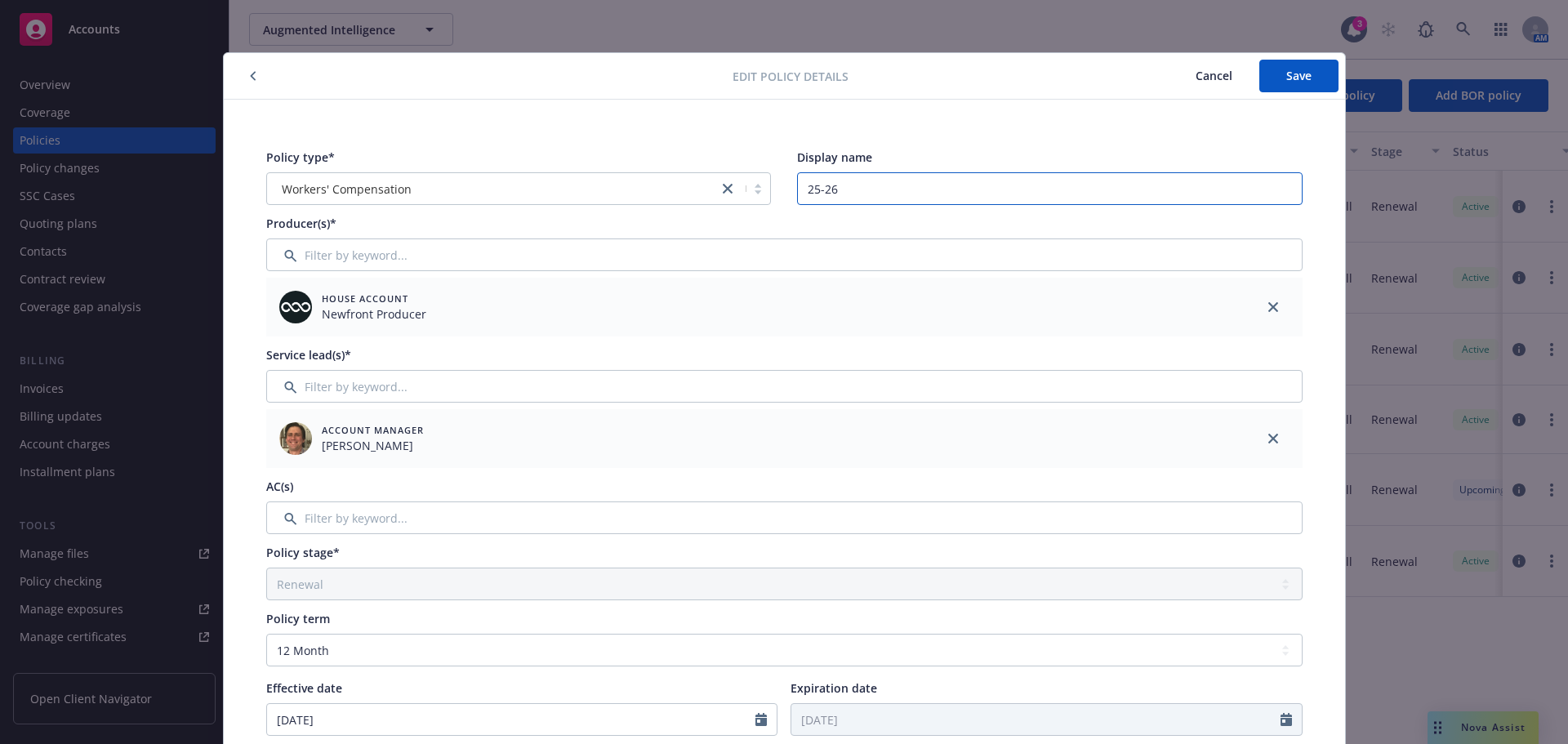
drag, startPoint x: 890, startPoint y: 183, endPoint x: 729, endPoint y: 160, distance: 162.6
click at [729, 160] on div "Policy type* Workers' Compensation Display name 25-26" at bounding box center [784, 176] width 1036 height 56
type input "\"
click at [402, 535] on div "Policy type* Workers' Compensation Display name Producer(s)* House Account Newf…" at bounding box center [784, 692] width 1055 height 1106
click at [392, 526] on input "Filter by keyword..." at bounding box center [784, 517] width 1036 height 32
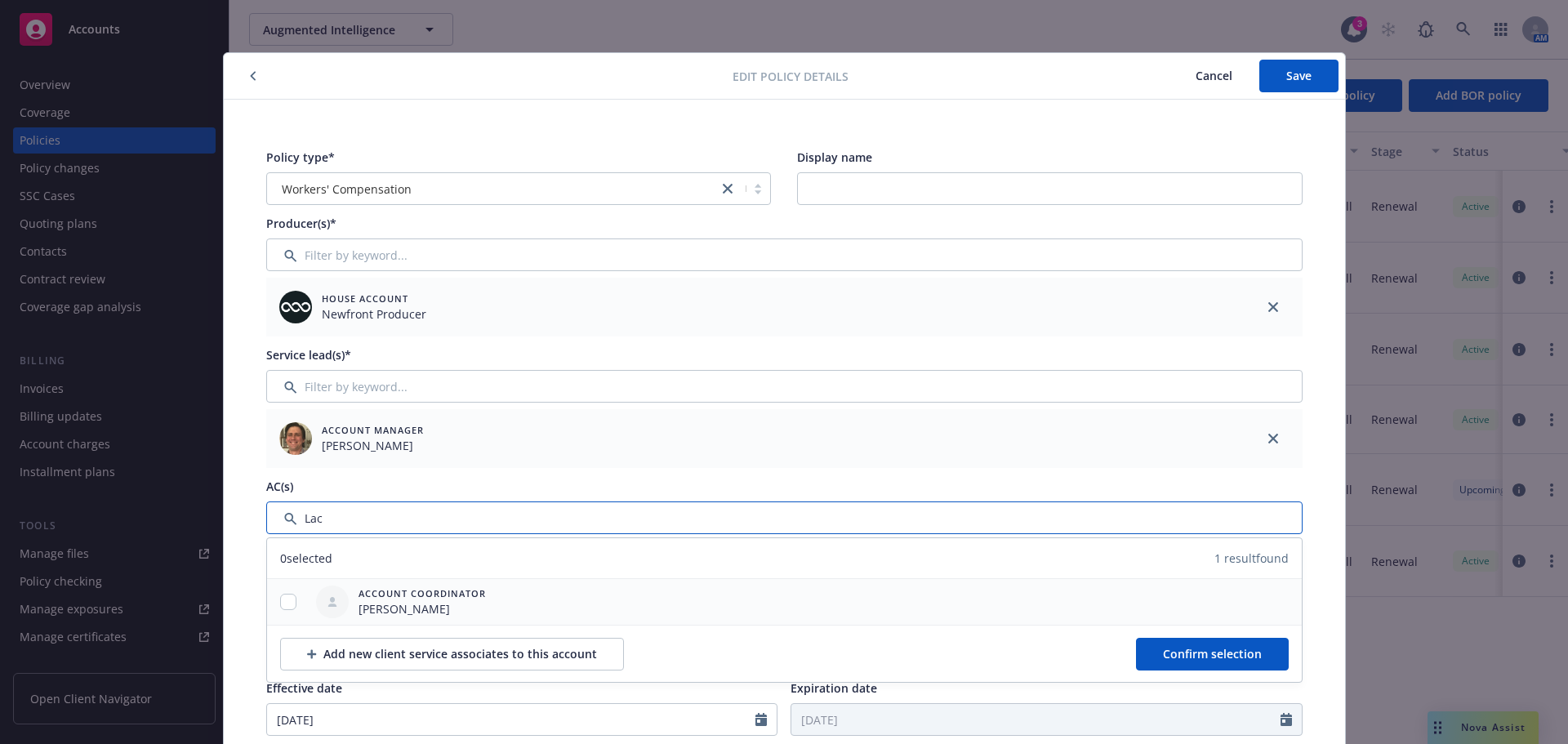
type input "Lac"
click at [280, 604] on input "checkbox" at bounding box center [289, 602] width 17 height 17
checkbox input "true"
click at [1152, 650] on button "Confirm selection" at bounding box center [1212, 654] width 153 height 32
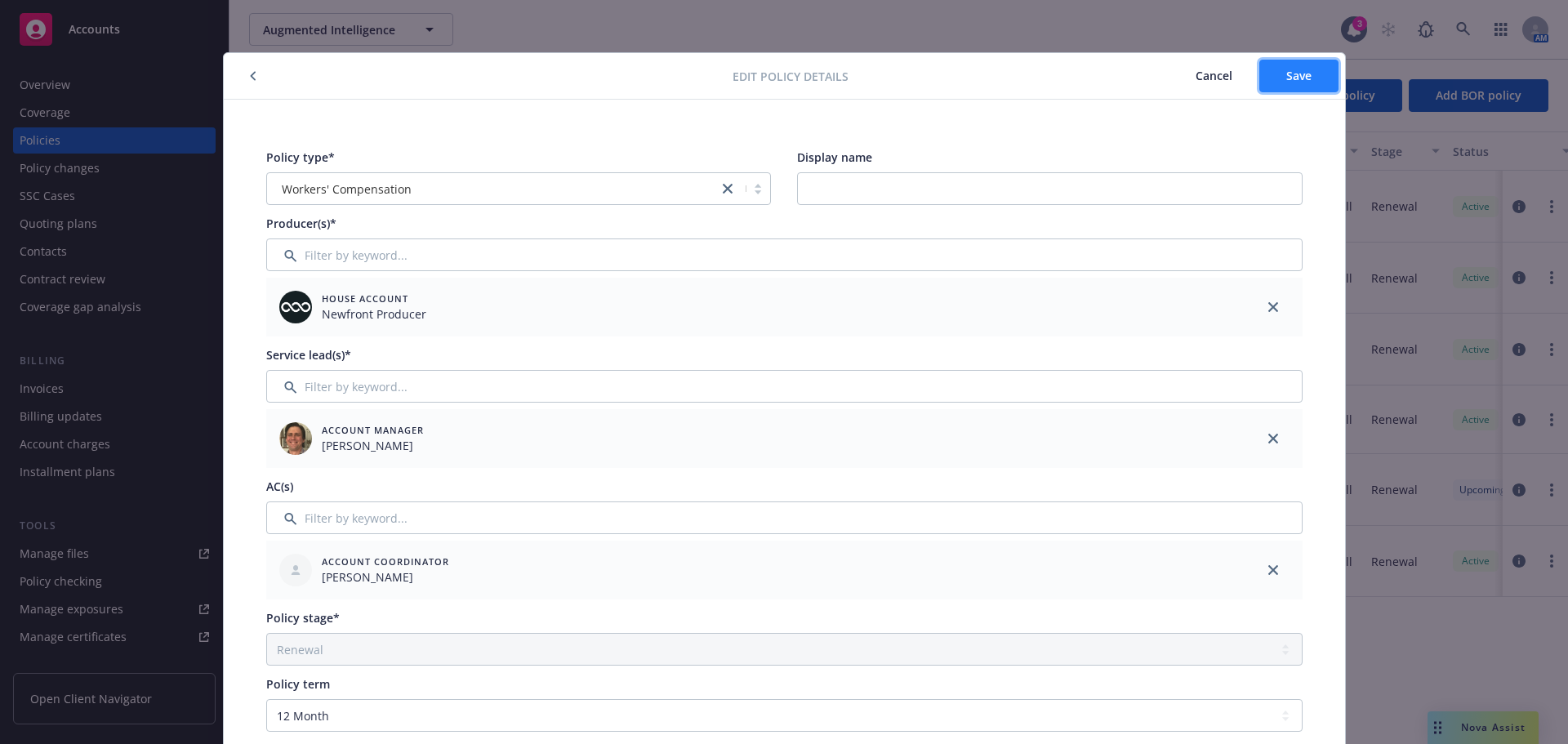
click at [1291, 74] on span "Save" at bounding box center [1298, 76] width 25 height 16
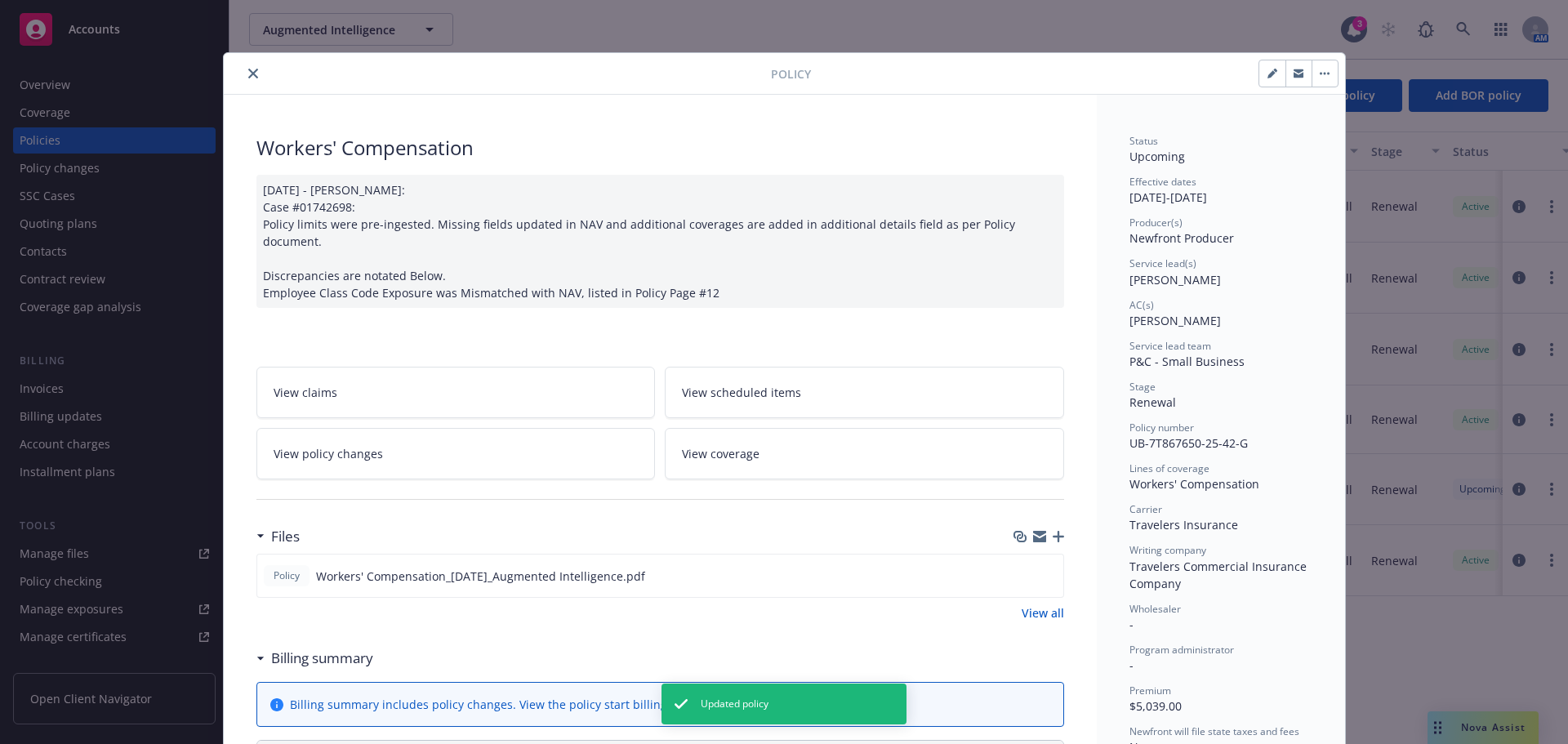
click at [245, 79] on button "close" at bounding box center [253, 73] width 19 height 19
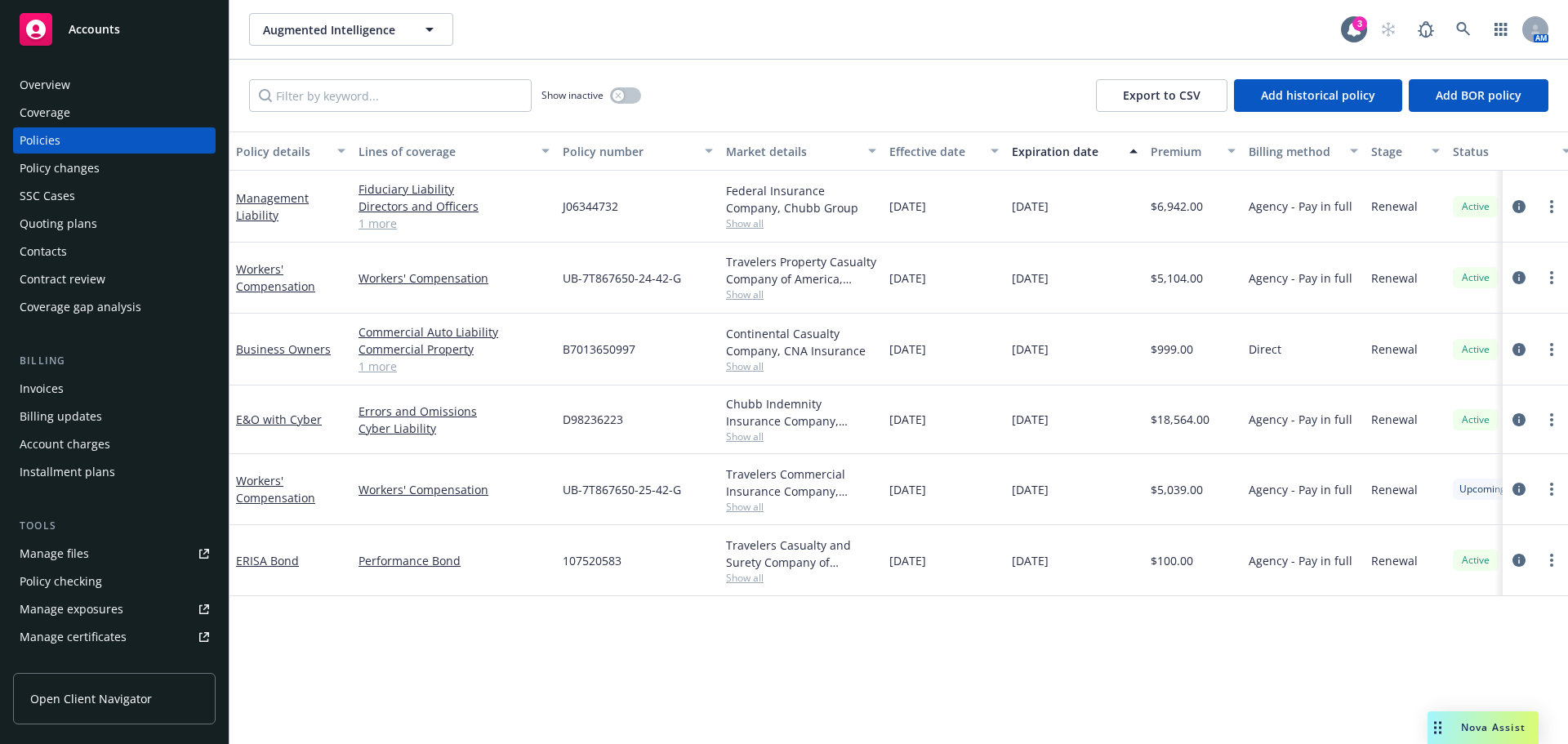
click at [70, 227] on div "Quoting plans" at bounding box center [58, 224] width 77 height 26
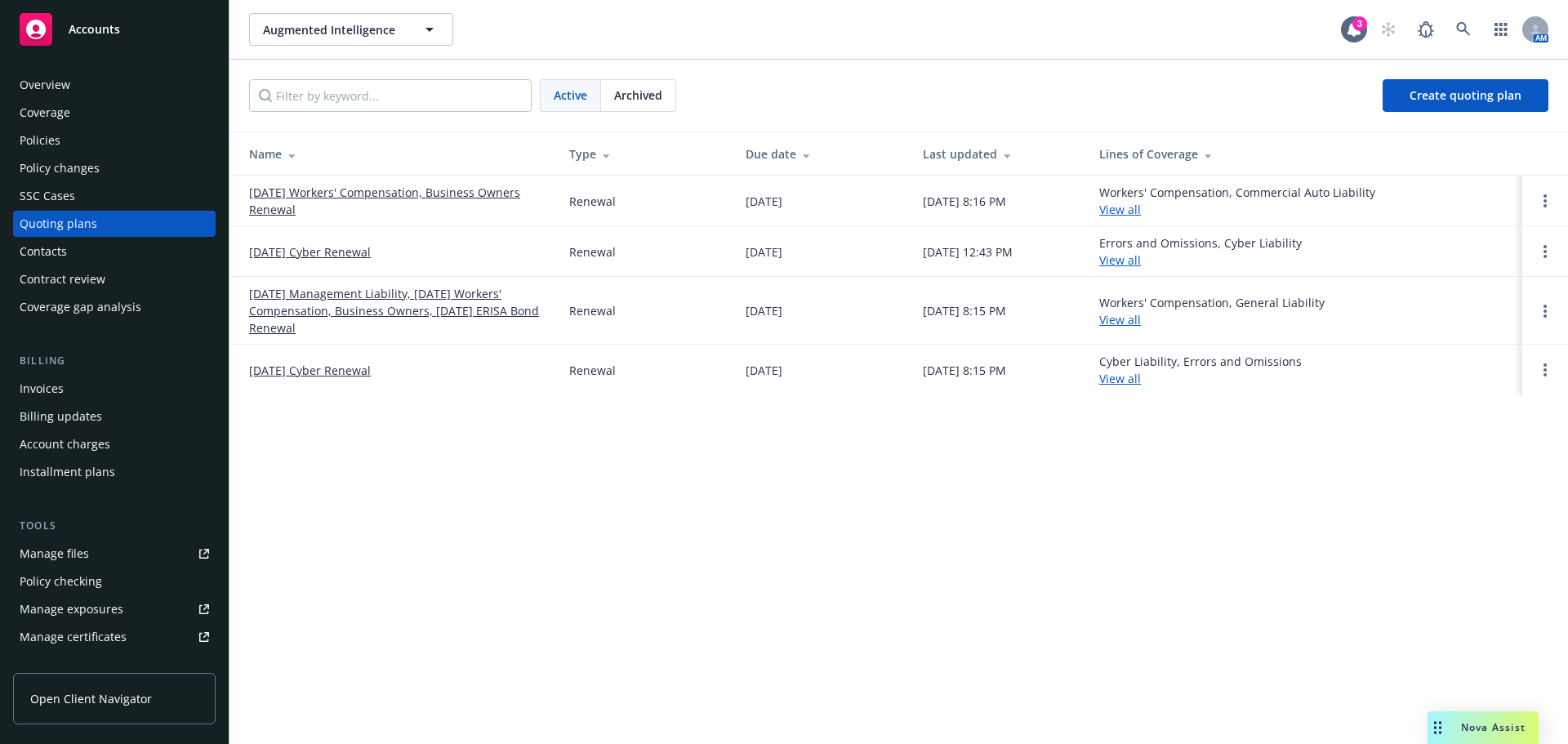
click at [333, 192] on link "10/21/25 Workers' Compensation, Business Owners Renewal" at bounding box center [395, 200] width 294 height 34
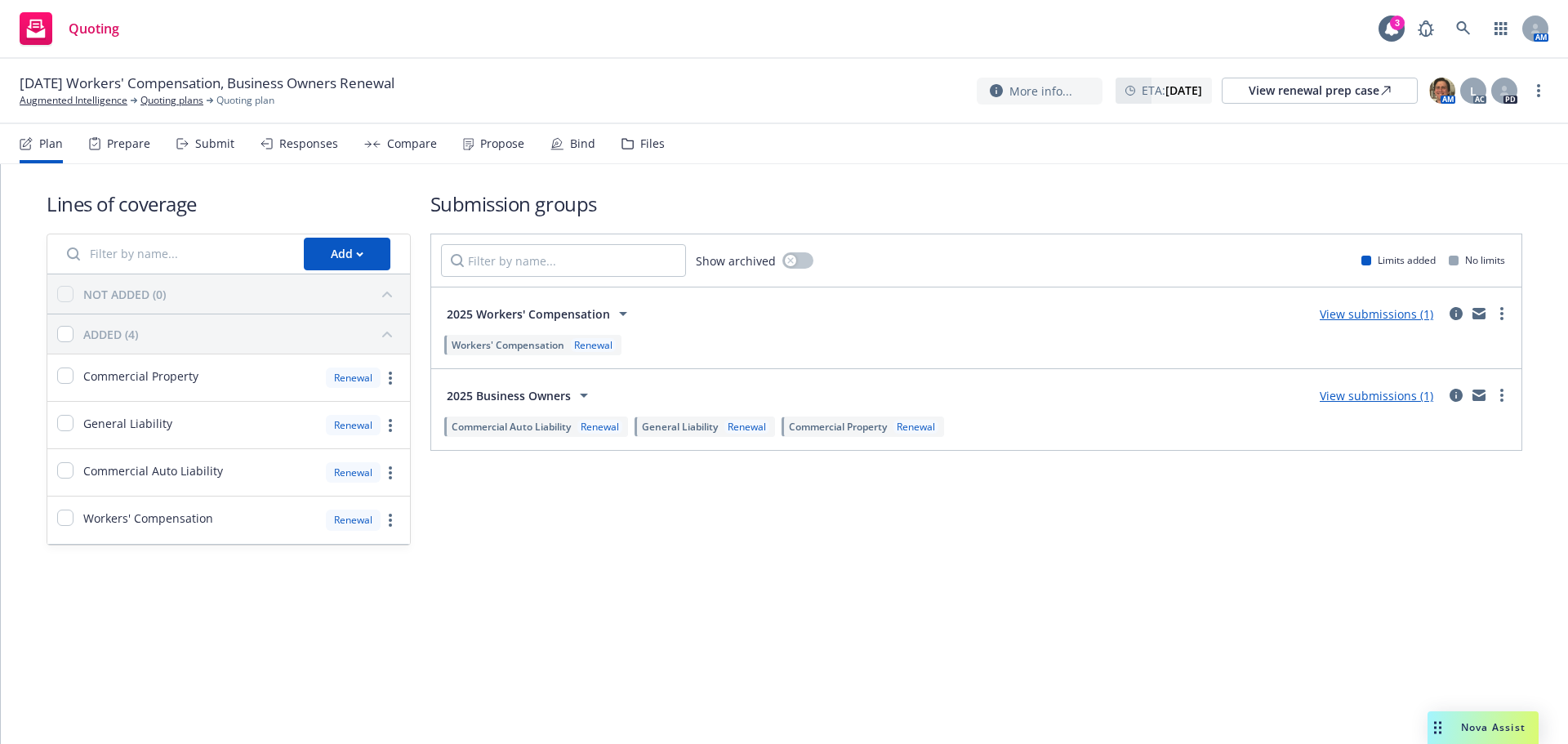
click at [498, 145] on div "Propose" at bounding box center [502, 144] width 44 height 13
click at [149, 108] on div "[DATE] Workers' Compensation, Business Owners Renewal Augmented Intelligence Qu…" at bounding box center [784, 91] width 1568 height 65
click at [159, 97] on link "Quoting plans" at bounding box center [171, 100] width 63 height 15
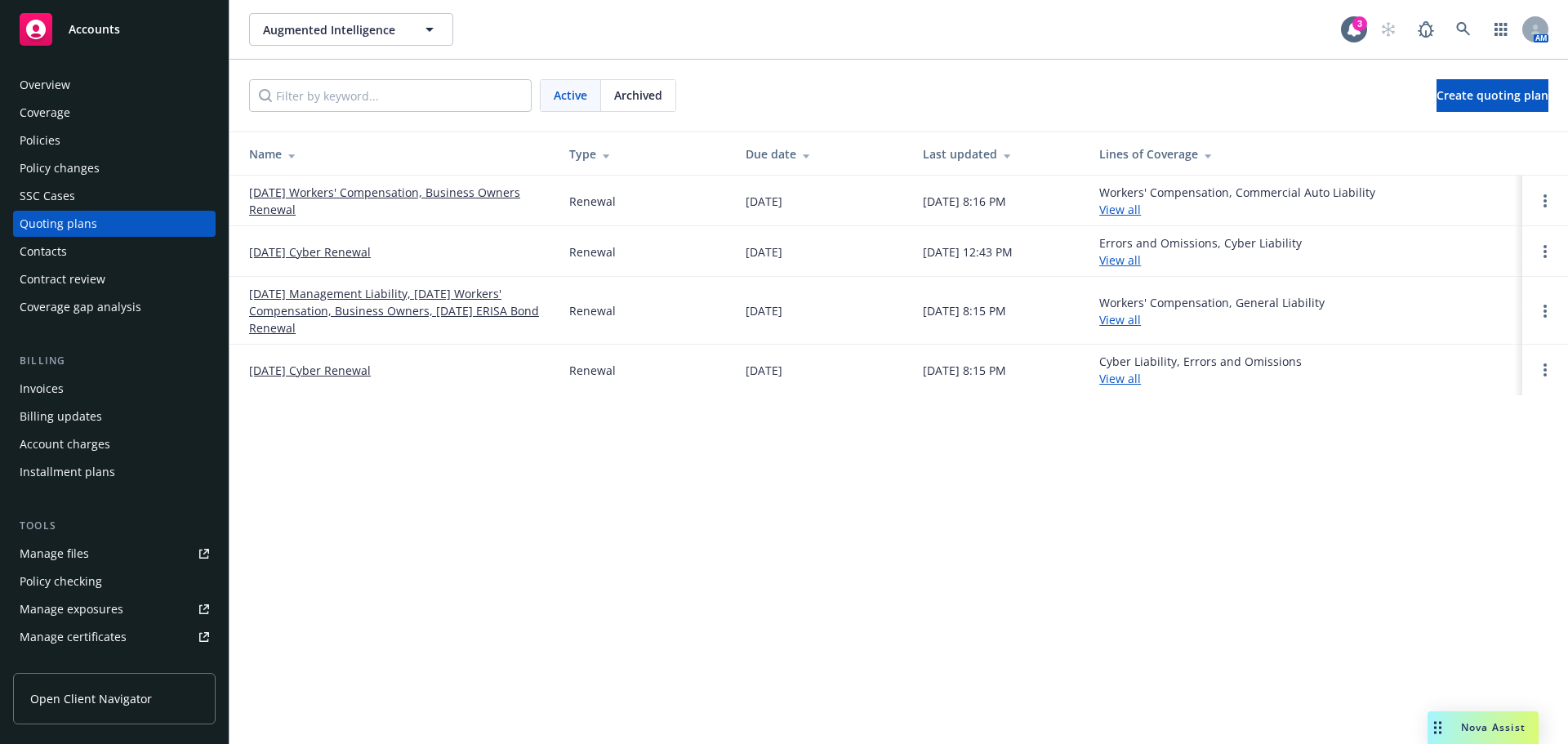
click at [314, 188] on link "[DATE] Workers' Compensation, Business Owners Renewal" at bounding box center [395, 200] width 294 height 34
click at [369, 183] on td "[DATE] Workers' Compensation, Business Owners Renewal" at bounding box center [393, 200] width 326 height 51
click at [370, 189] on link "[DATE] Workers' Compensation, Business Owners Renewal" at bounding box center [395, 200] width 294 height 34
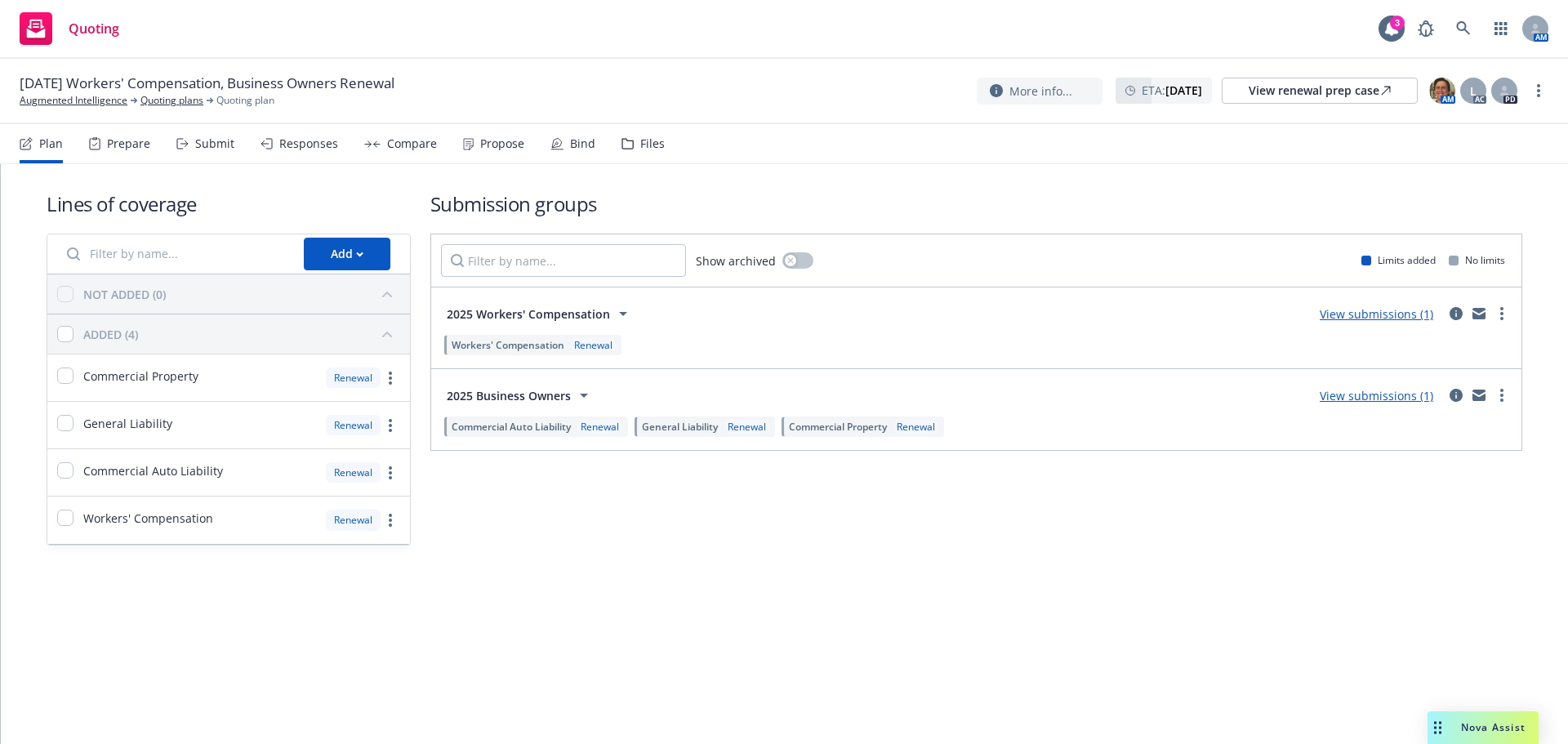
click at [1340, 393] on link "View submissions (1)" at bounding box center [1375, 396] width 113 height 16
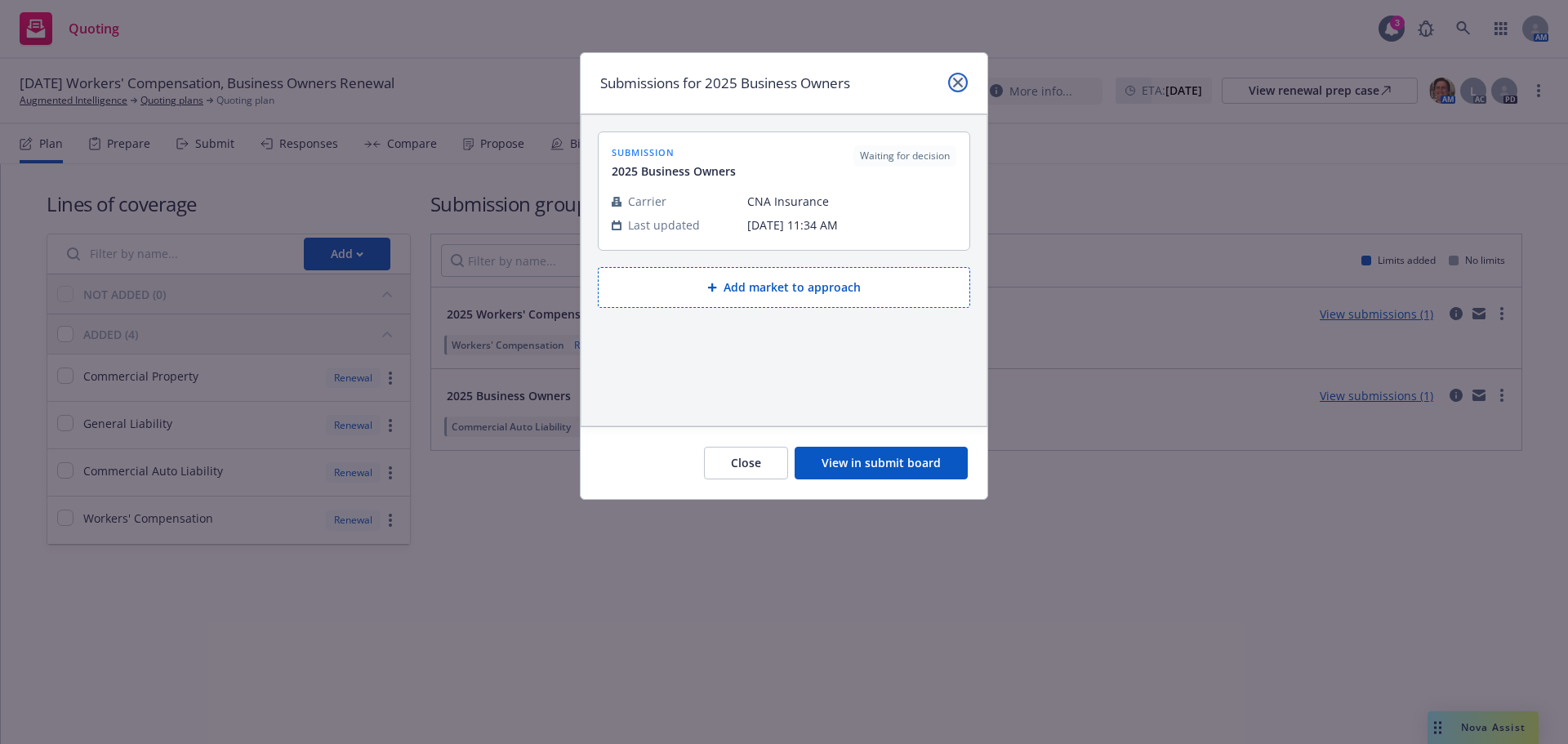
click at [957, 81] on icon "close" at bounding box center [958, 82] width 10 height 10
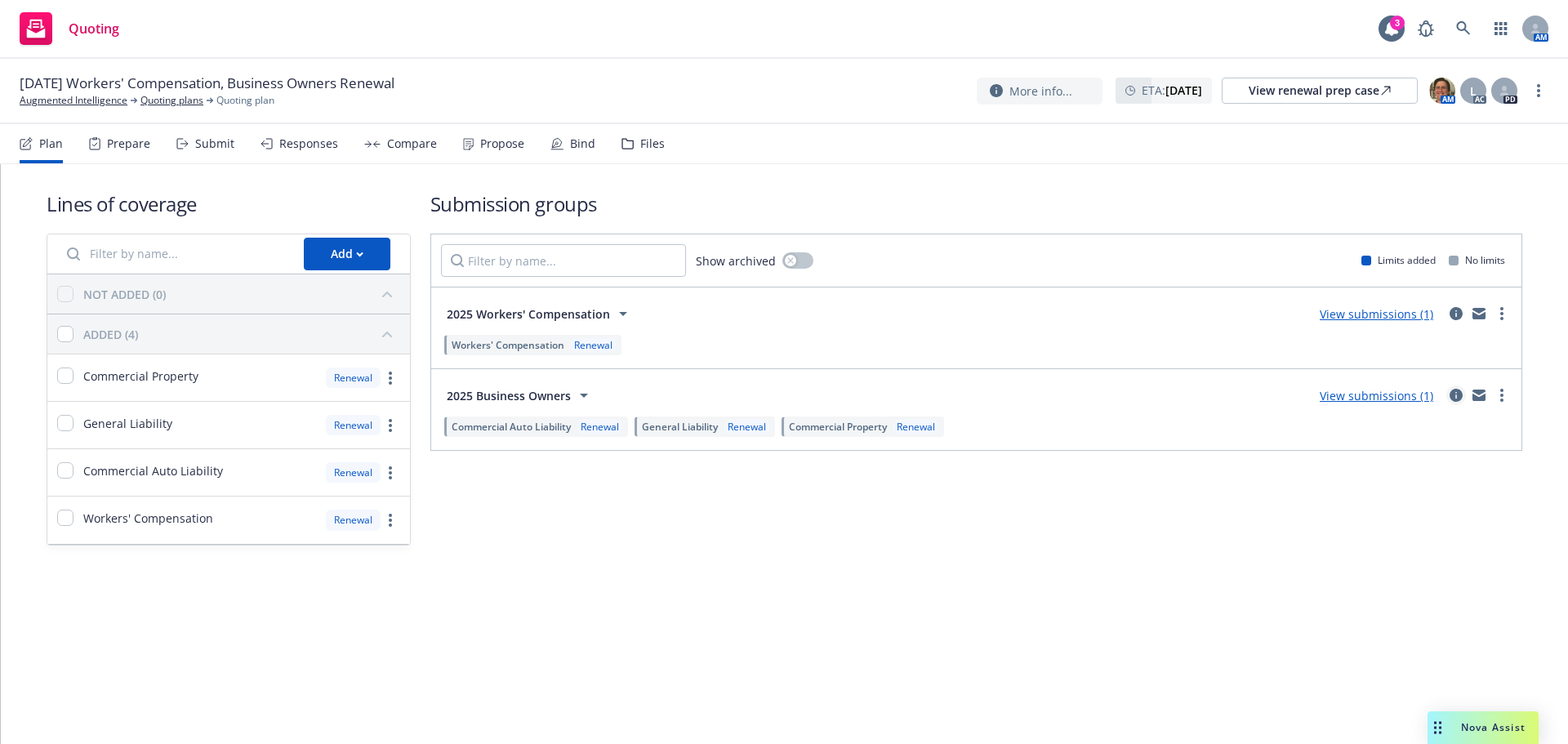
click at [1454, 398] on icon "circleInformation" at bounding box center [1456, 396] width 13 height 13
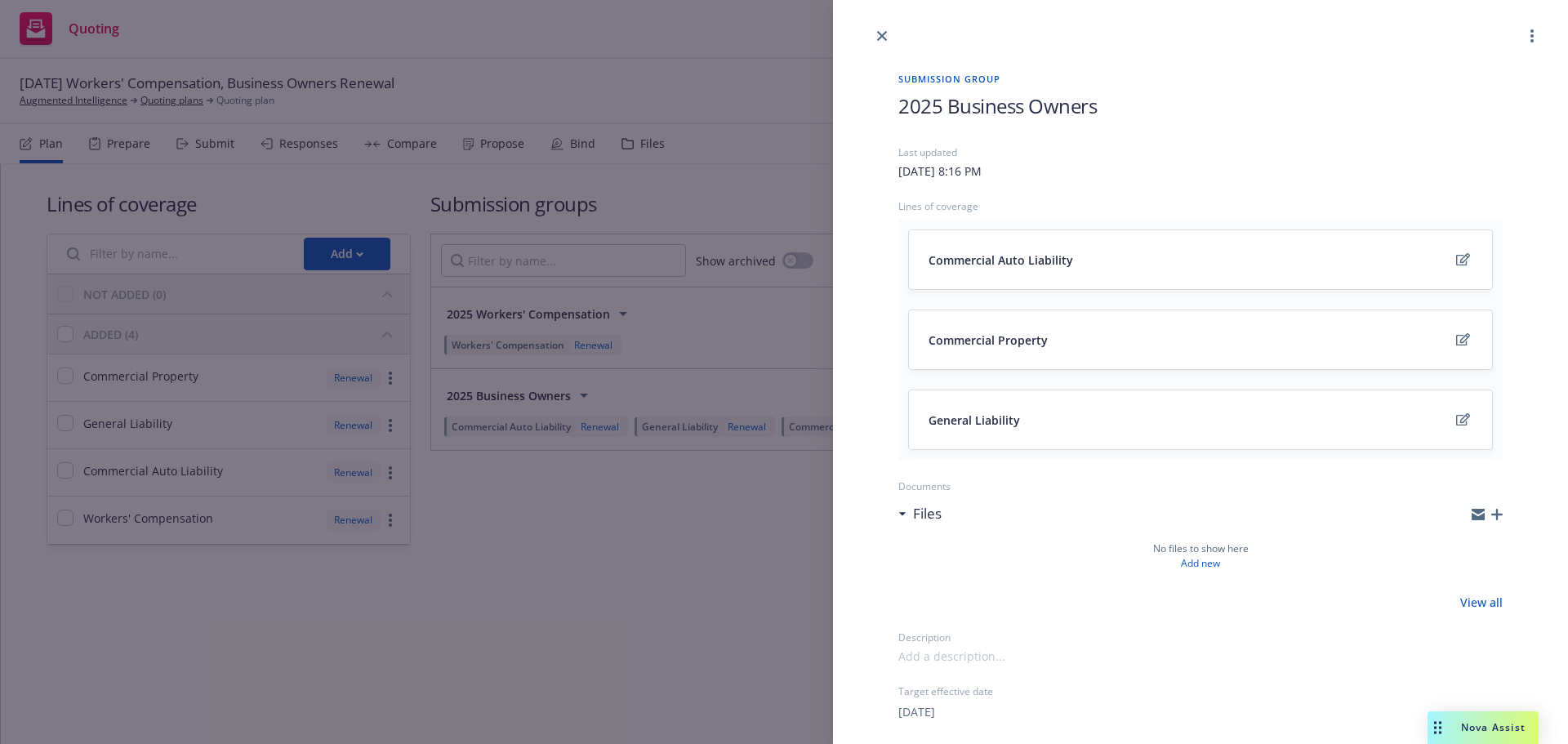
click at [654, 533] on div "Submission group 2025 Business Owners Last updated [DATE] 8:16 PM Lines of cove…" at bounding box center [784, 372] width 1568 height 744
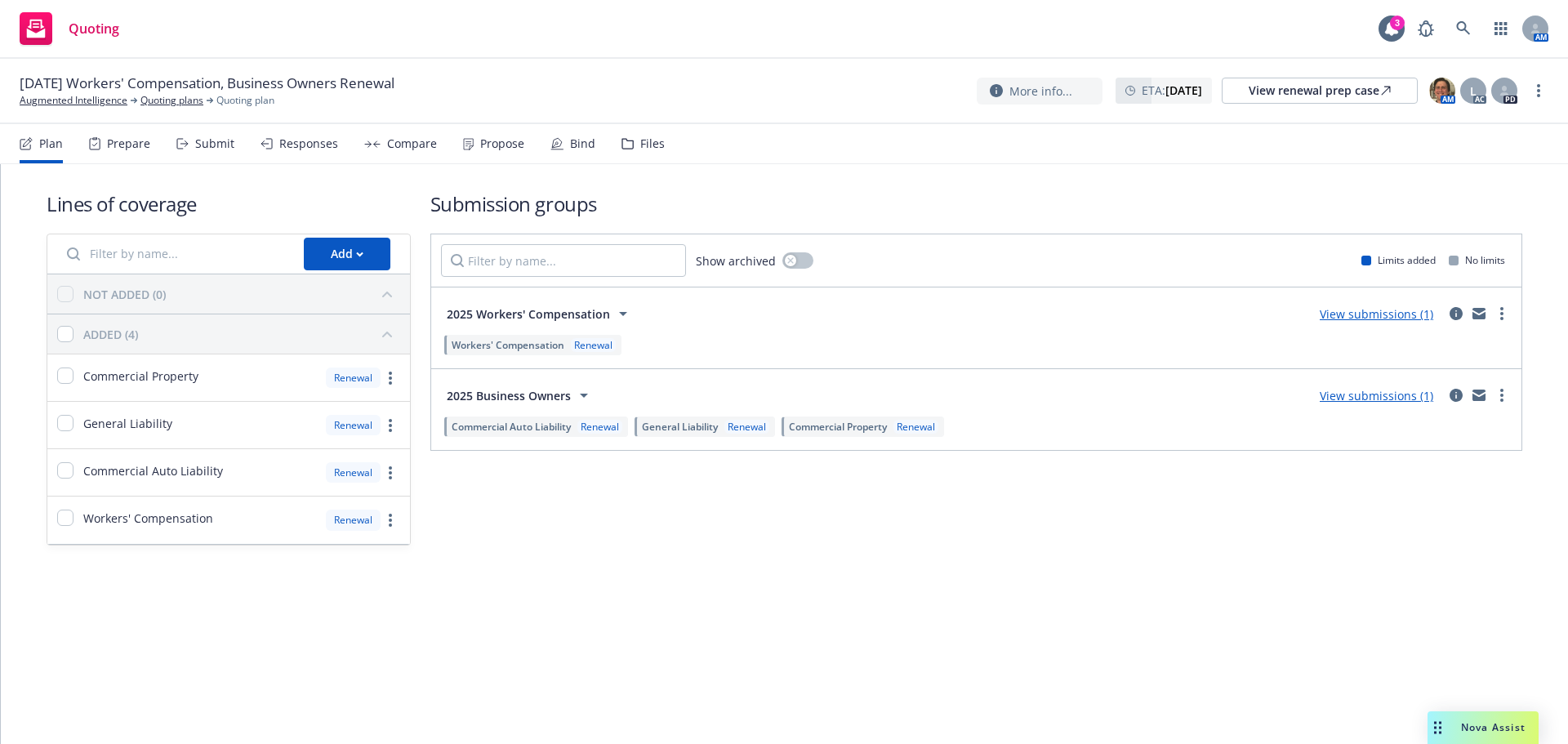
click at [1367, 398] on link "View submissions (1)" at bounding box center [1375, 396] width 113 height 16
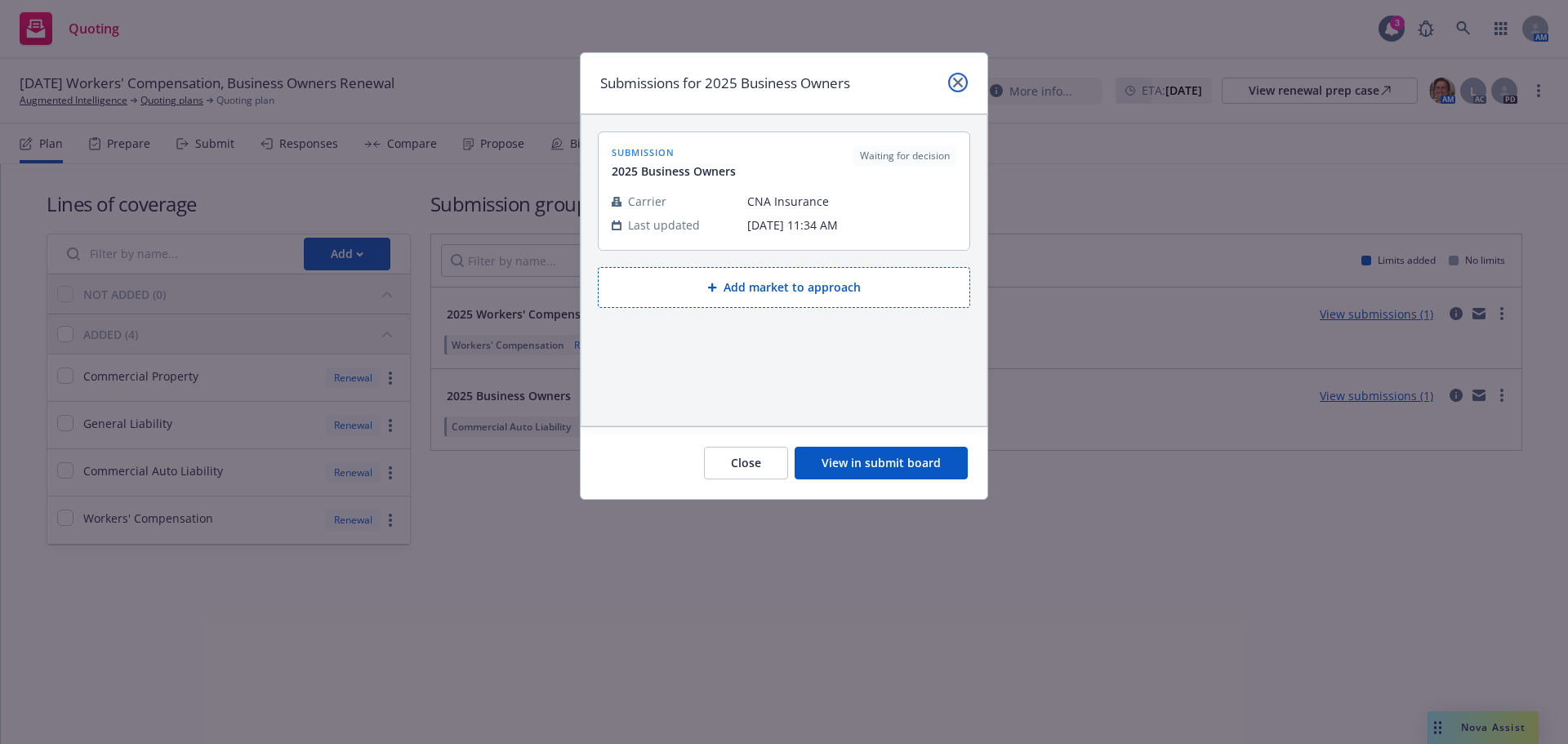
click at [961, 87] on icon "close" at bounding box center [958, 82] width 10 height 10
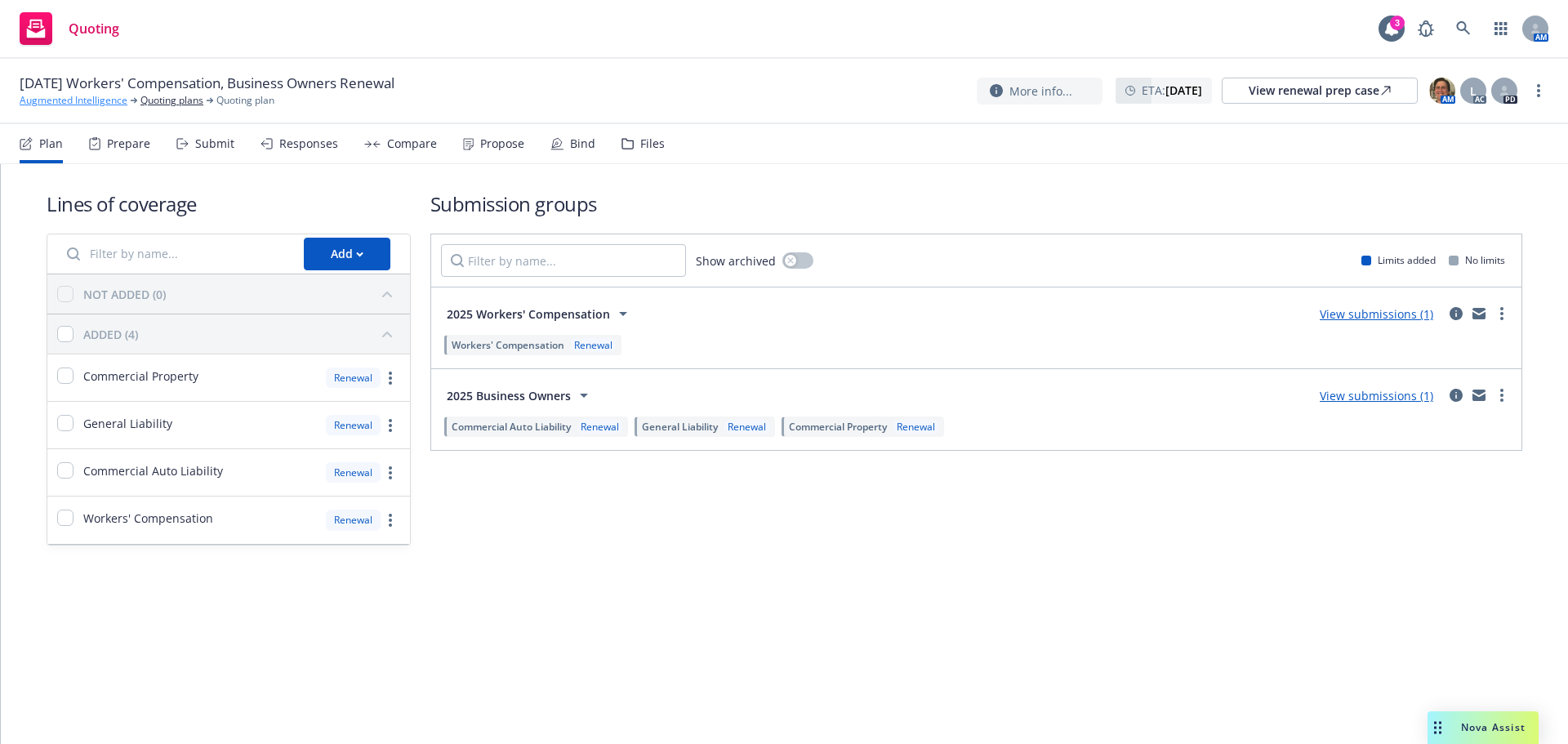
click at [90, 106] on link "Augmented Intelligence" at bounding box center [73, 100] width 108 height 15
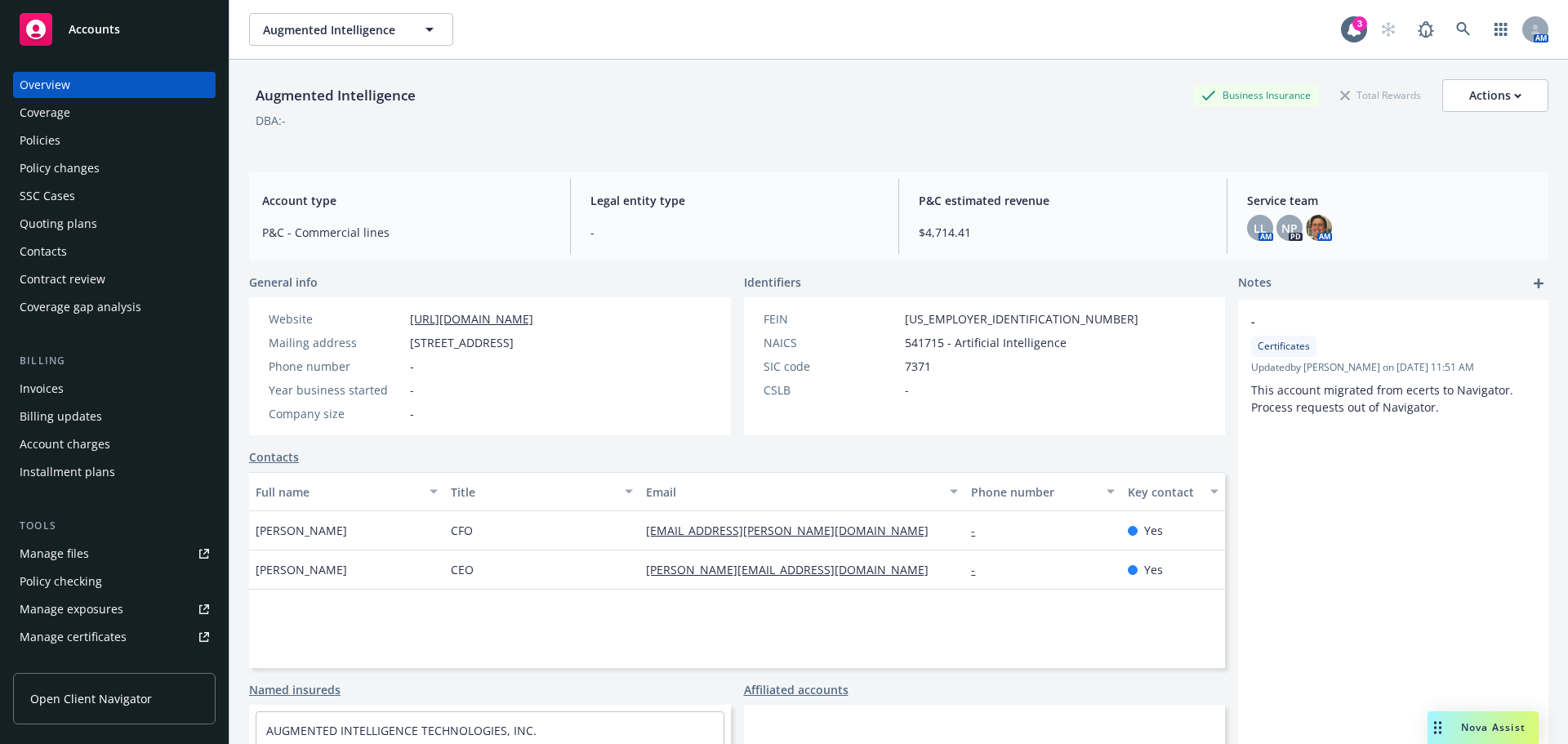
click at [48, 135] on div "Policies" at bounding box center [40, 140] width 41 height 26
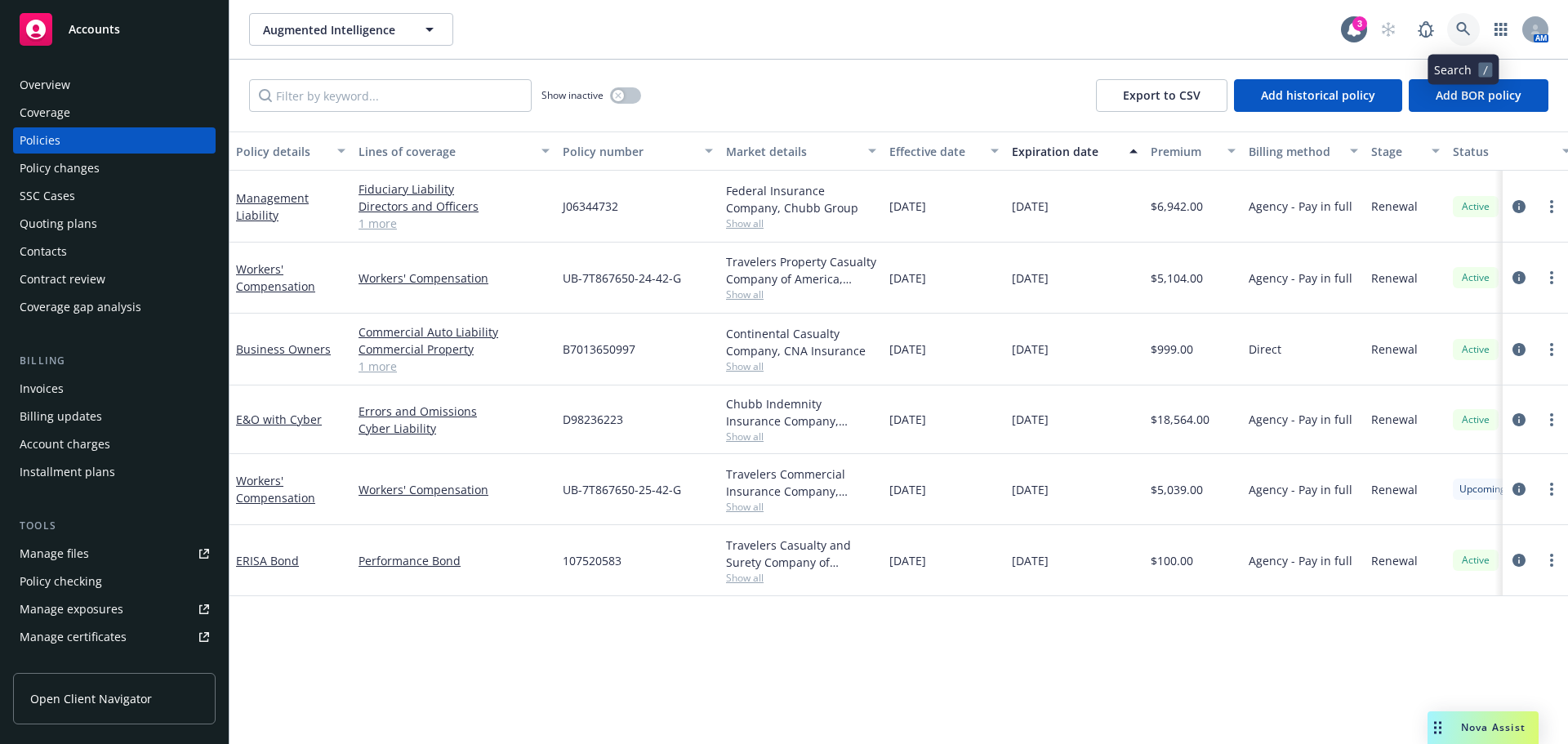
click at [1459, 30] on icon at bounding box center [1462, 29] width 14 height 14
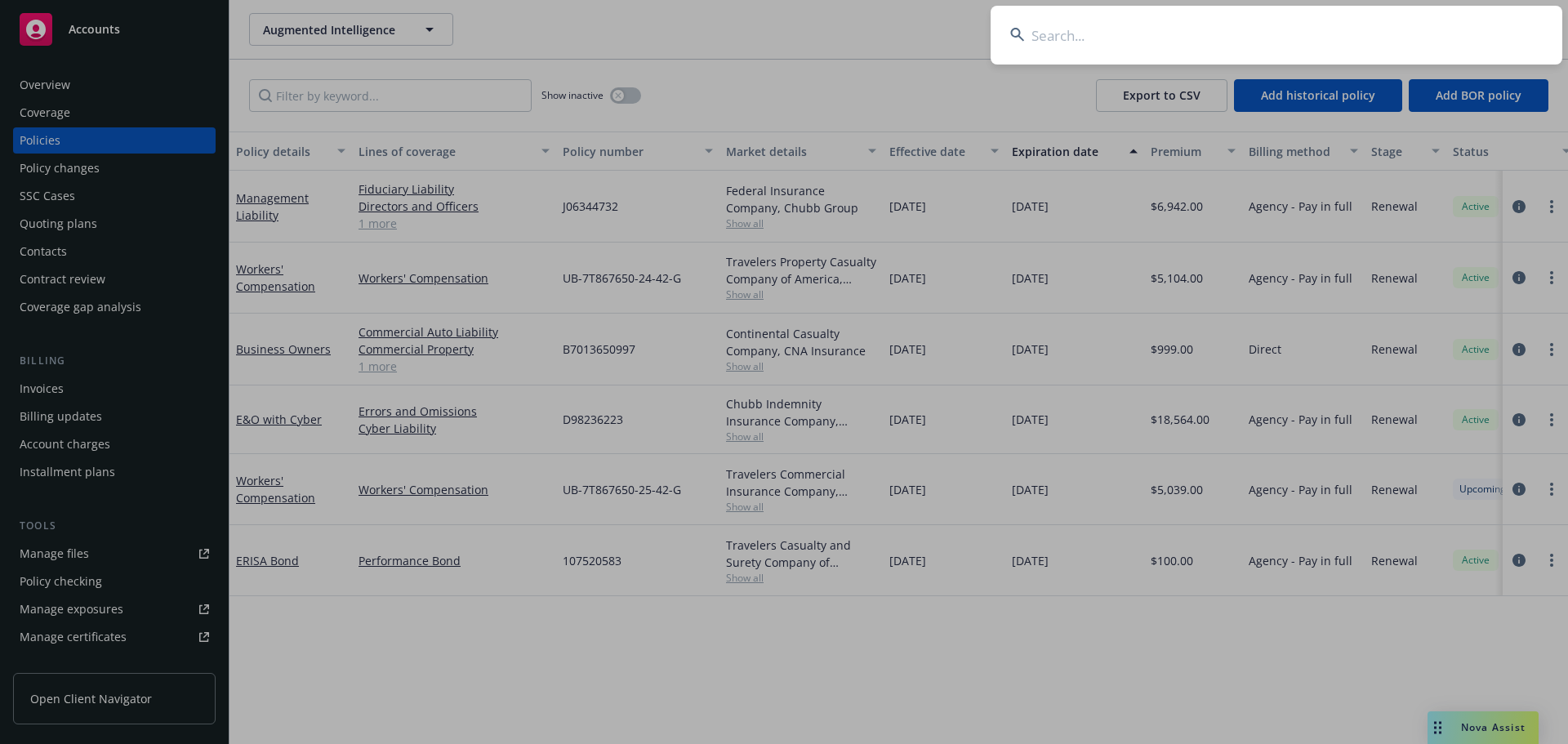
click at [1058, 41] on input at bounding box center [1276, 35] width 572 height 59
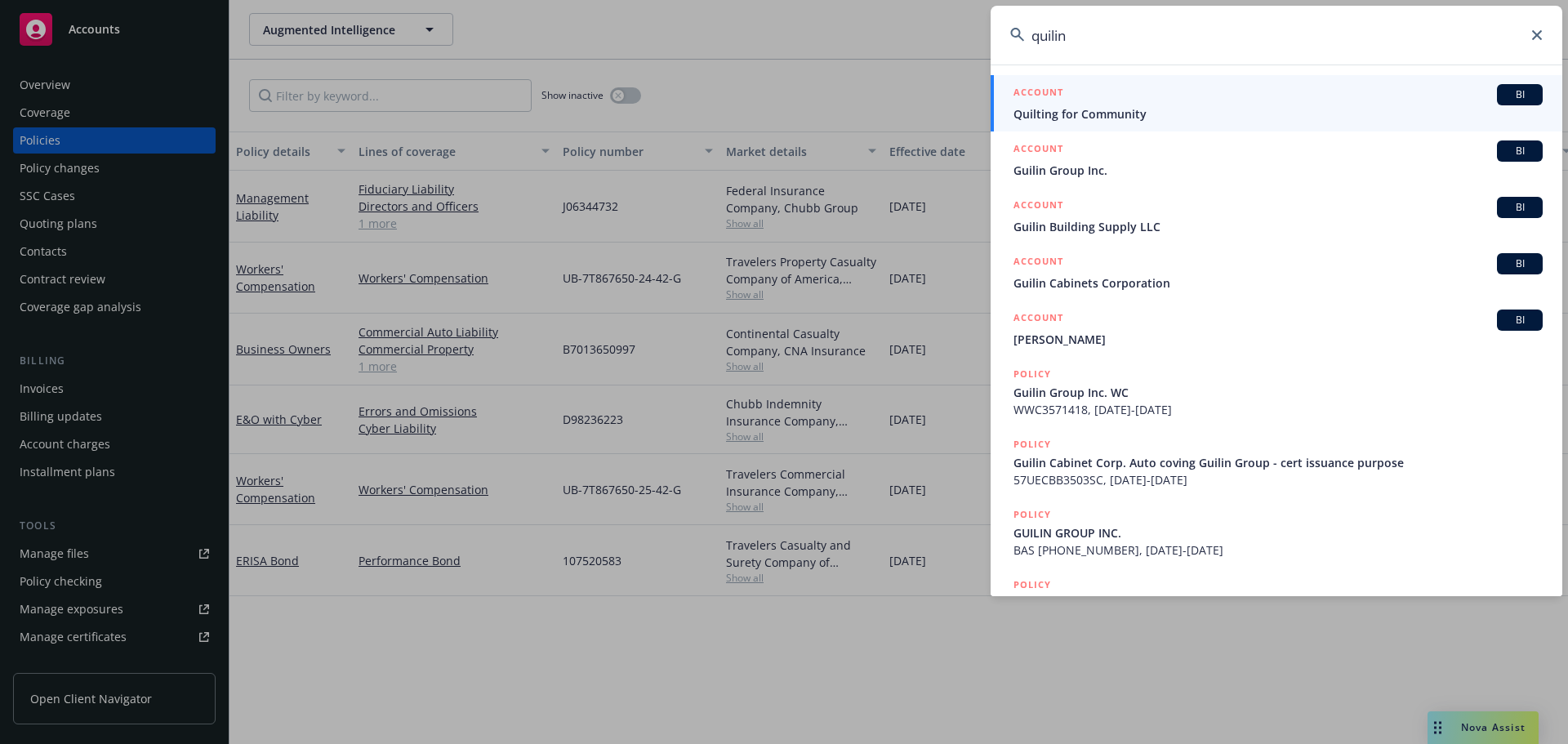
type input "quilin"
click at [1046, 91] on h5 "ACCOUNT" at bounding box center [1038, 93] width 50 height 19
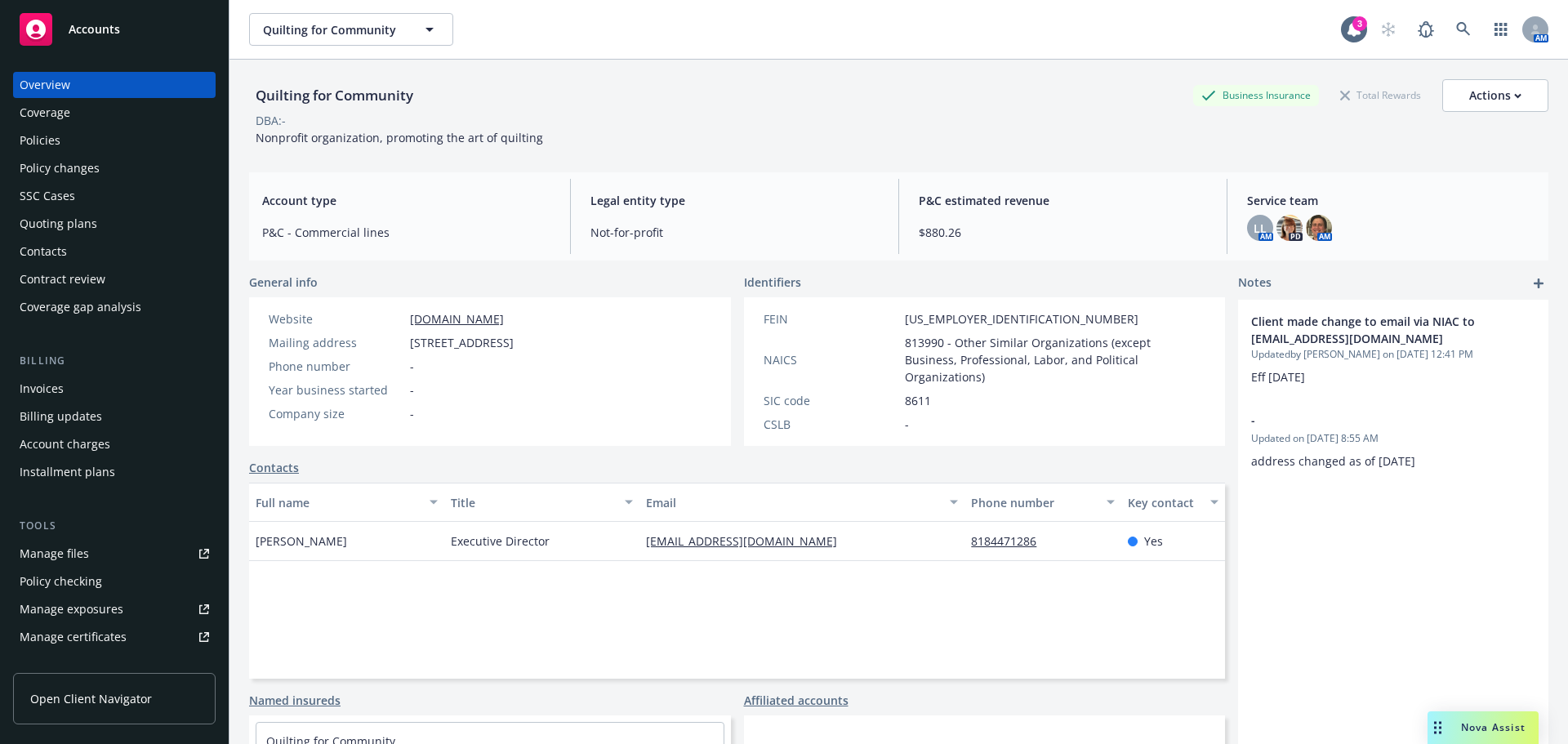
click at [39, 139] on div "Policies" at bounding box center [40, 140] width 41 height 26
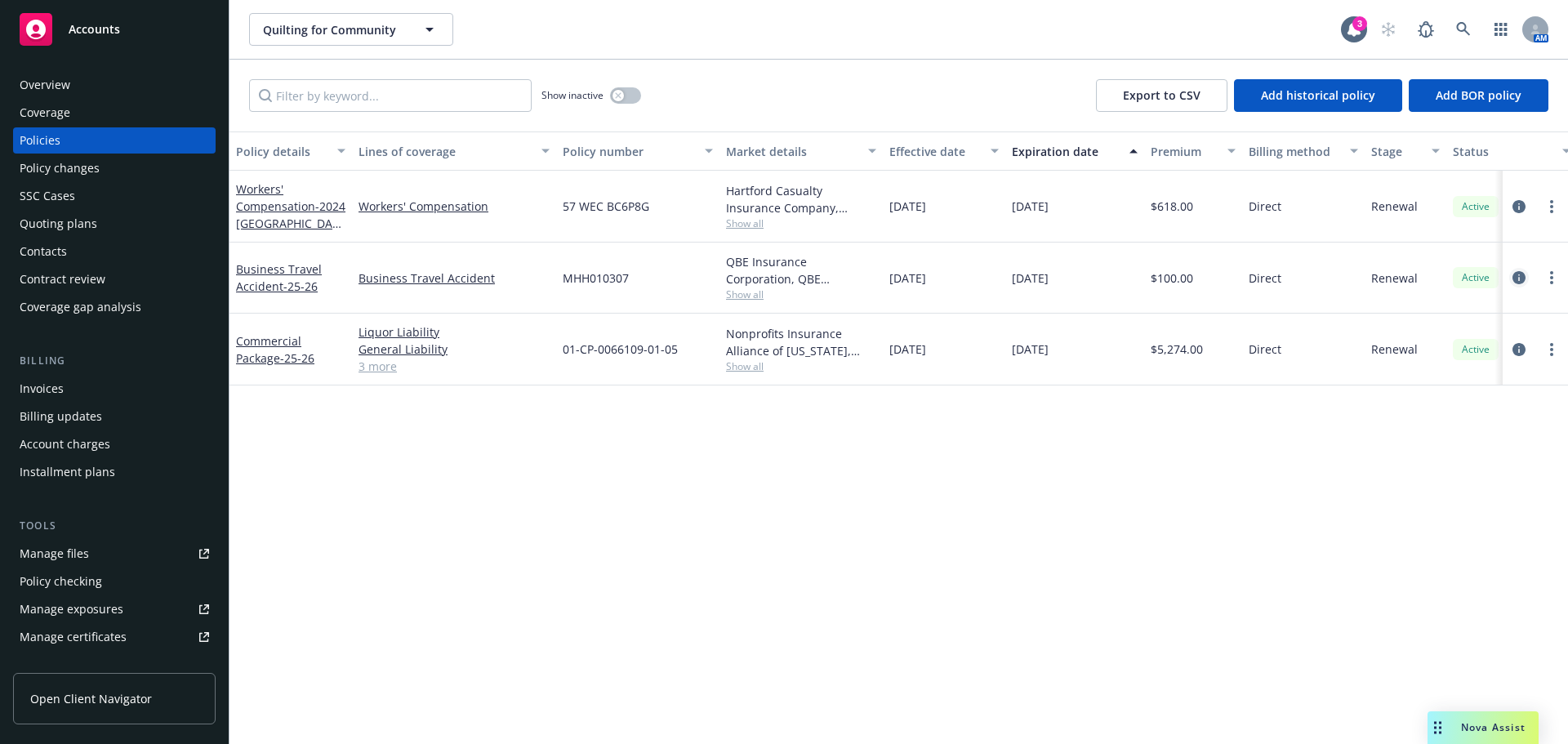
click at [1520, 278] on icon "circleInformation" at bounding box center [1518, 278] width 13 height 13
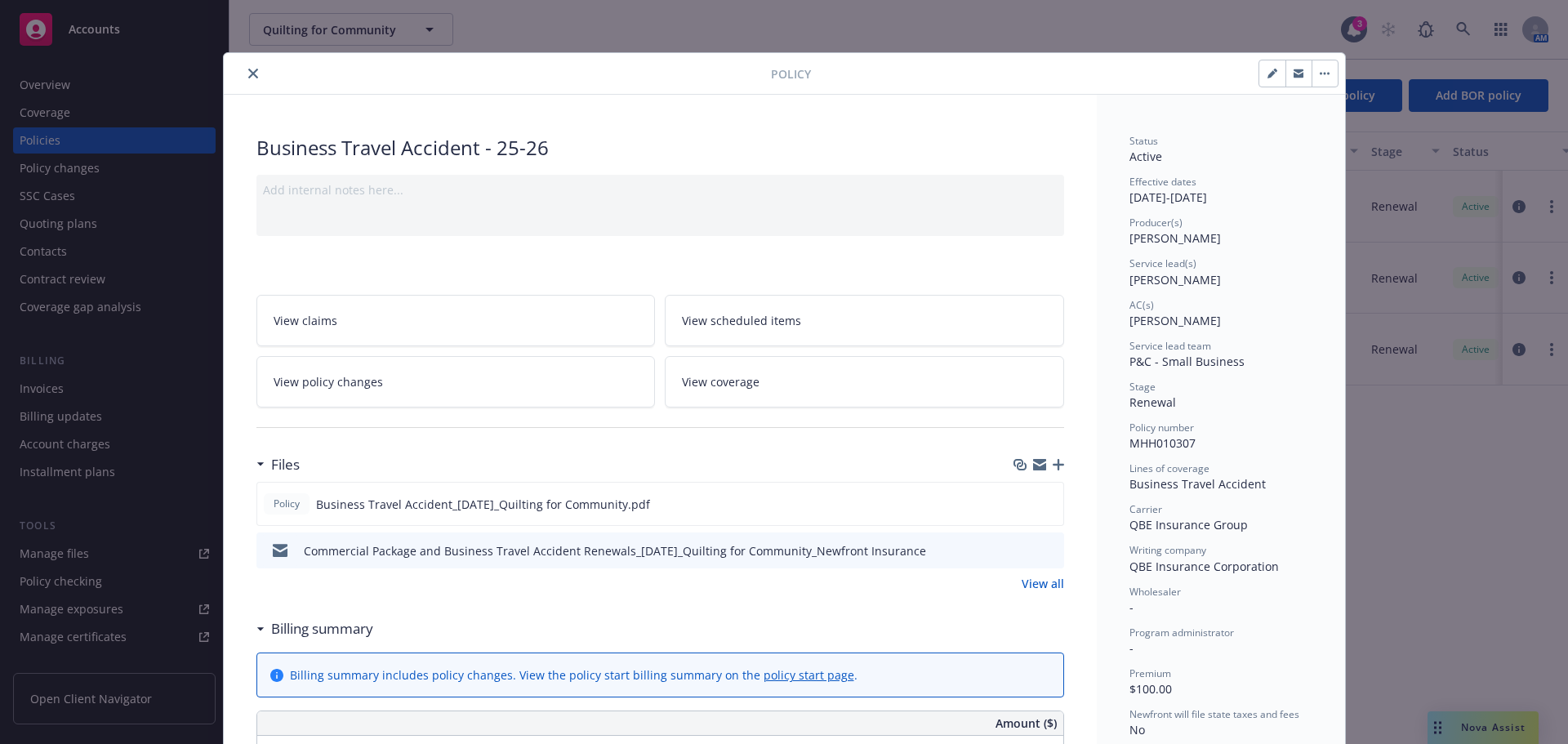
click at [1269, 75] on icon "button" at bounding box center [1272, 73] width 10 height 10
select select "RENEWAL"
select select "12"
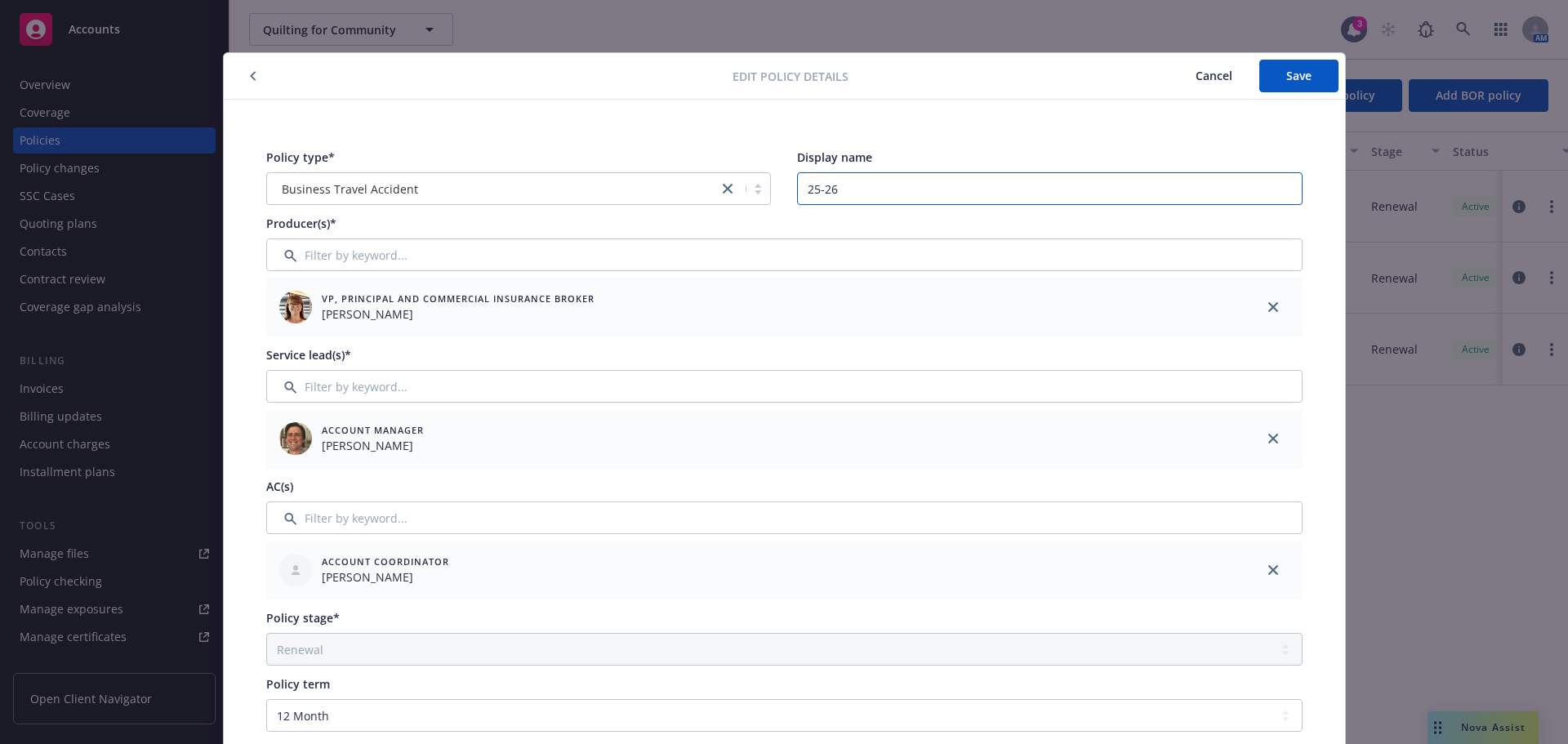
drag, startPoint x: 847, startPoint y: 195, endPoint x: 761, endPoint y: 195, distance: 86.0
click at [761, 195] on div "Policy type* Business Travel Accident Display name 25-26" at bounding box center [784, 176] width 1036 height 56
click at [1283, 89] on button "Save" at bounding box center [1299, 76] width 79 height 32
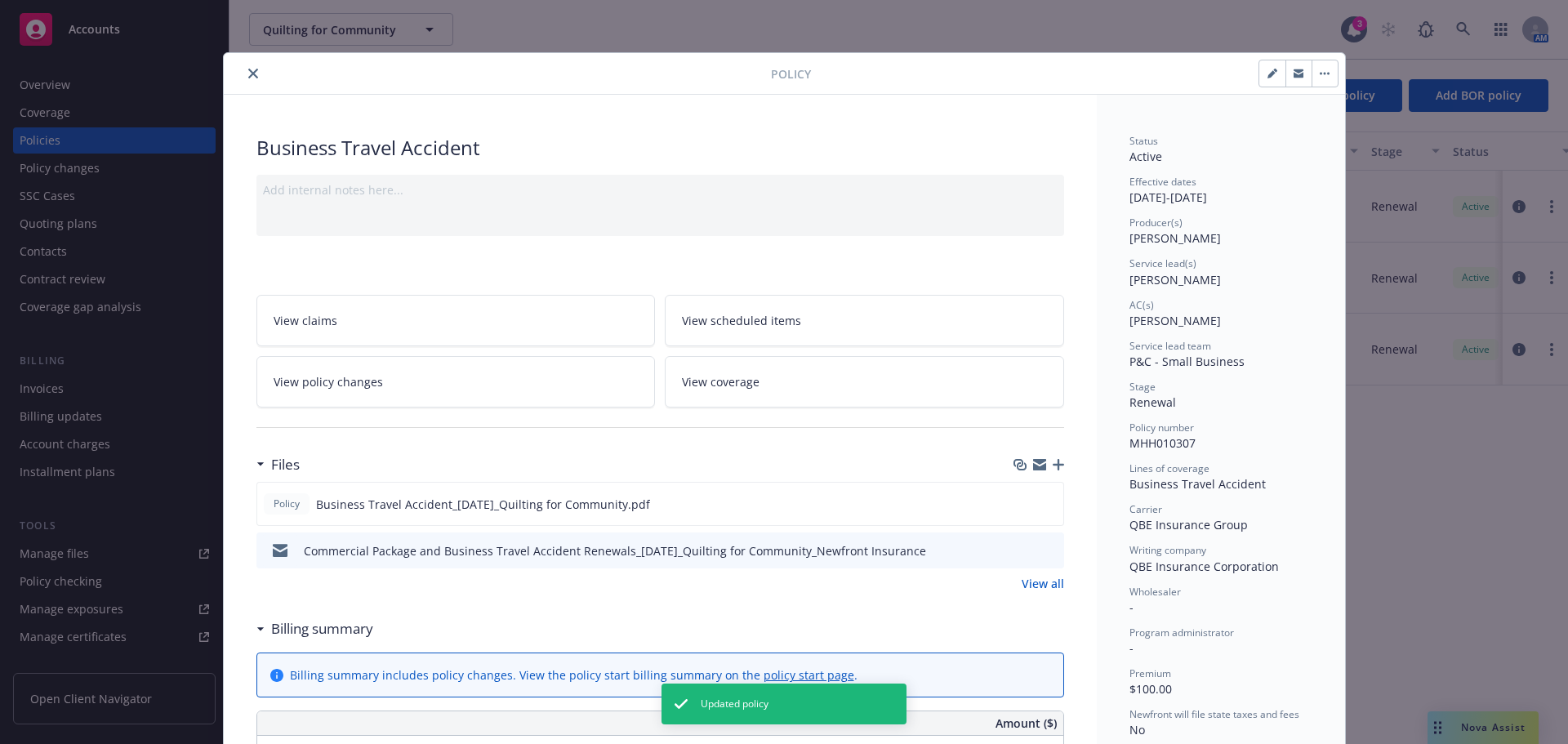
click at [248, 73] on icon "close" at bounding box center [253, 73] width 10 height 10
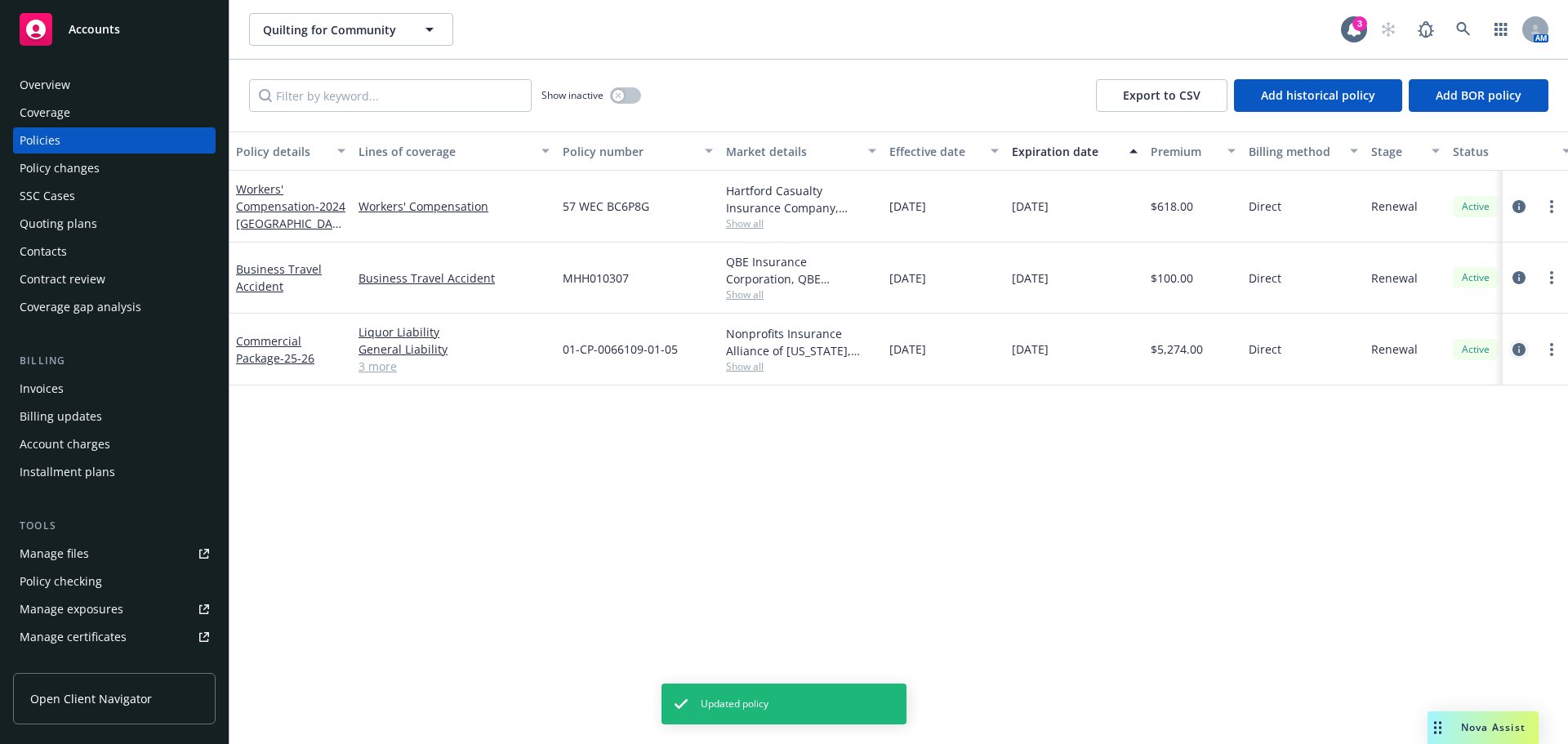
click at [1522, 348] on icon "circleInformation" at bounding box center [1518, 349] width 13 height 13
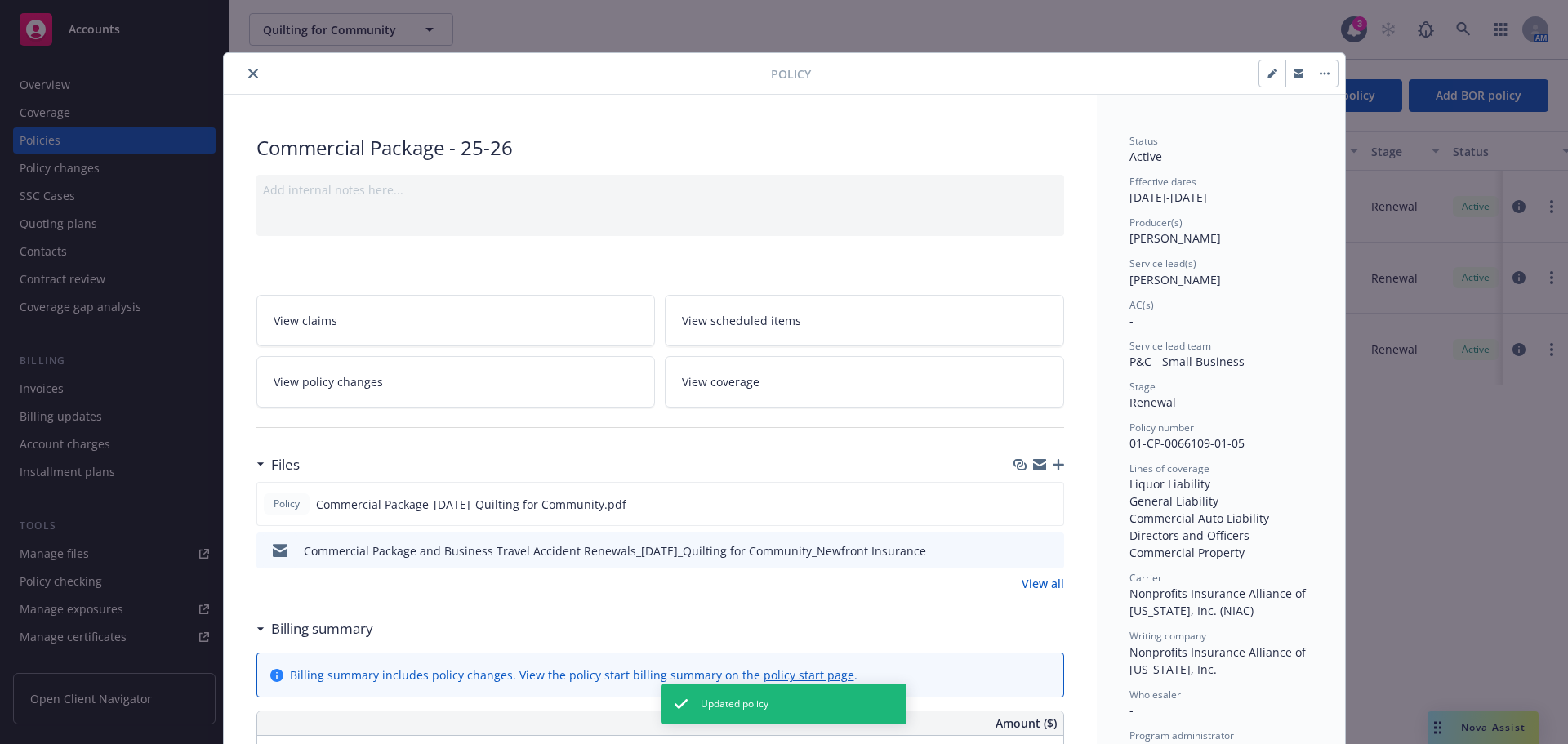
click at [1259, 77] on button "button" at bounding box center [1272, 74] width 26 height 26
select select "RENEWAL"
select select "12"
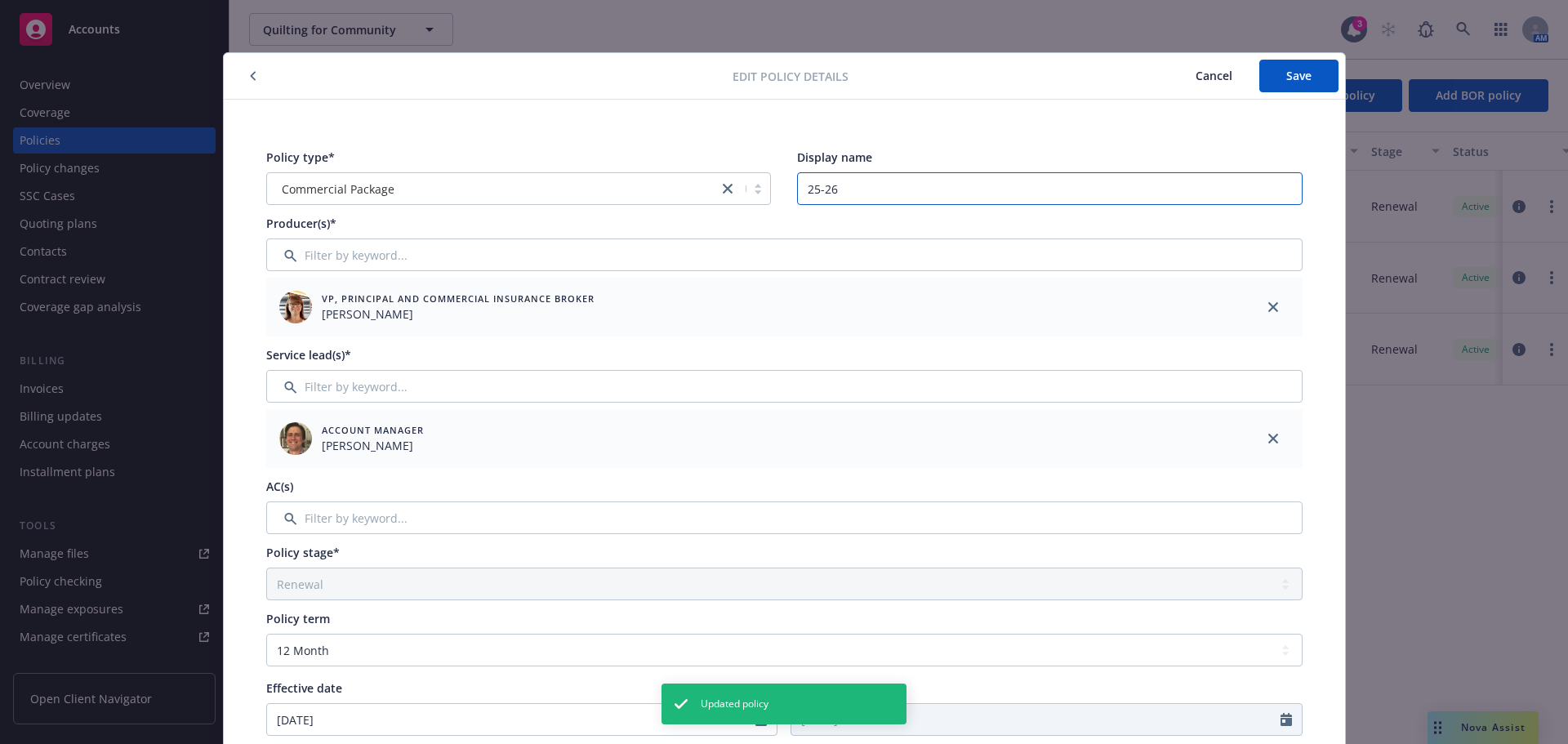
drag, startPoint x: 893, startPoint y: 195, endPoint x: 700, endPoint y: 191, distance: 193.0
click at [700, 191] on div "Policy type* Commercial Package Display name 25-26" at bounding box center [784, 176] width 1036 height 56
click at [1316, 75] on button "Save" at bounding box center [1299, 76] width 79 height 32
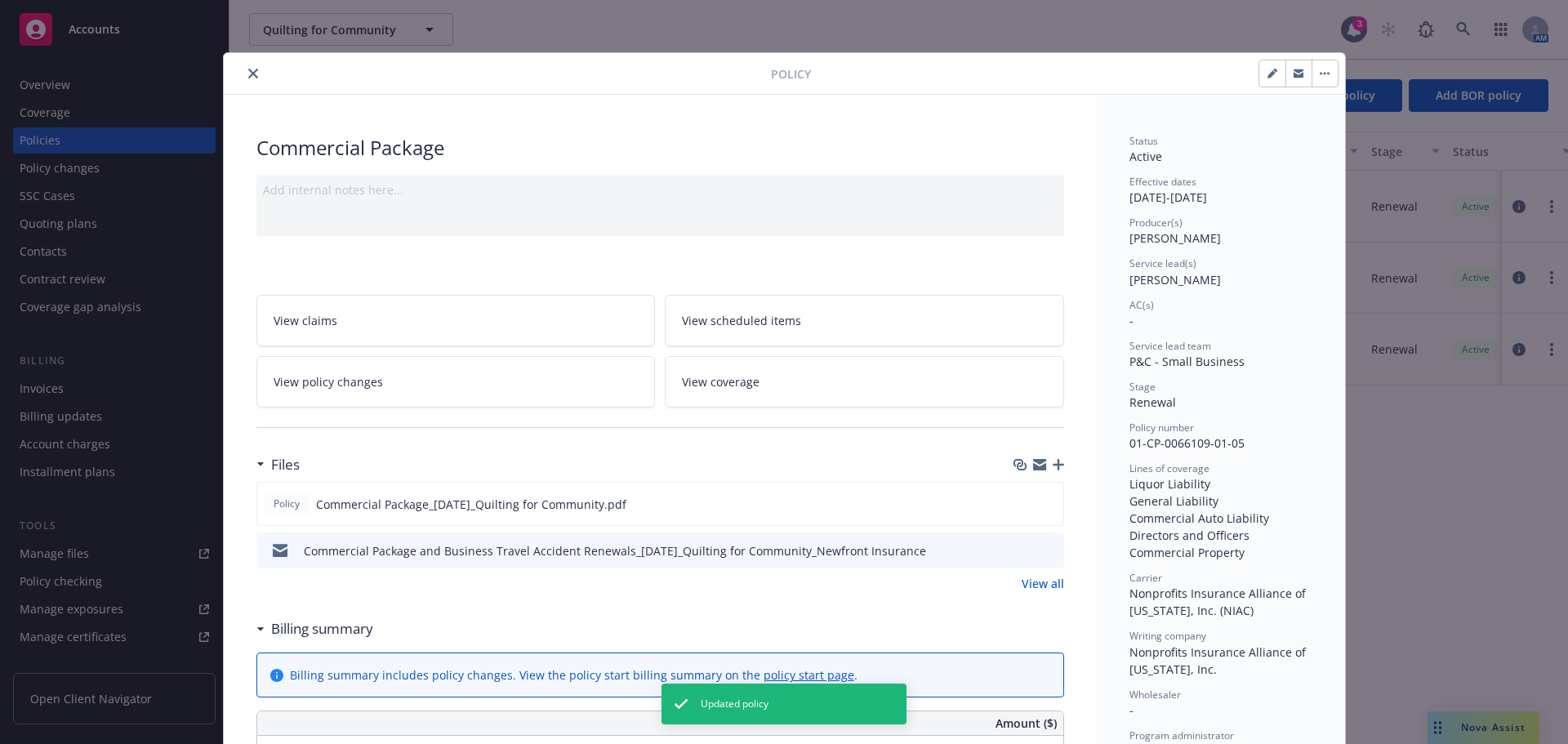
click at [245, 81] on button "close" at bounding box center [253, 73] width 19 height 19
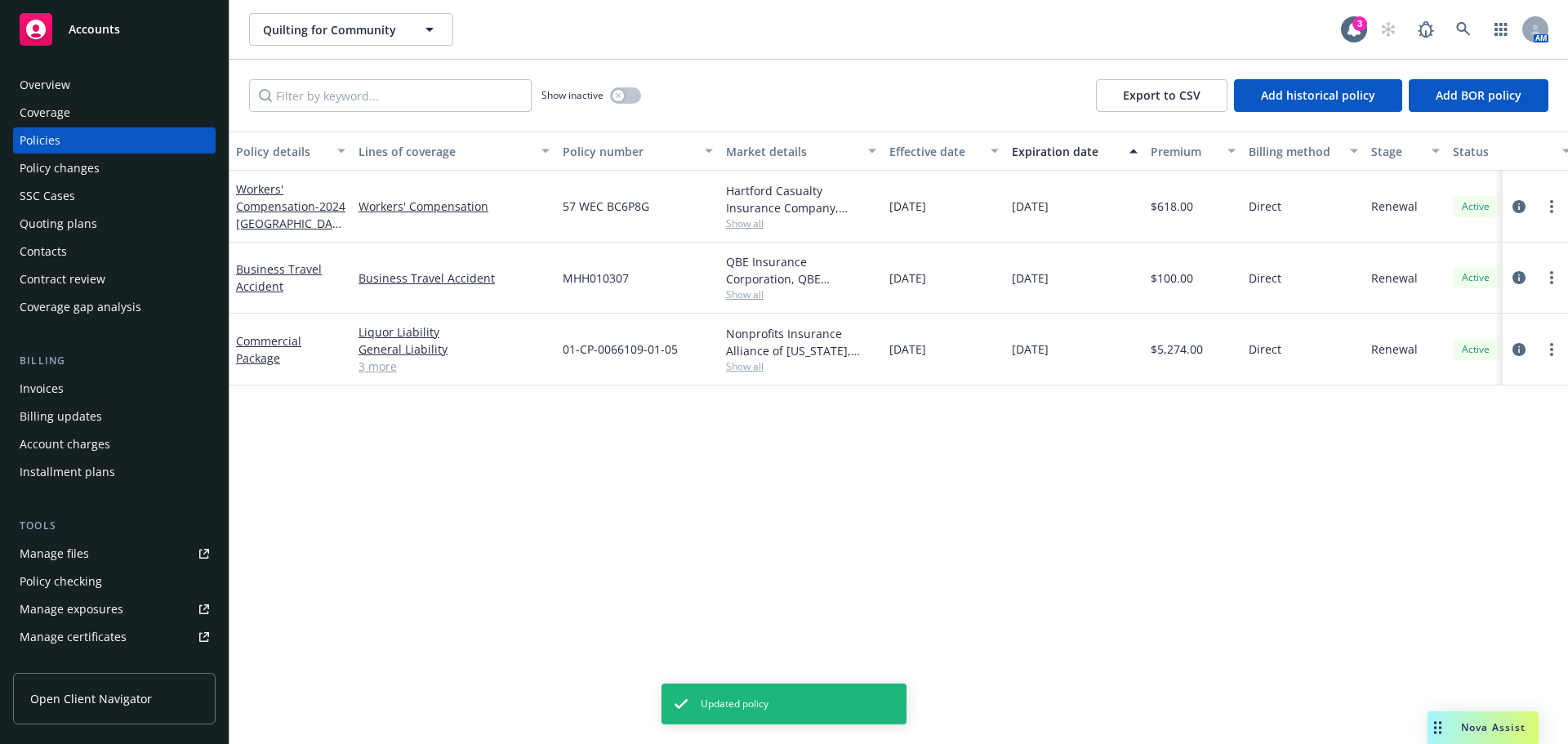
click at [45, 89] on div "Overview" at bounding box center [44, 85] width 51 height 26
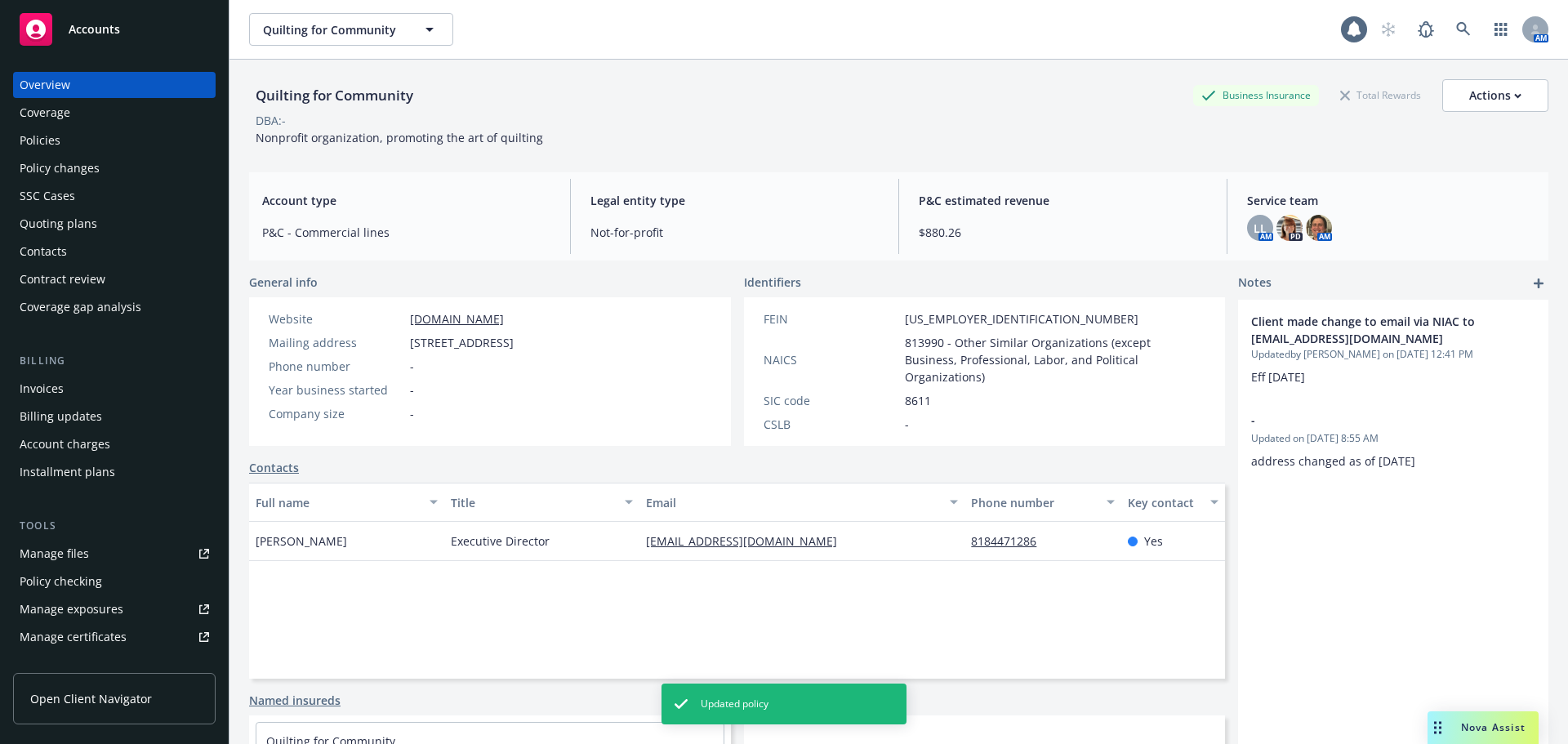
click at [48, 133] on div "Policies" at bounding box center [40, 140] width 41 height 26
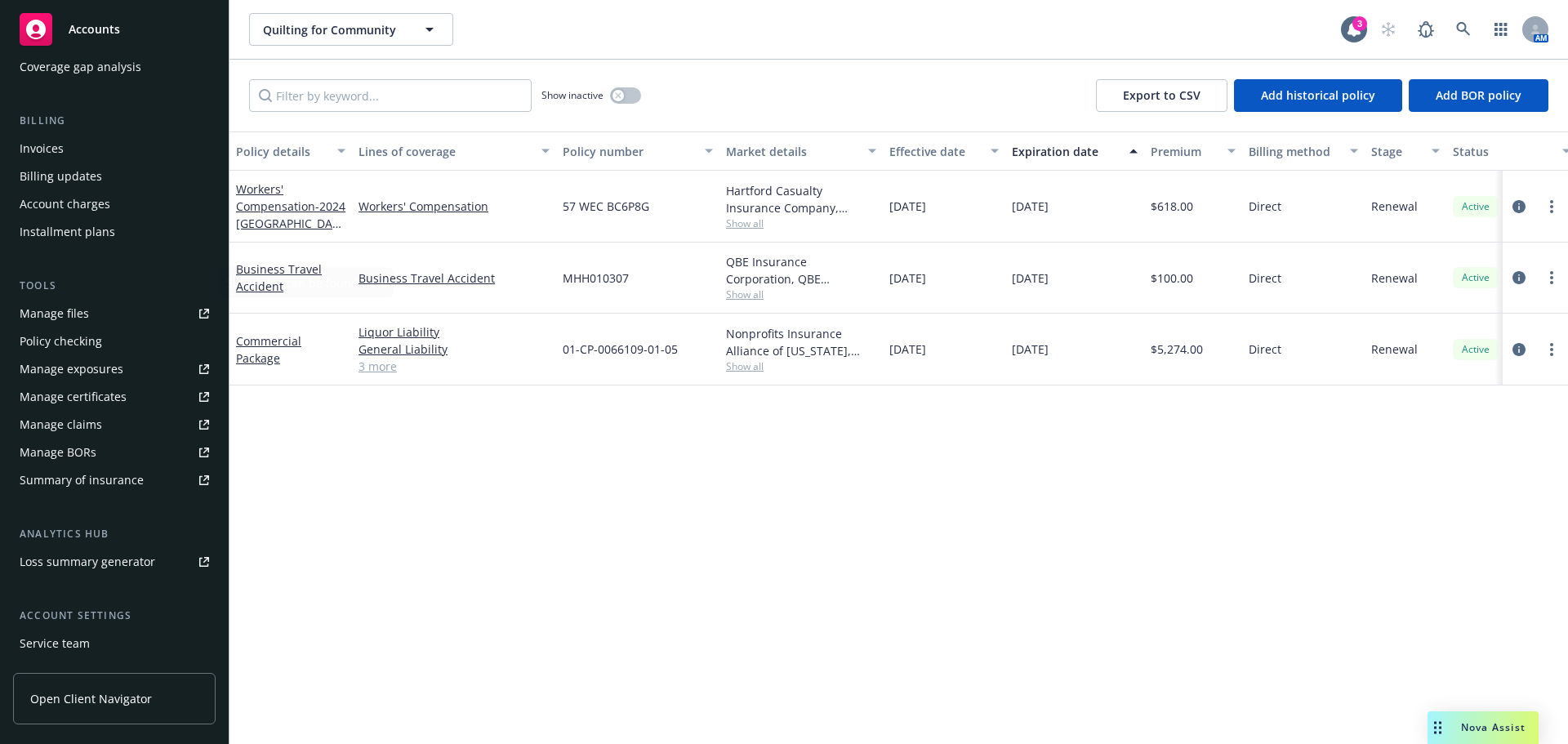
scroll to position [326, 0]
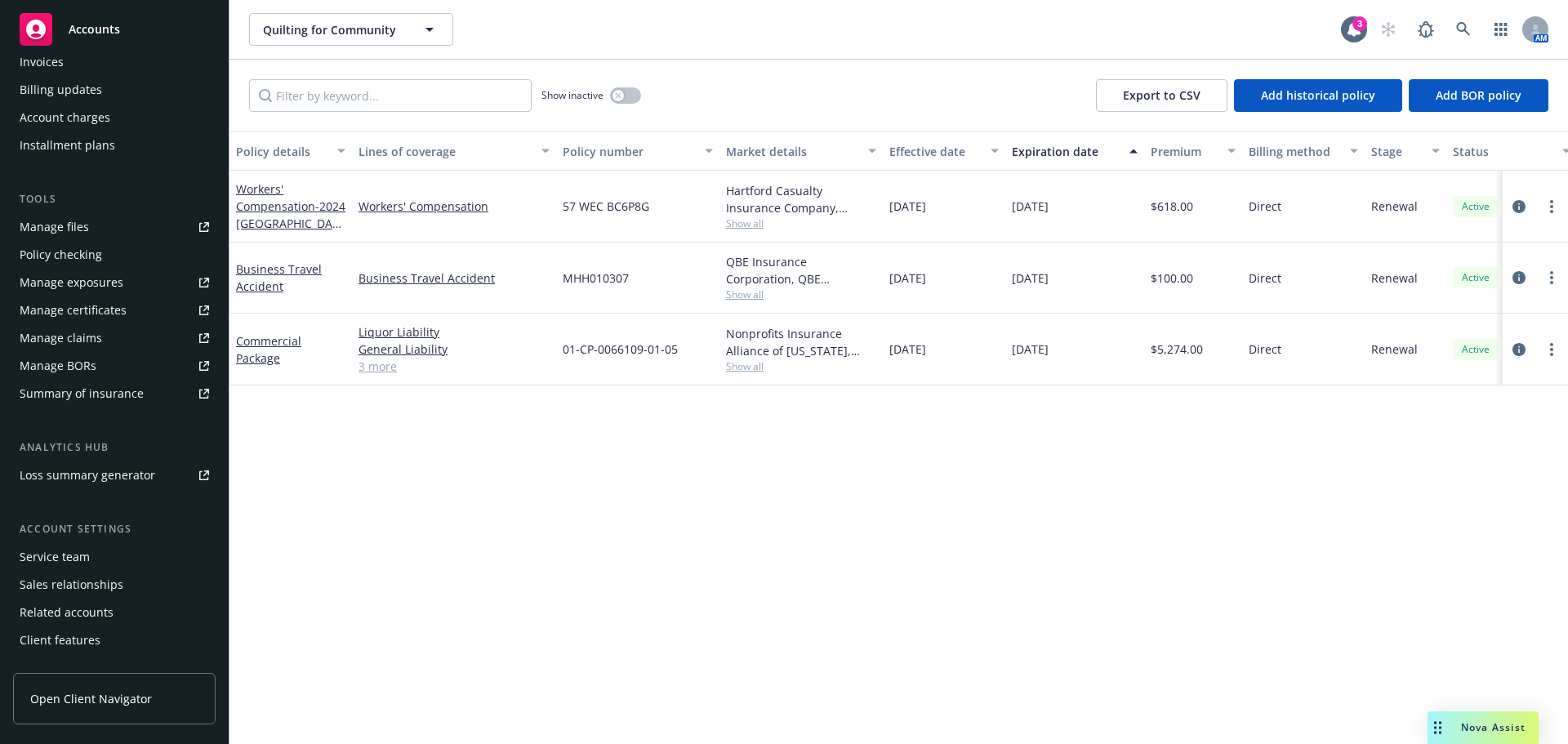
click at [63, 312] on div "Manage certificates" at bounding box center [73, 310] width 107 height 26
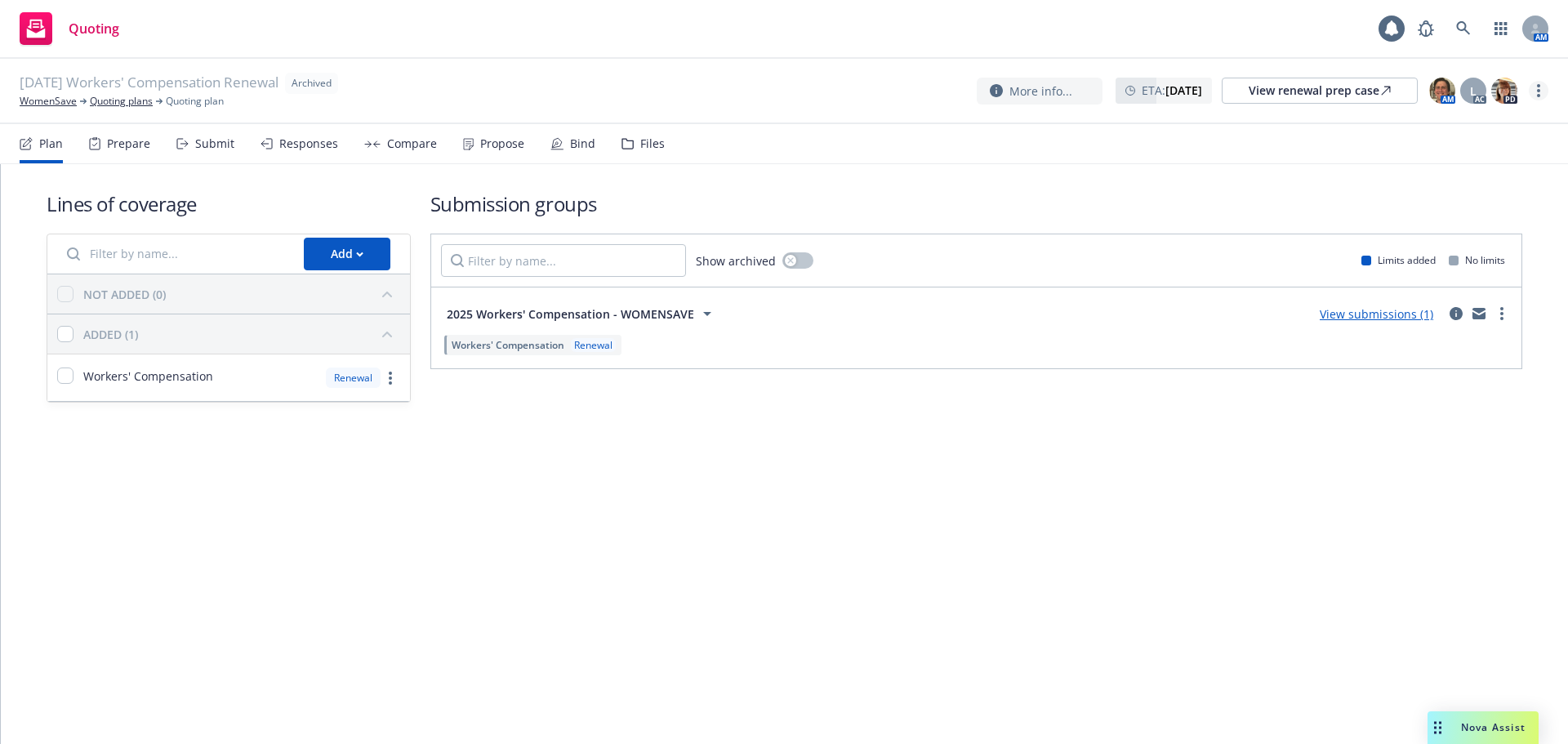
click at [1534, 96] on link "more" at bounding box center [1538, 90] width 19 height 19
click at [1223, 199] on h1 "Submission groups" at bounding box center [976, 203] width 1091 height 27
click at [1345, 308] on link "View submissions (1)" at bounding box center [1375, 313] width 113 height 16
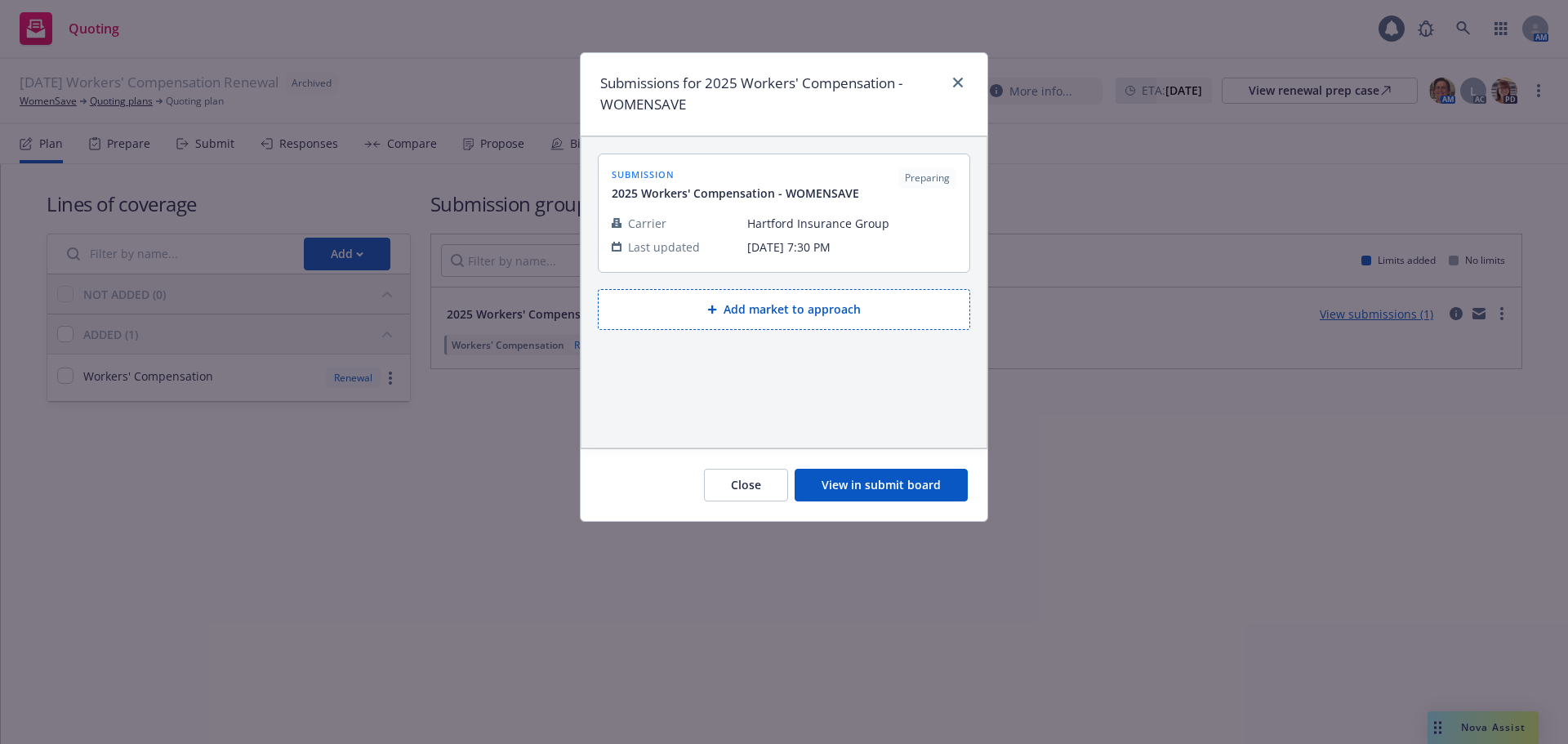
click at [874, 490] on button "View in submit board" at bounding box center [881, 484] width 173 height 32
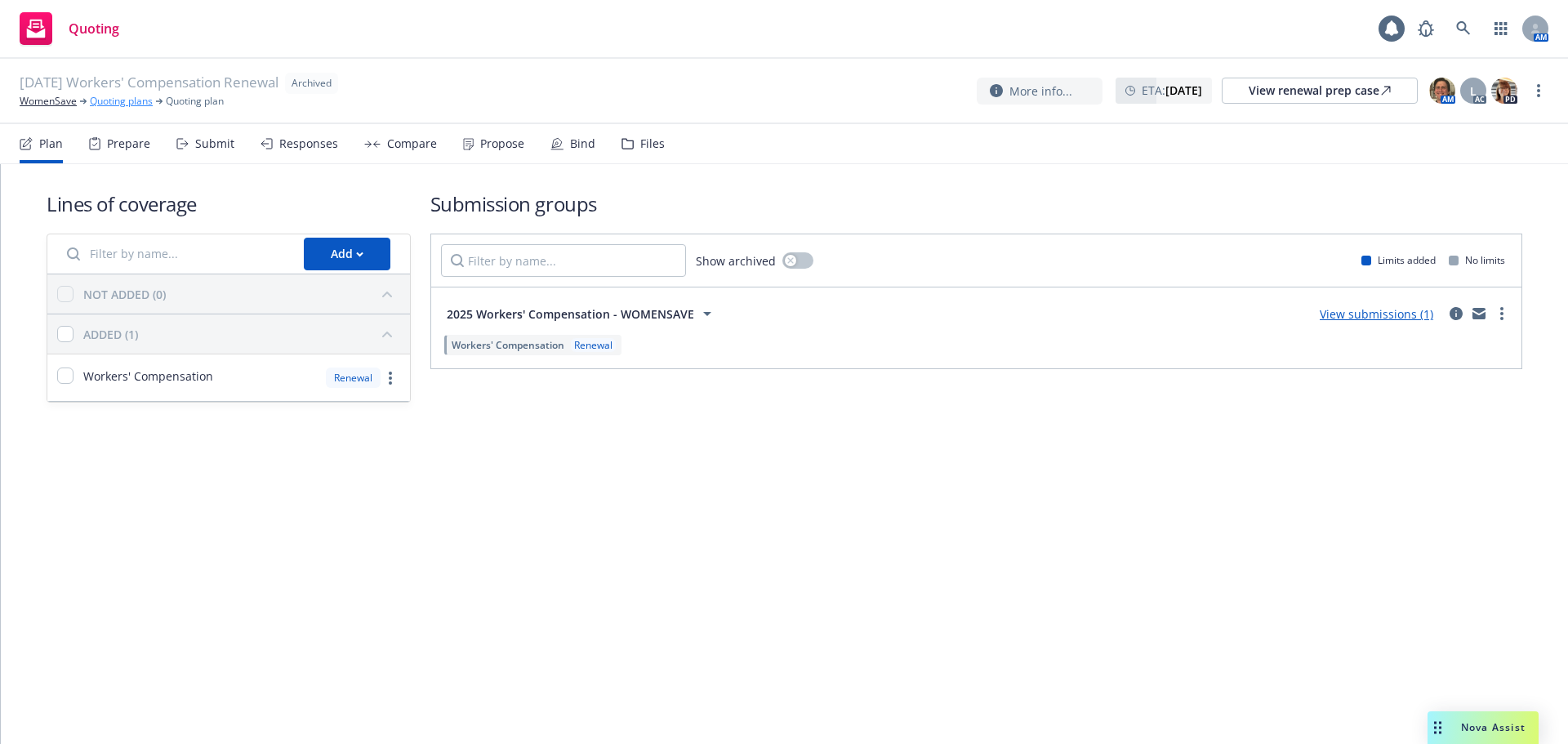
click at [104, 103] on link "Quoting plans" at bounding box center [121, 101] width 63 height 15
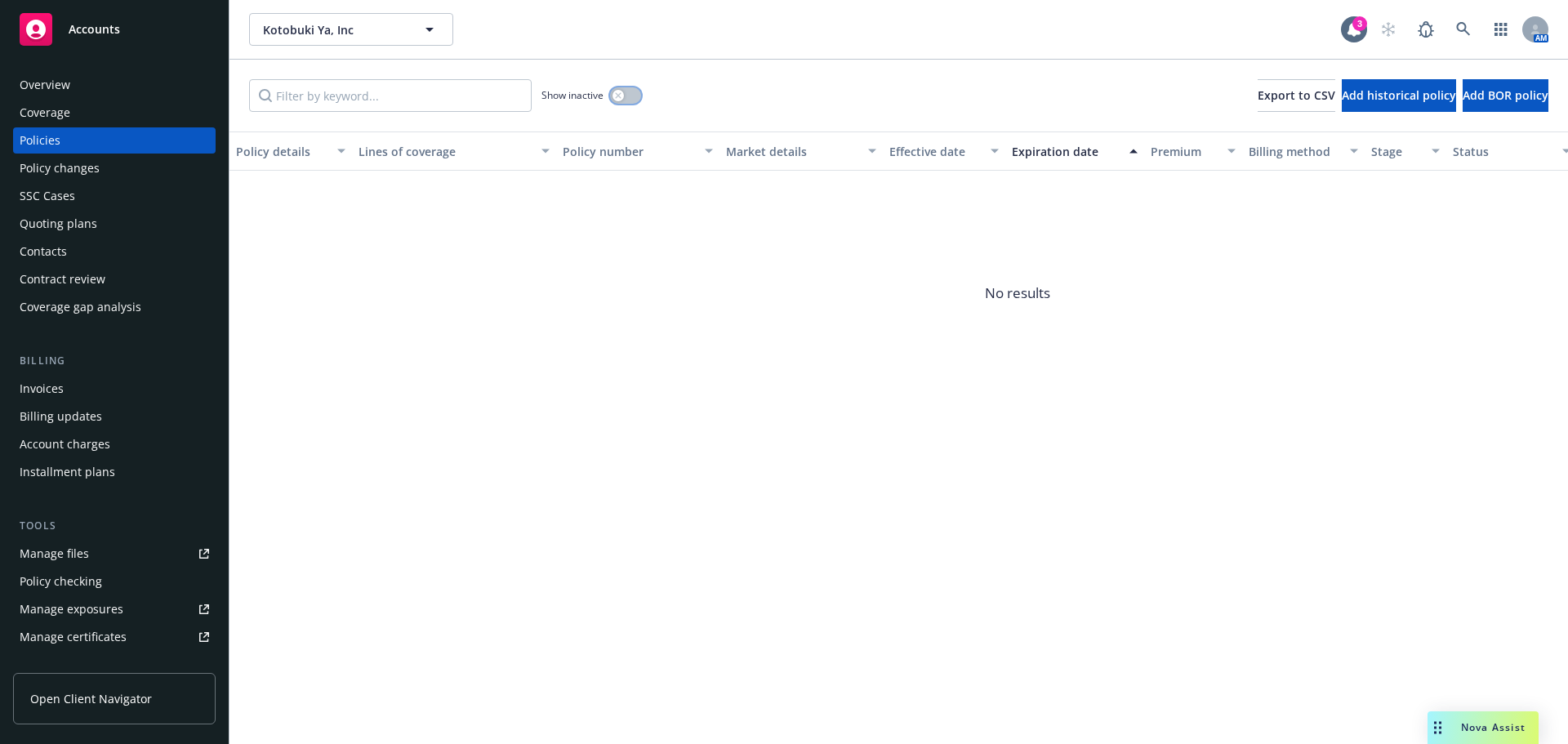
click at [628, 99] on button "button" at bounding box center [626, 96] width 31 height 17
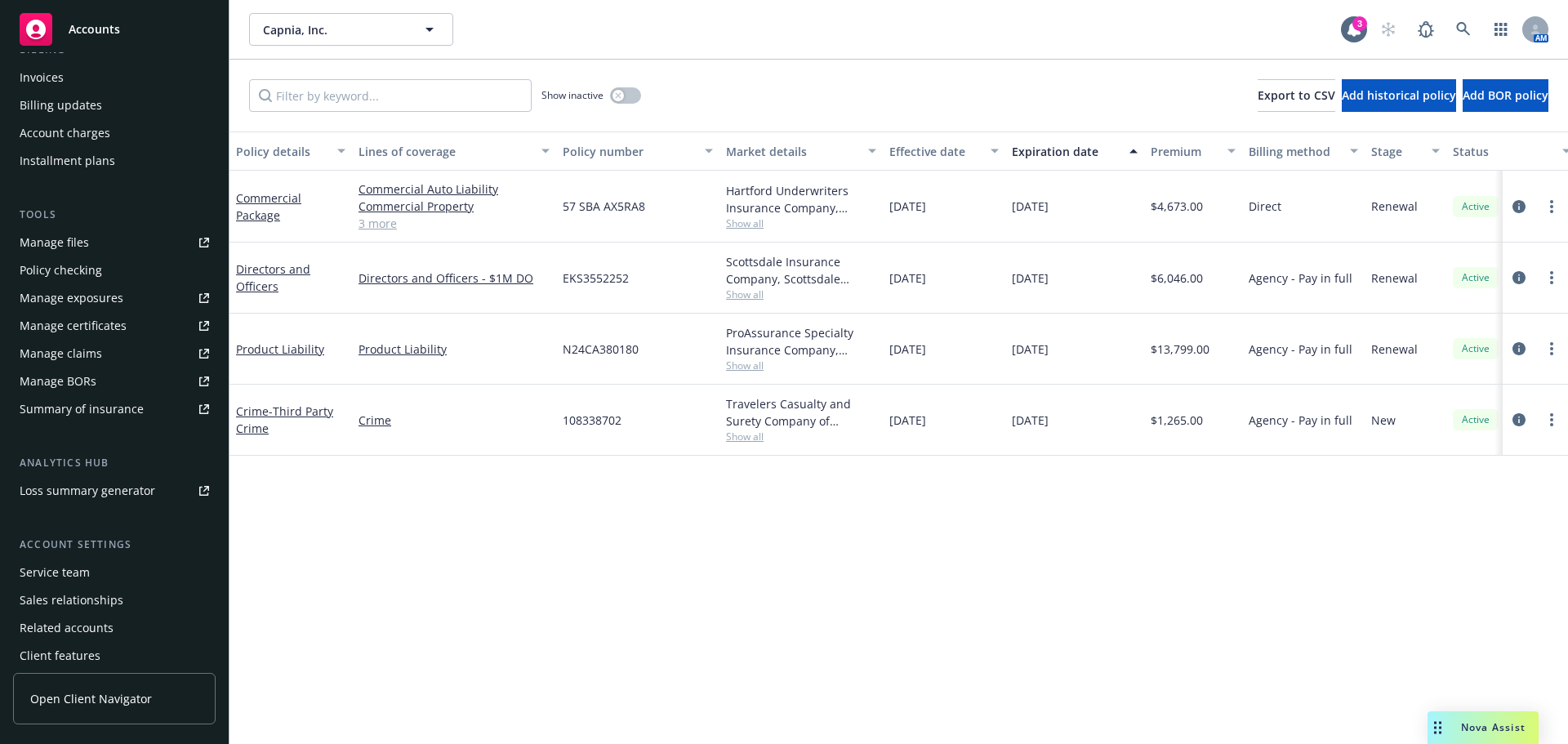
scroll to position [348, 0]
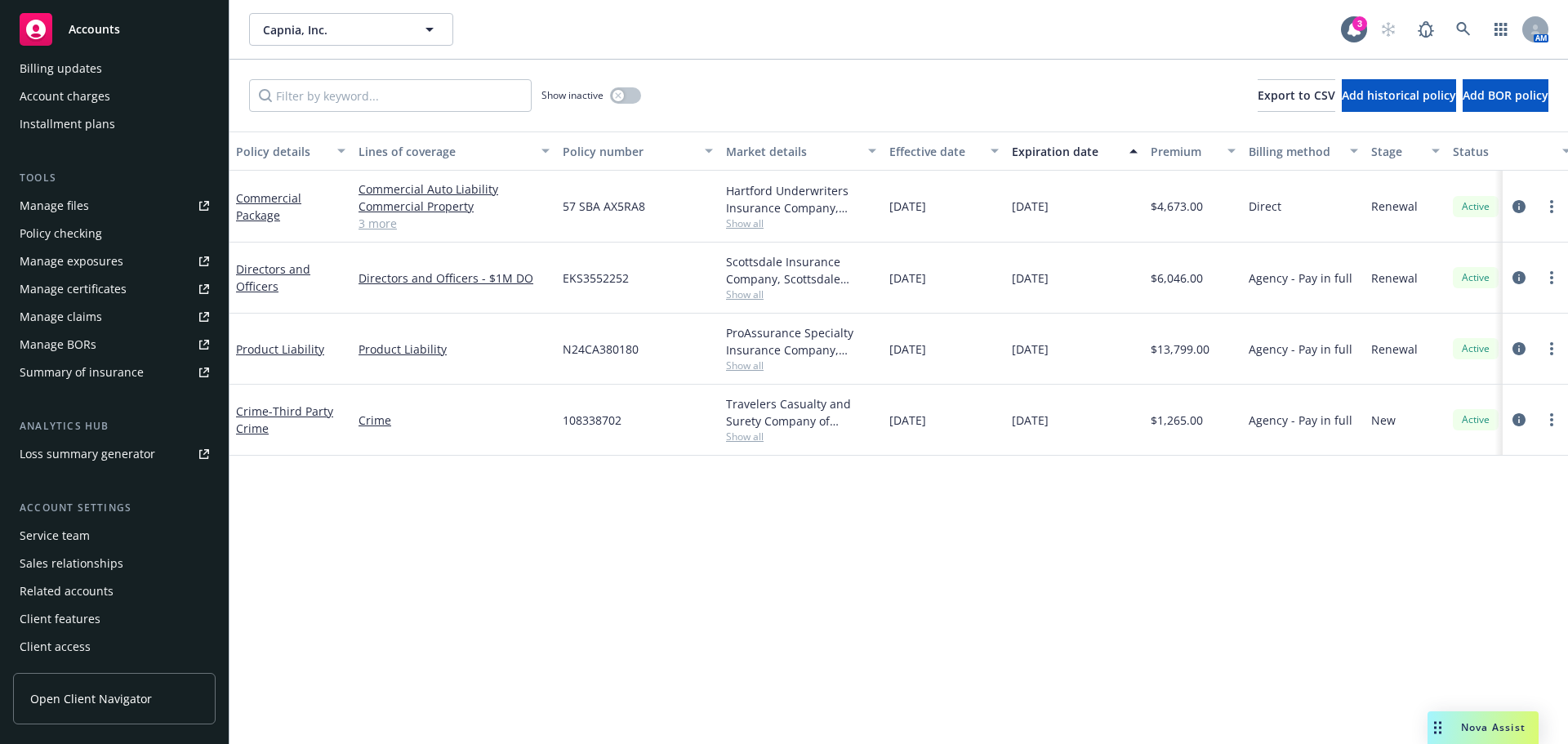
click at [111, 536] on div "Service team" at bounding box center [113, 536] width 189 height 26
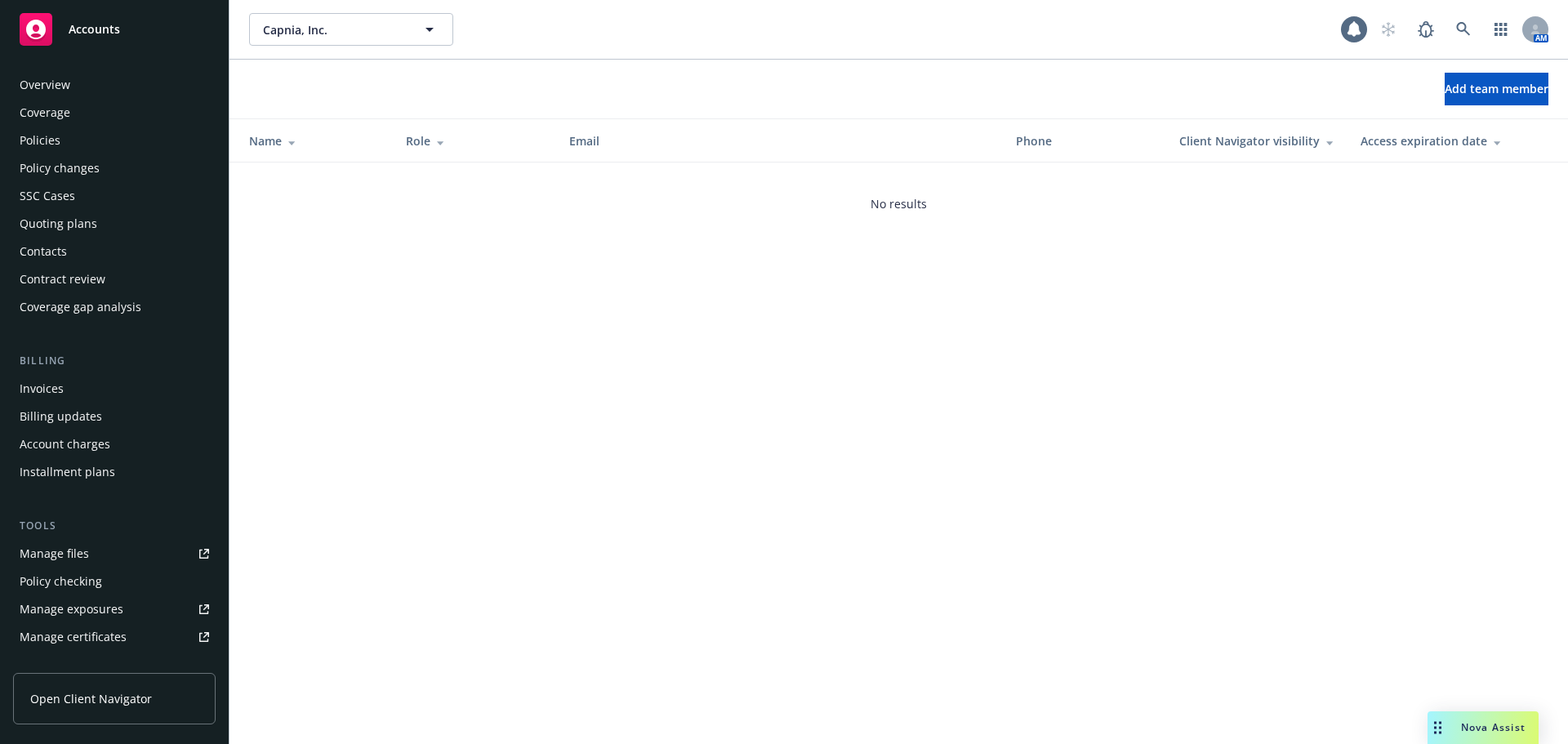
scroll to position [348, 0]
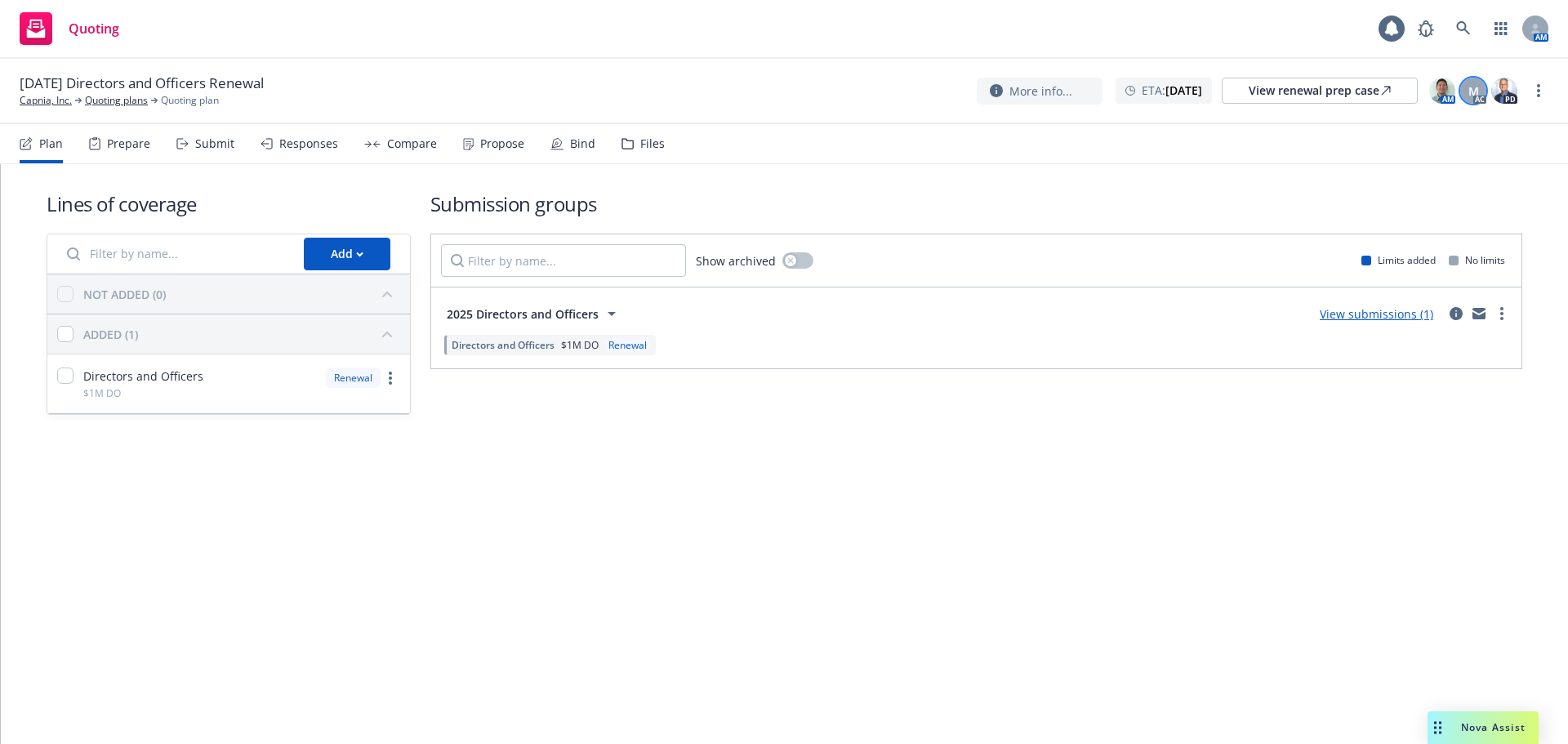
click at [1468, 96] on span "M" at bounding box center [1474, 90] width 11 height 18
click at [1146, 176] on div "Lines of coverage Add NOT ADDED (0) ADDED (1) Directors and Officers $1M DO Ren…" at bounding box center [784, 302] width 1476 height 277
click at [1454, 316] on icon "circleInformation" at bounding box center [1456, 313] width 13 height 13
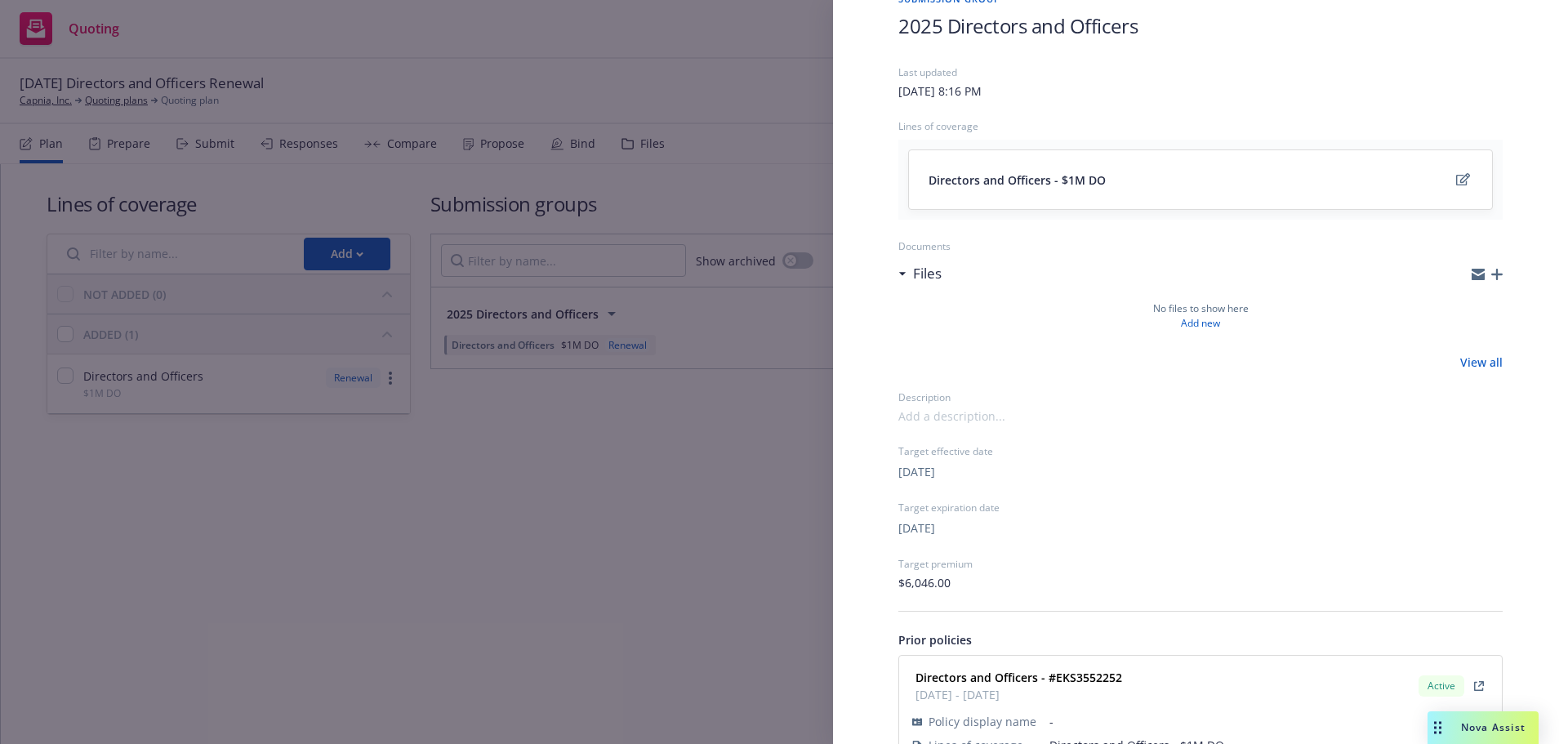
scroll to position [157, 0]
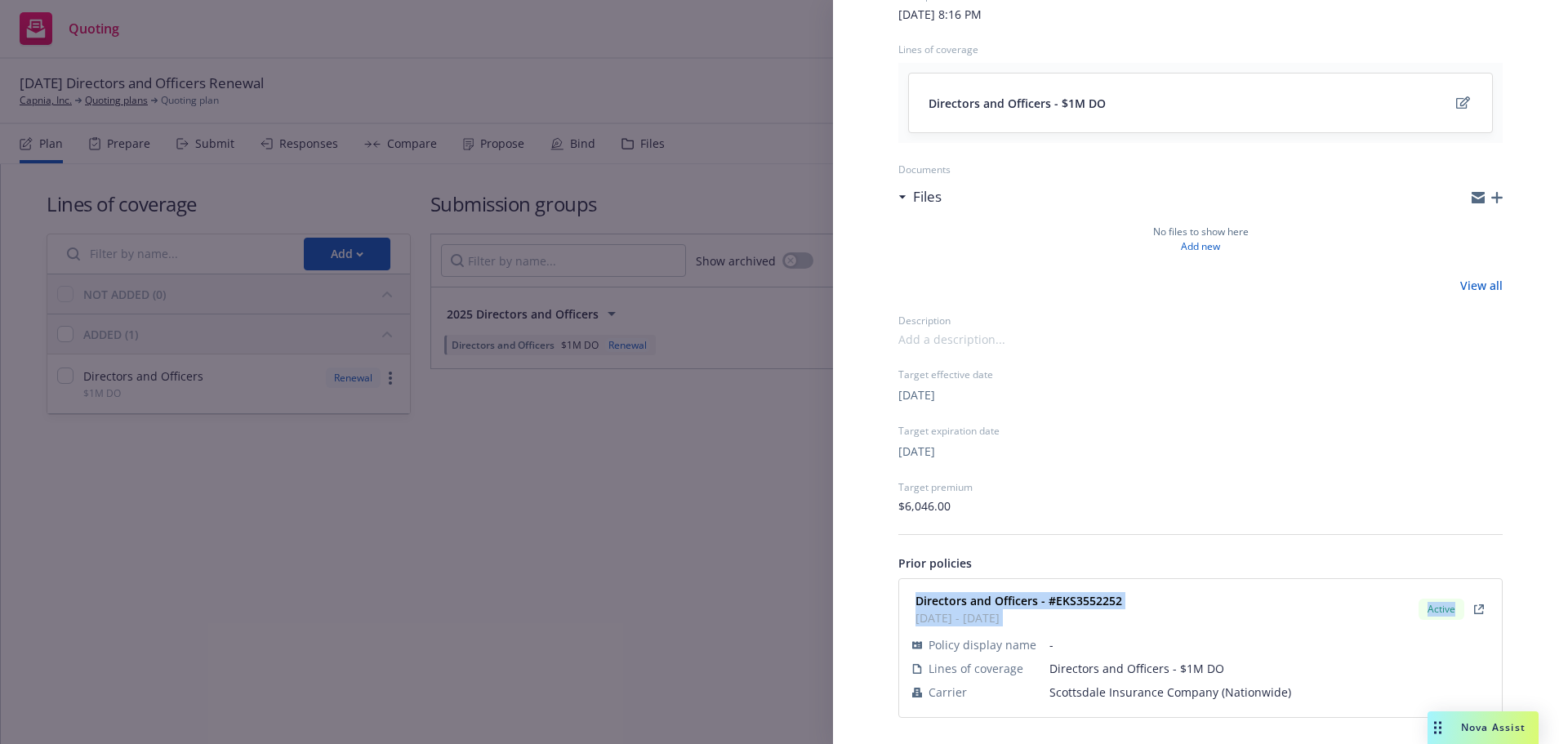
drag, startPoint x: 912, startPoint y: 595, endPoint x: 1303, endPoint y: 705, distance: 406.2
click at [1303, 705] on div "Directors and Officers - #EKS3552252 12/11/2024 - 12/11/2025 Active Policy disp…" at bounding box center [1200, 648] width 583 height 118
copy div "Directors and Officers - #EKS3552252 12/11/2024 - 12/11/2025 Active"
click at [480, 548] on div "Submission group 2025 Directors and Officers Last updated Monday, June 16, 2025…" at bounding box center [784, 372] width 1568 height 744
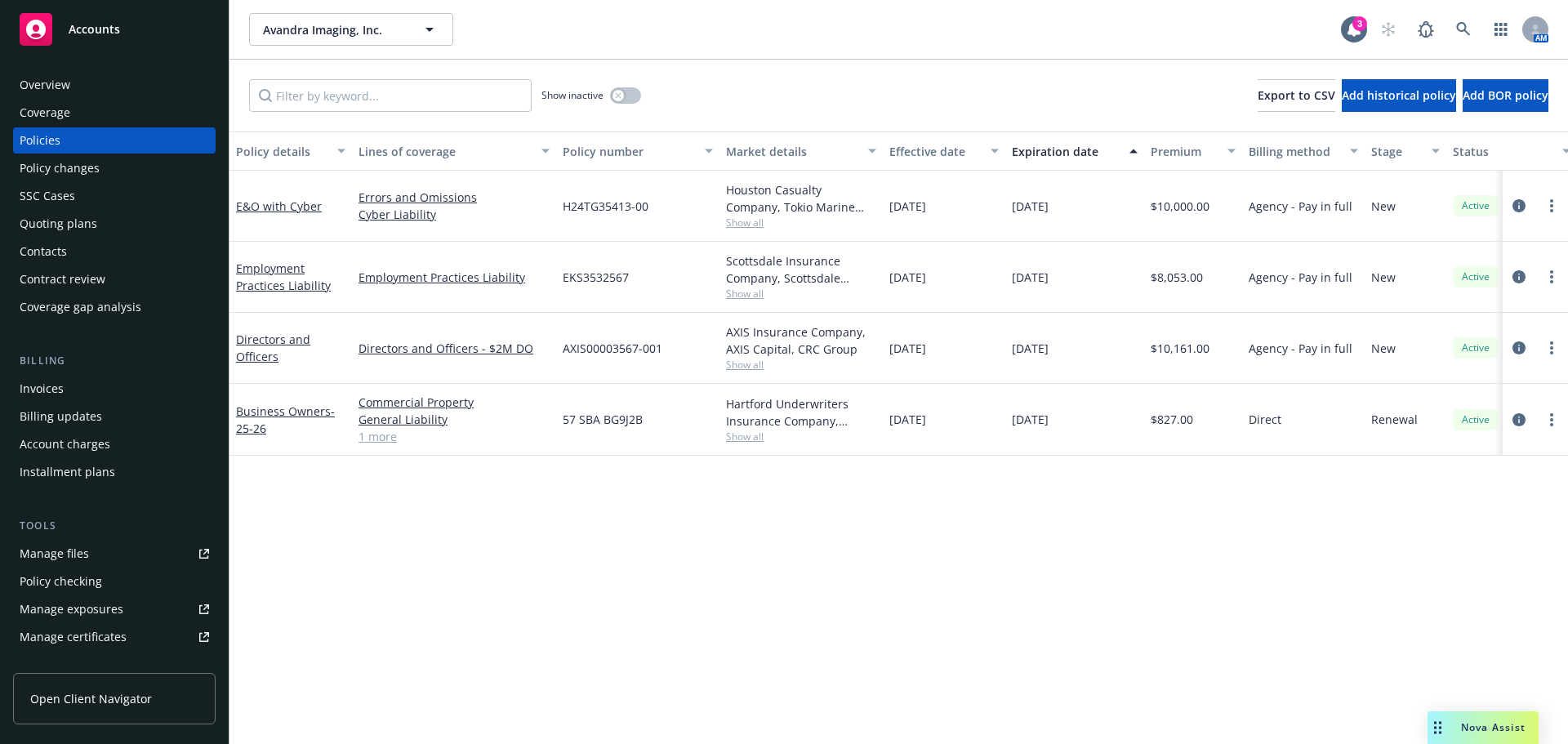
click at [79, 261] on div "Contacts" at bounding box center [113, 252] width 189 height 26
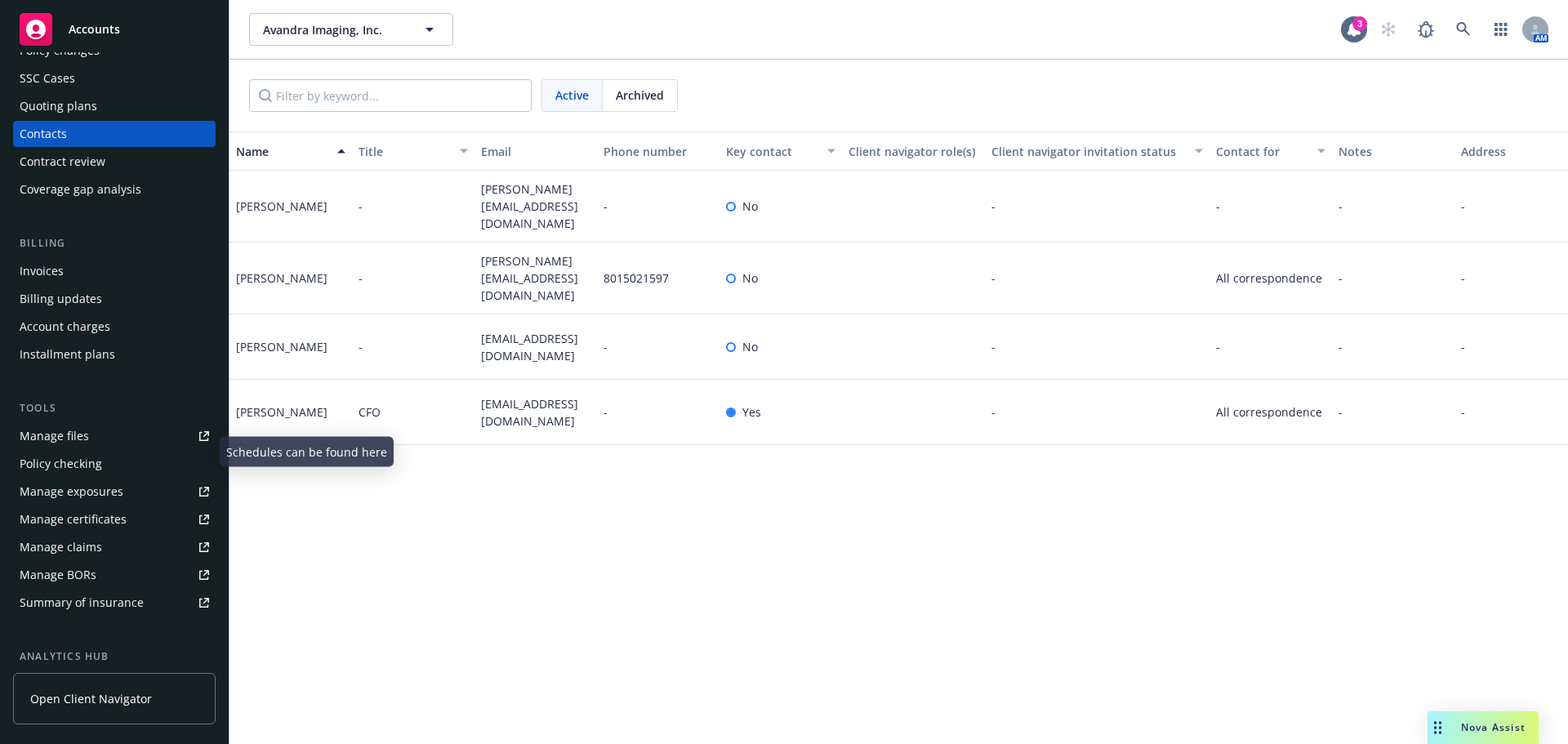
scroll to position [245, 0]
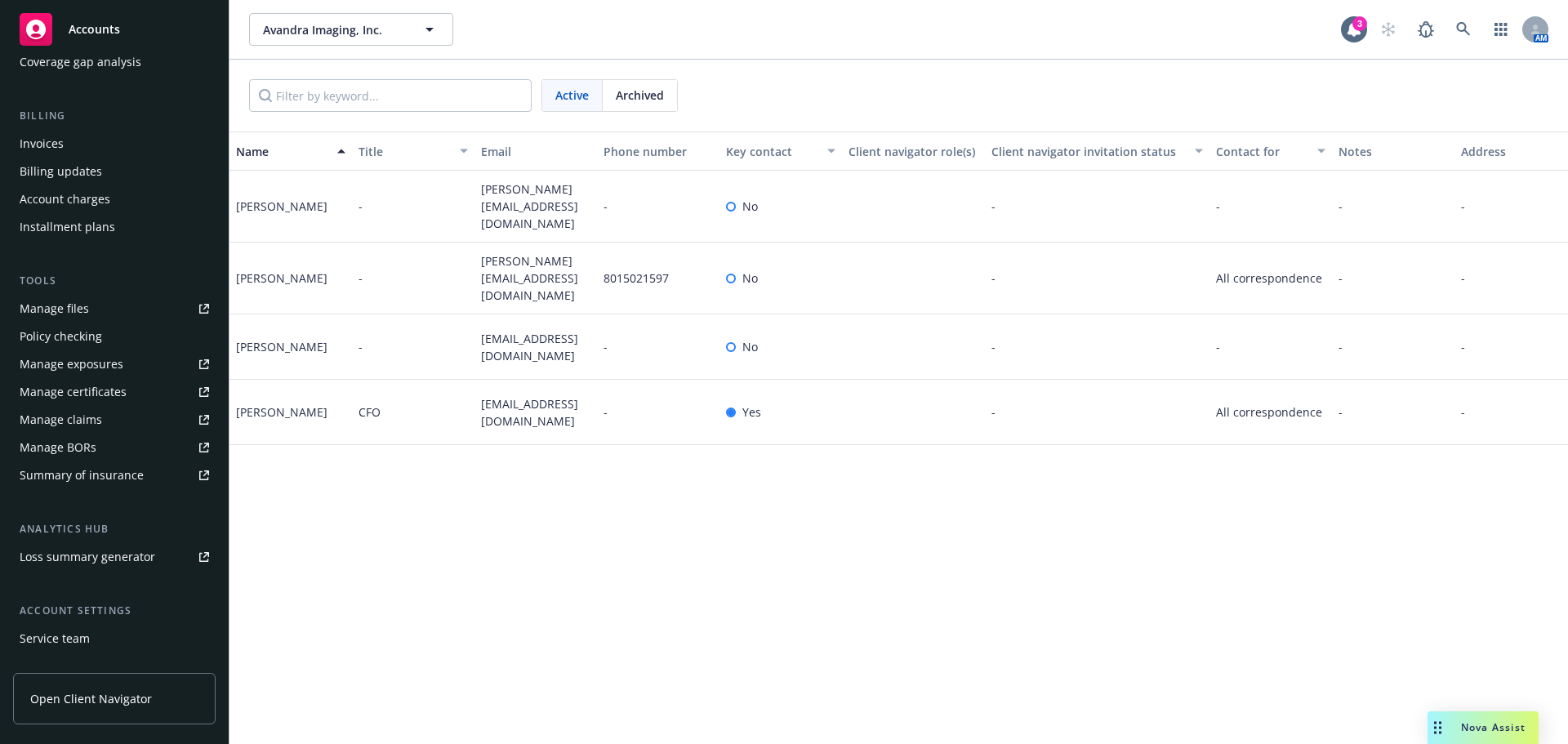
click at [64, 640] on div "Service team" at bounding box center [54, 639] width 70 height 26
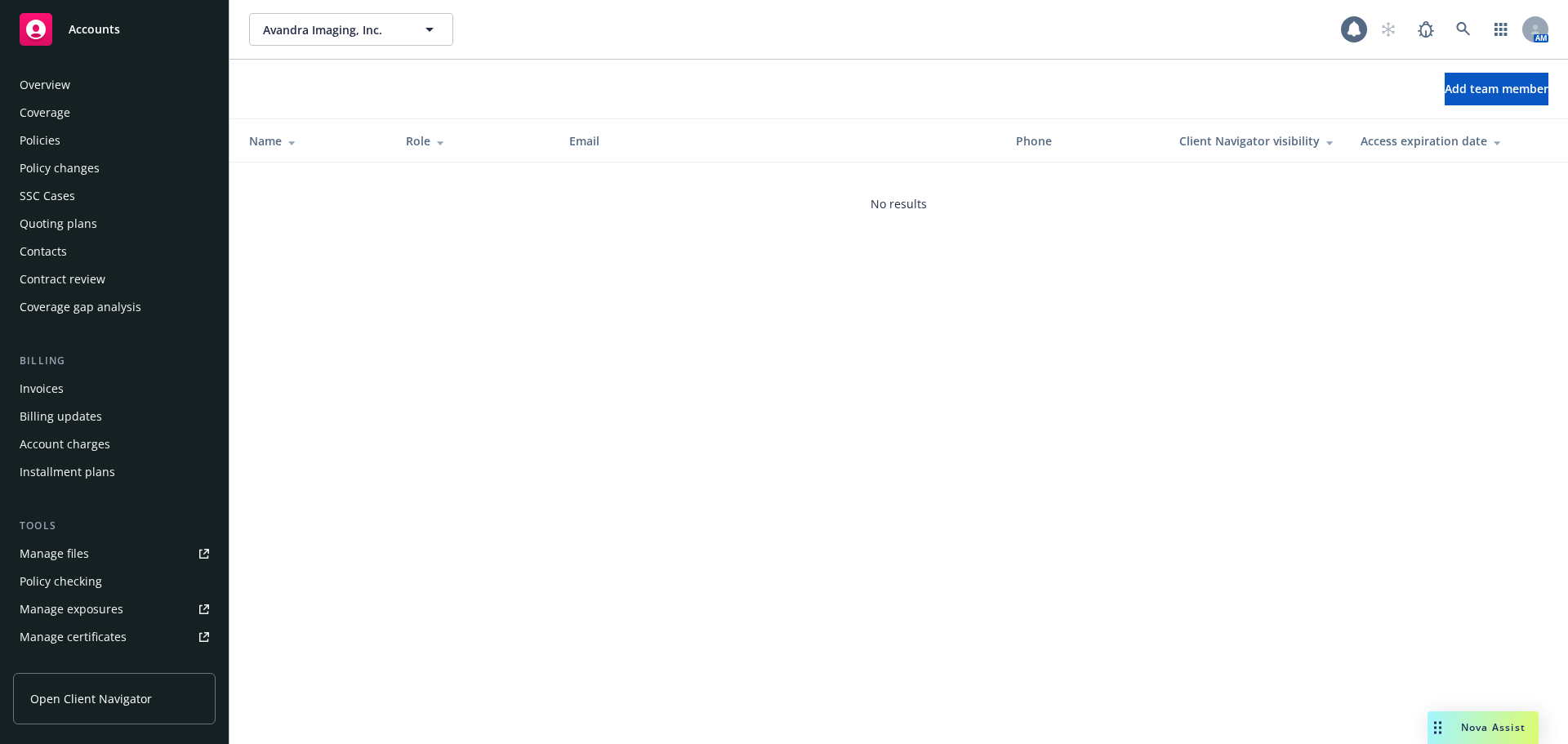
scroll to position [348, 0]
